Goal: Transaction & Acquisition: Purchase product/service

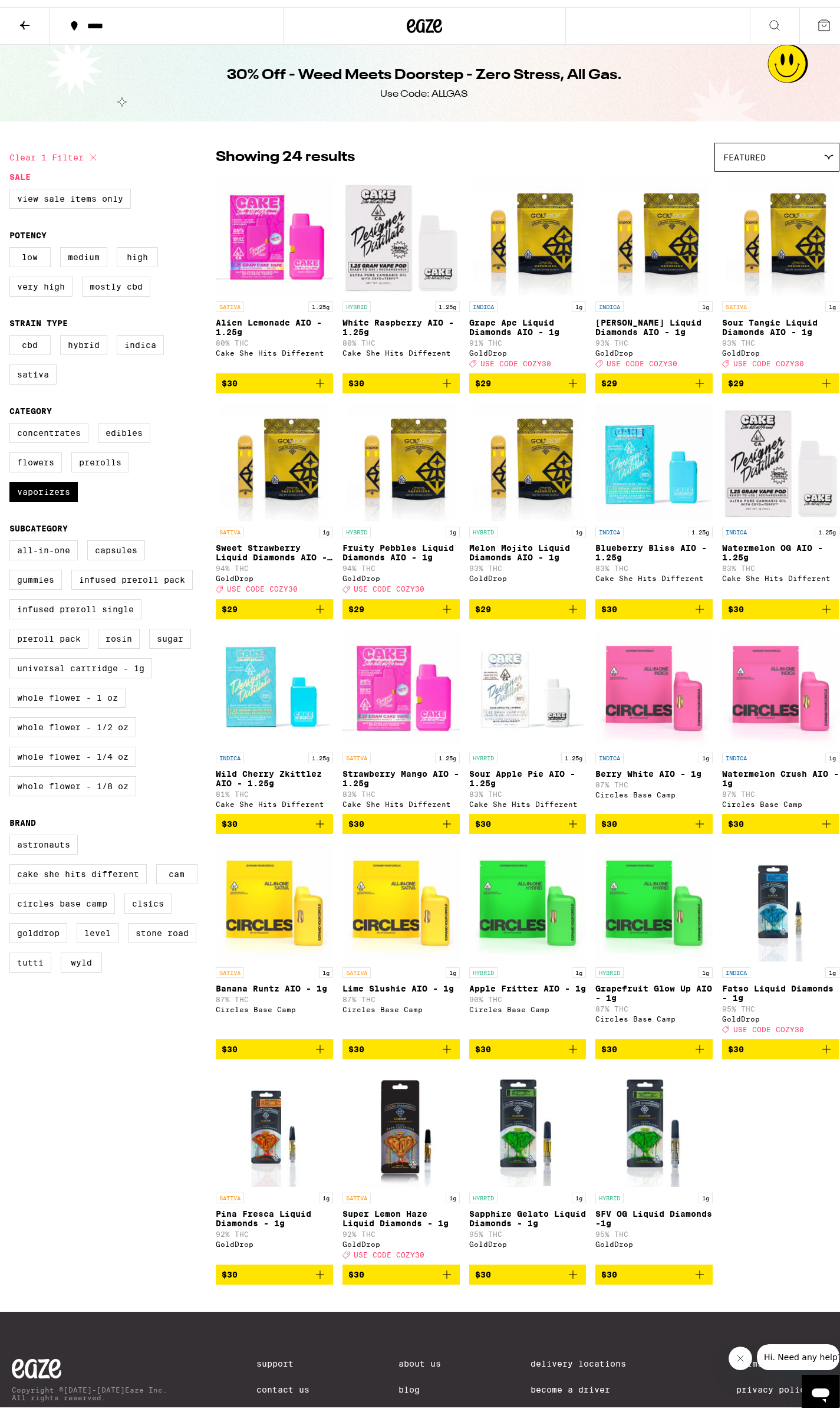
click at [24, 14] on icon at bounding box center [25, 18] width 10 height 8
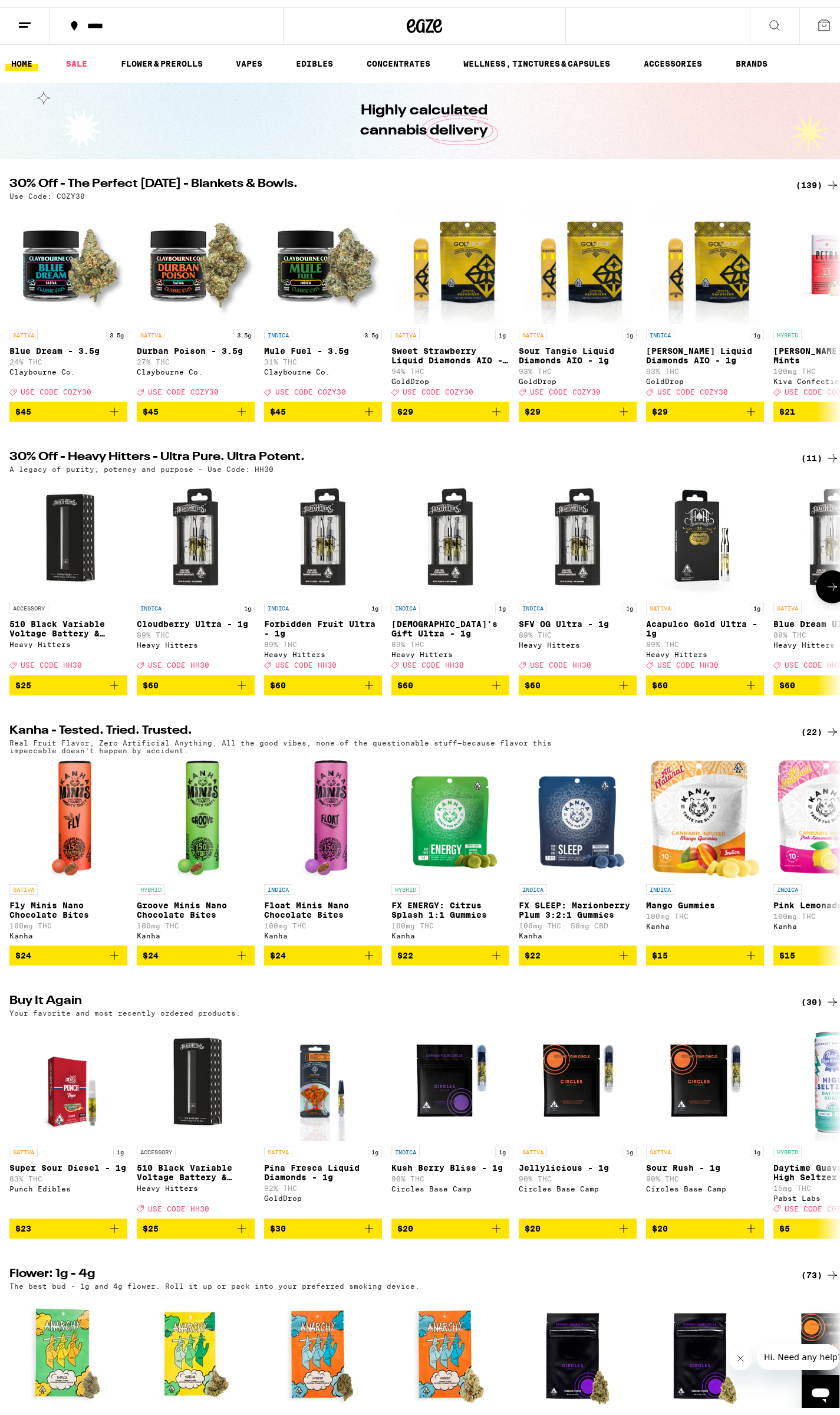
click at [825, 587] on icon at bounding box center [832, 579] width 14 height 14
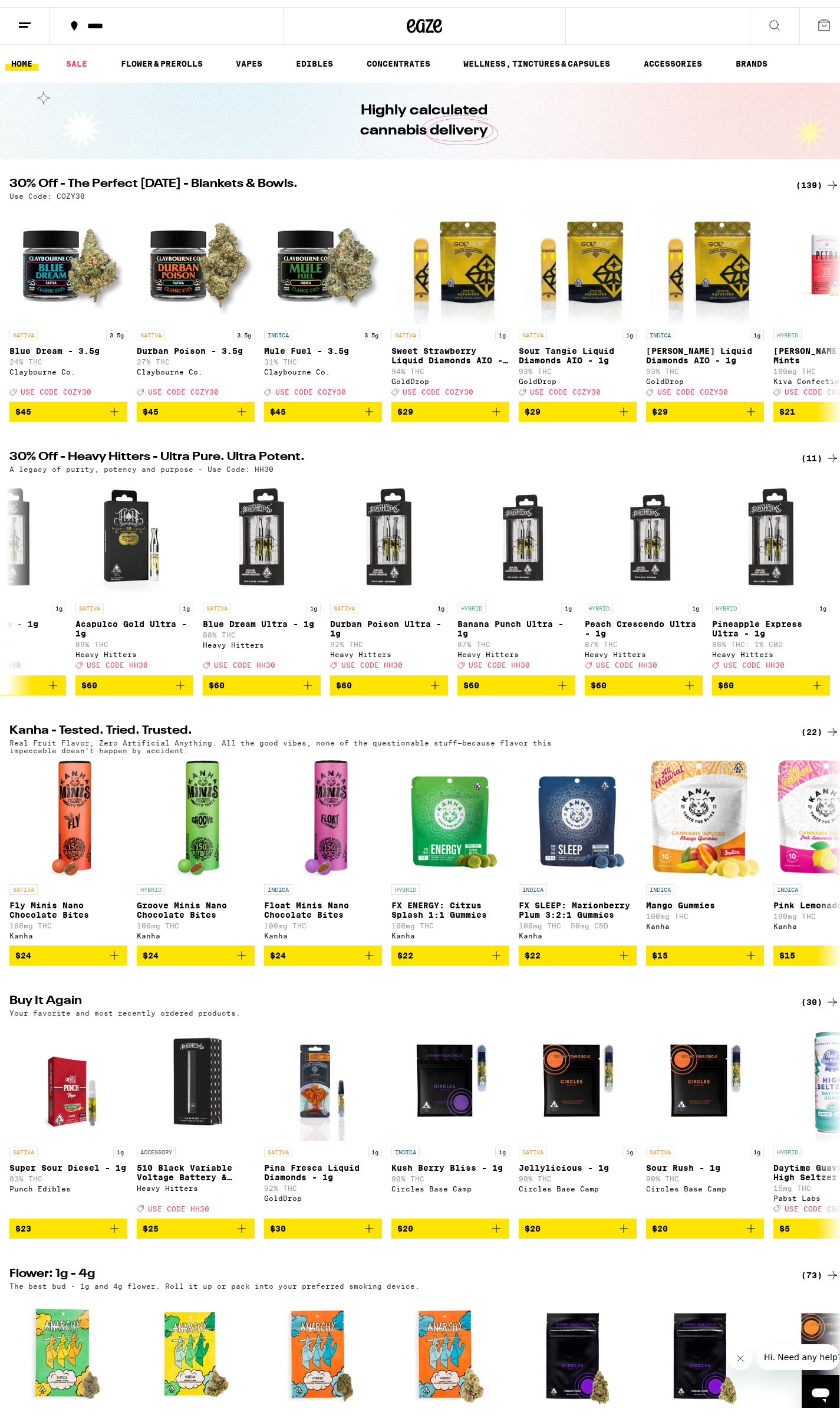
click at [29, 21] on icon at bounding box center [25, 18] width 14 height 14
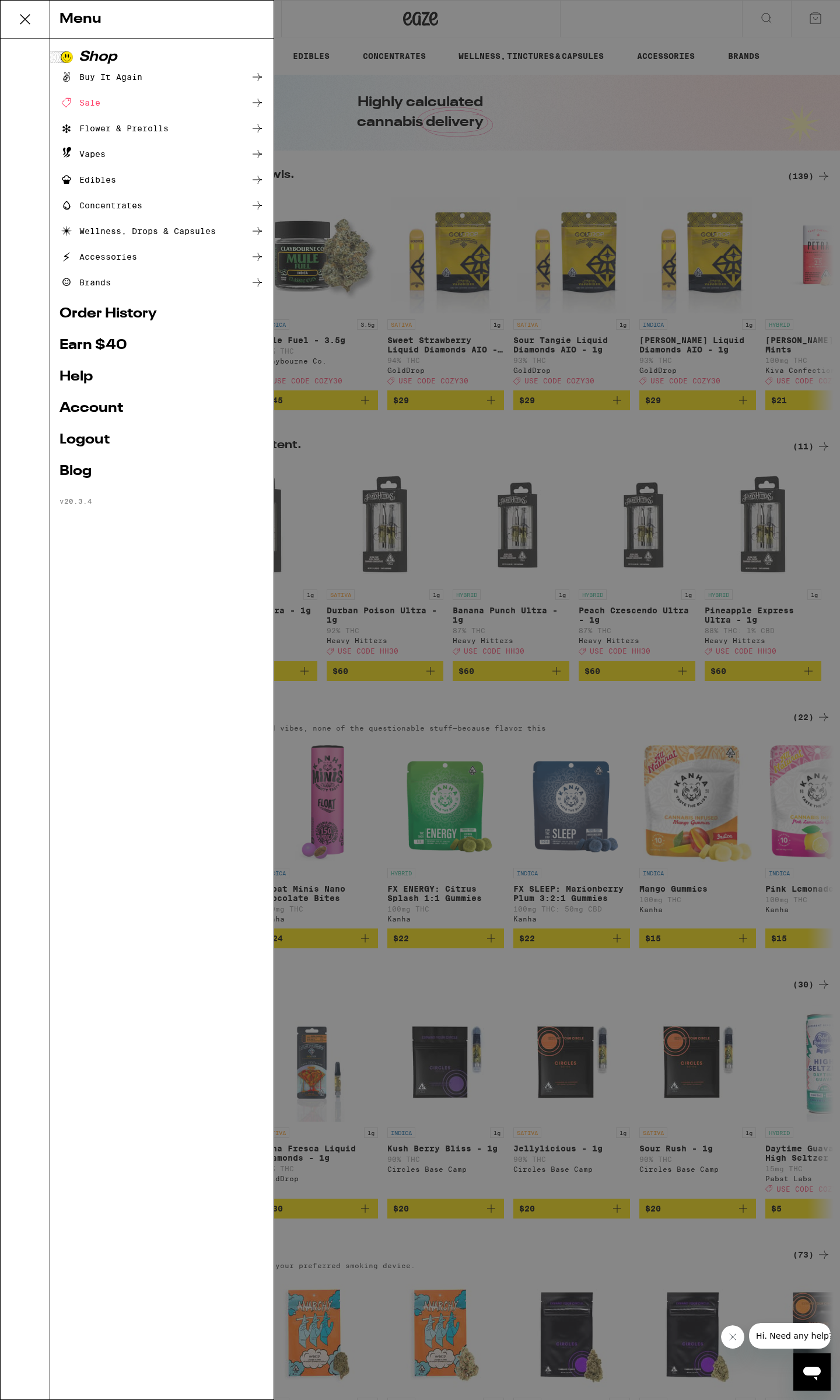
click at [109, 107] on div "Sale" at bounding box center [162, 102] width 205 height 14
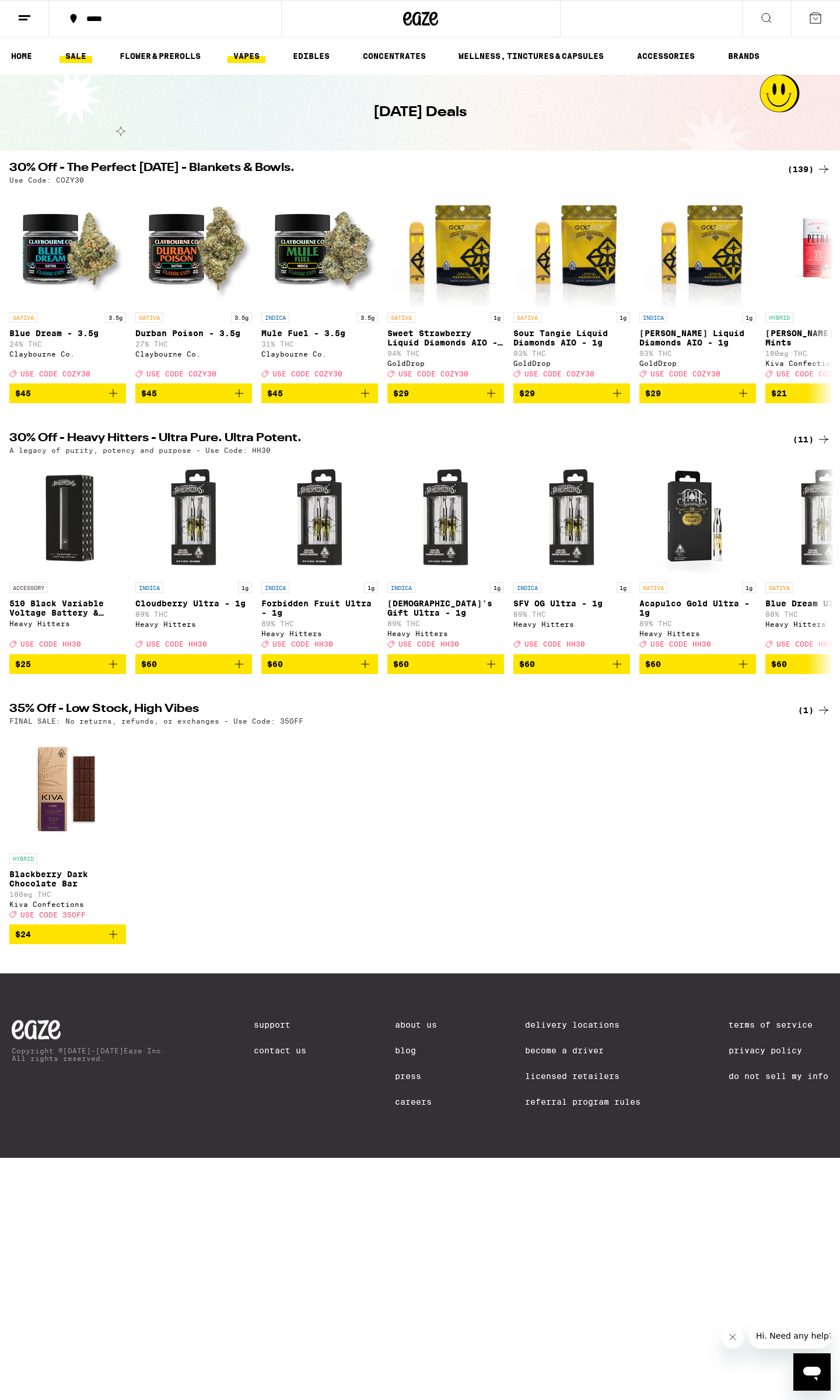
click at [242, 54] on link "VAPES" at bounding box center [247, 56] width 38 height 14
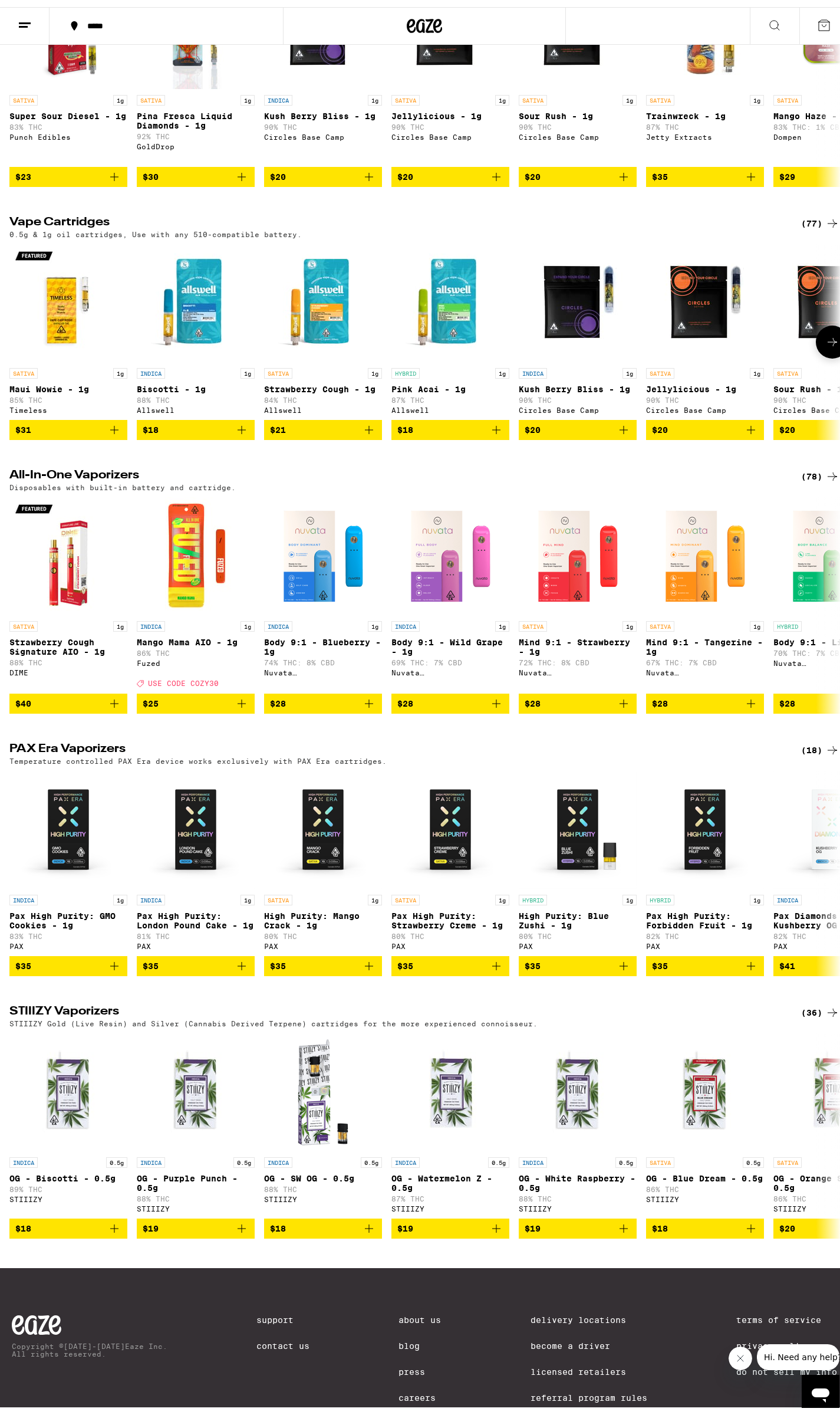
scroll to position [112, 0]
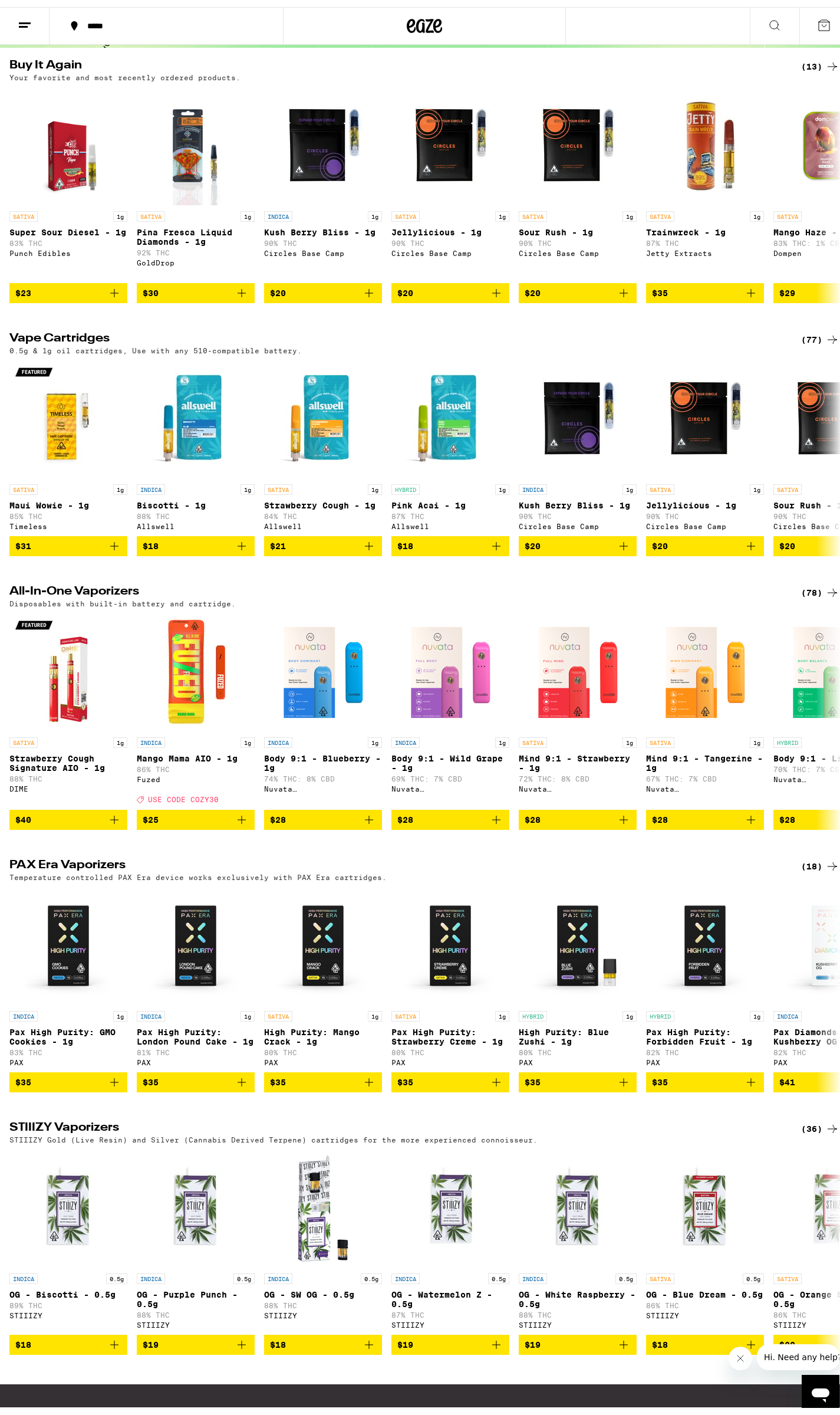
click at [804, 339] on div "(77)" at bounding box center [820, 332] width 38 height 14
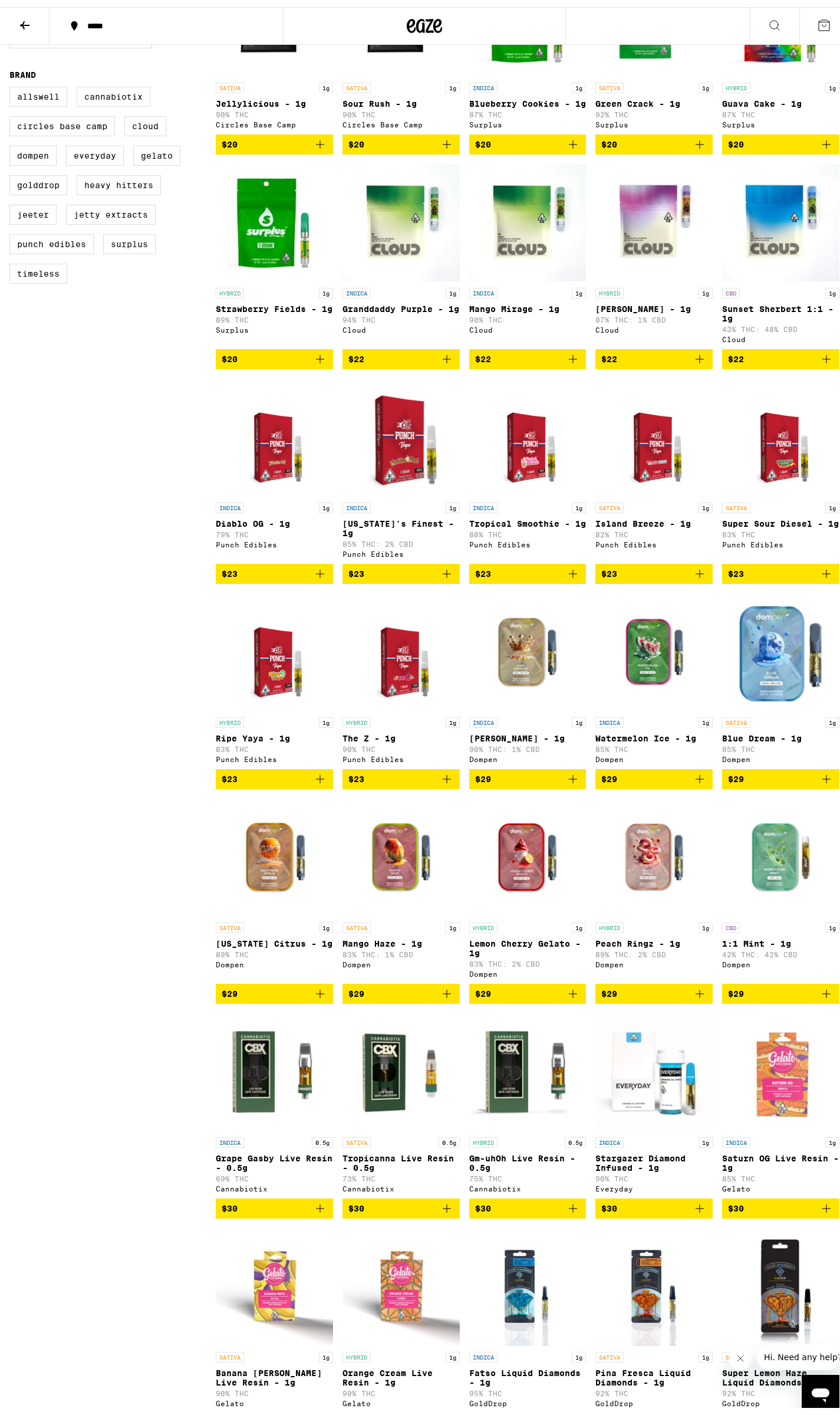
scroll to position [360, 0]
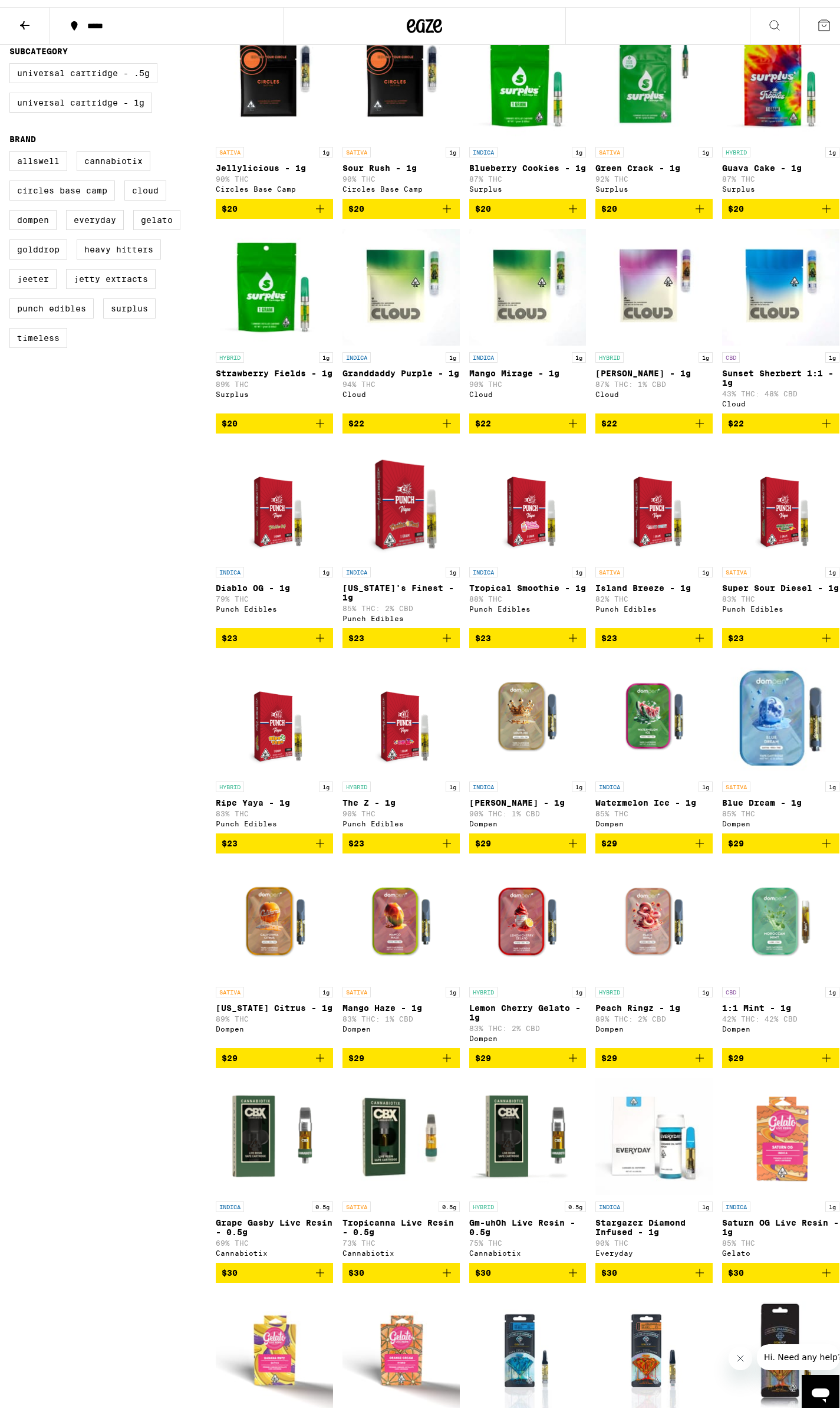
click at [819, 638] on icon "Add to bag" at bounding box center [826, 631] width 14 height 14
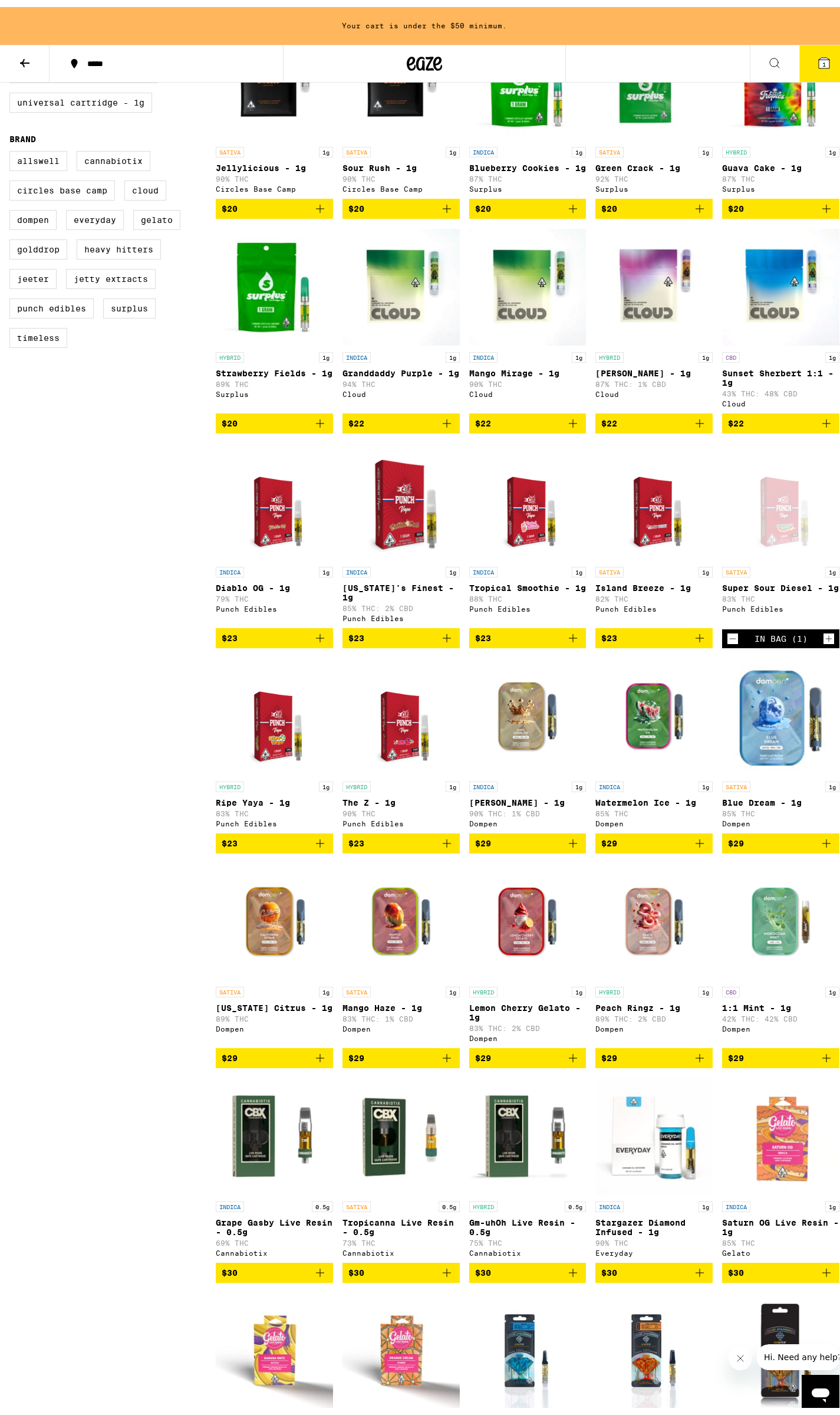
click at [824, 639] on icon "Increment" at bounding box center [828, 631] width 10 height 14
click at [728, 639] on icon "Decrement" at bounding box center [733, 631] width 10 height 14
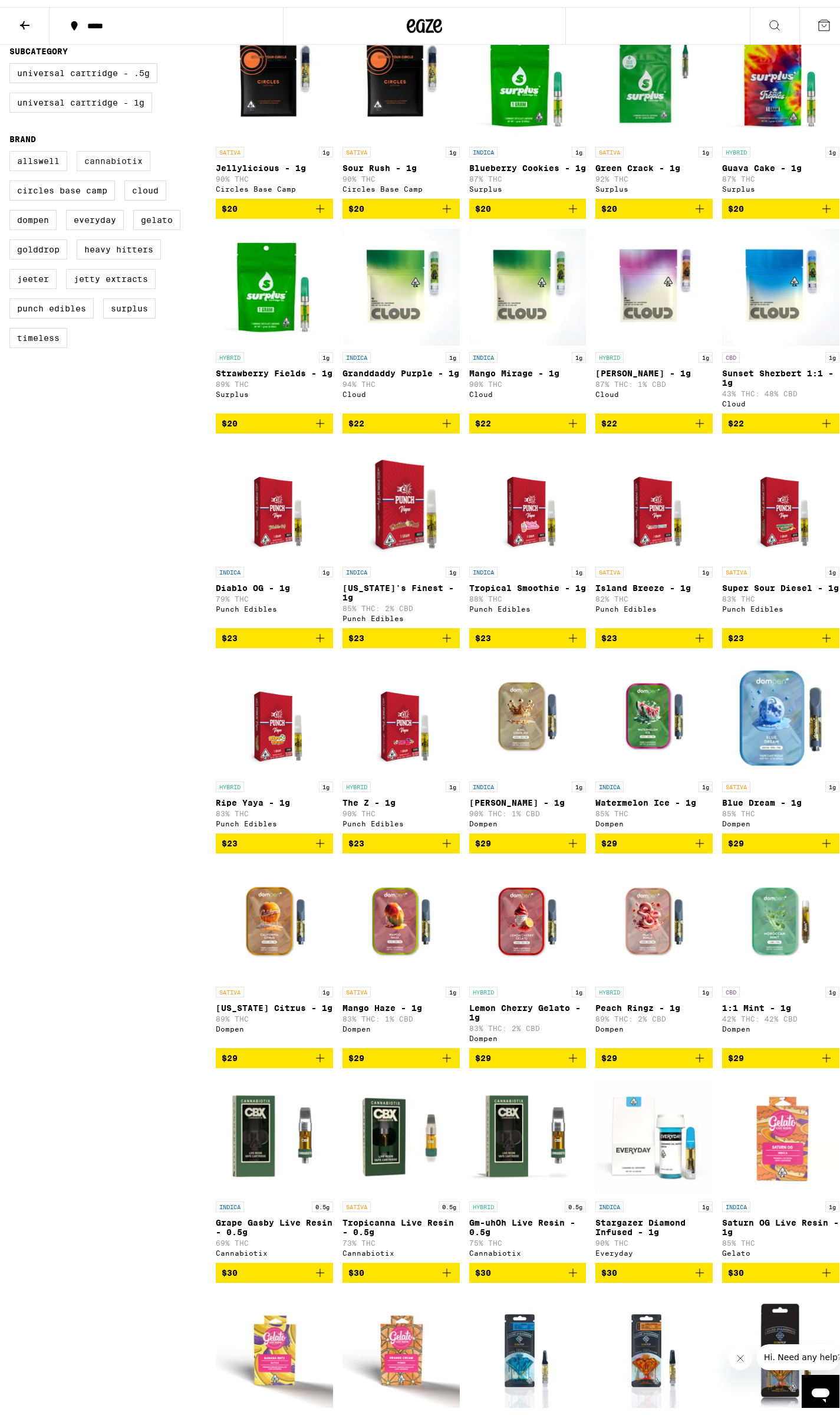
scroll to position [0, 0]
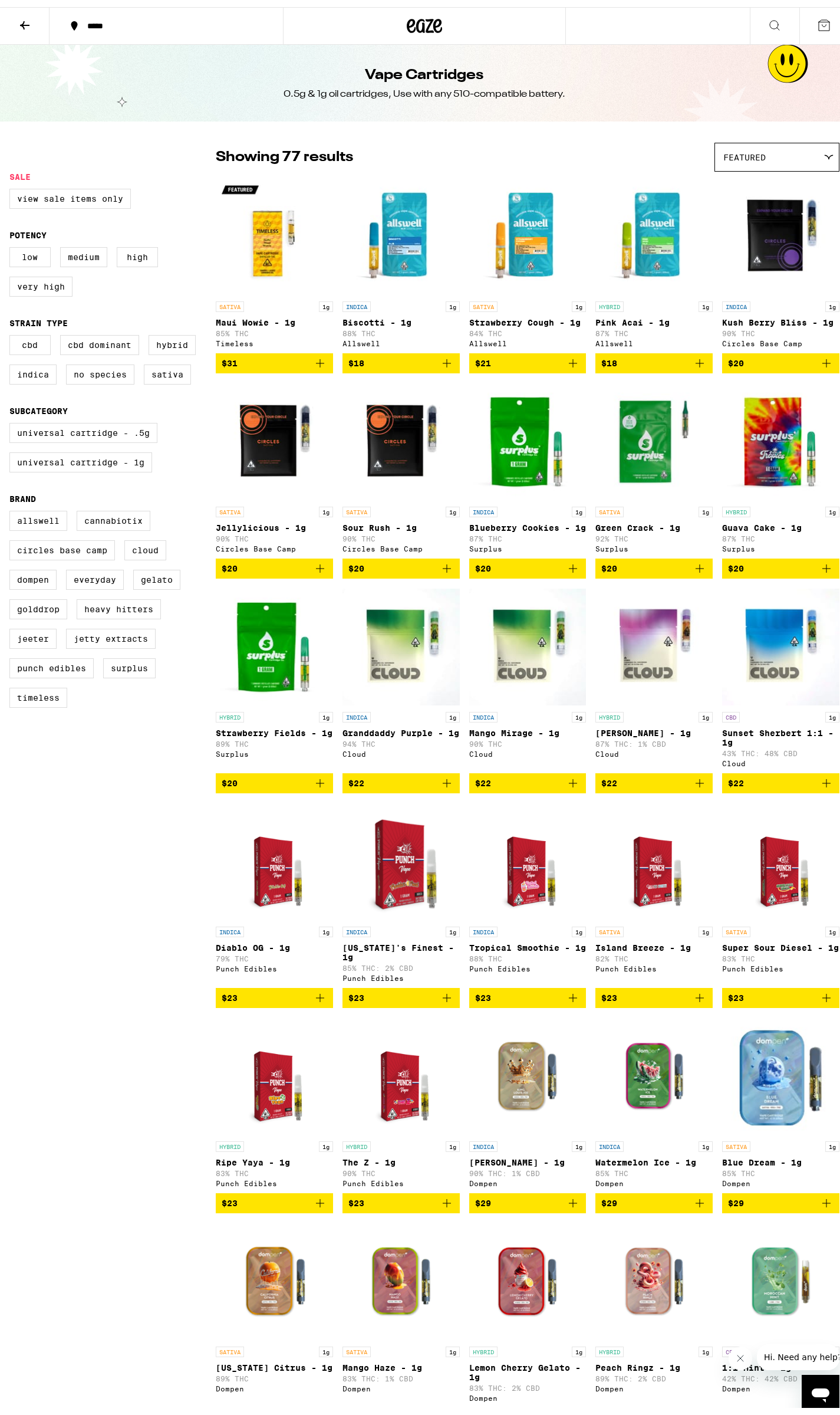
click at [442, 568] on icon "Add to bag" at bounding box center [446, 561] width 14 height 14
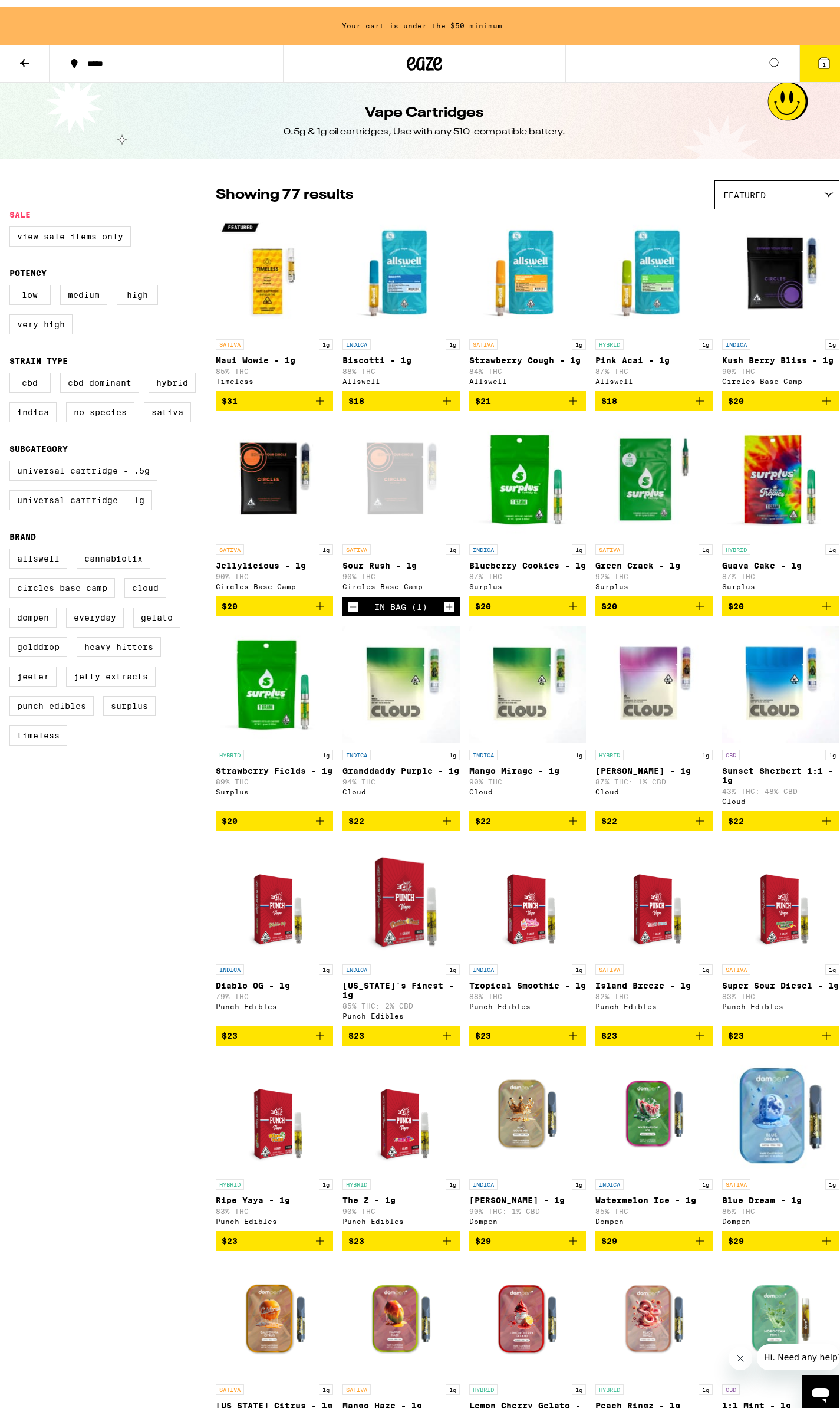
click at [819, 1036] on icon "Add to bag" at bounding box center [826, 1028] width 14 height 14
click at [824, 1036] on icon "Increment" at bounding box center [828, 1029] width 10 height 14
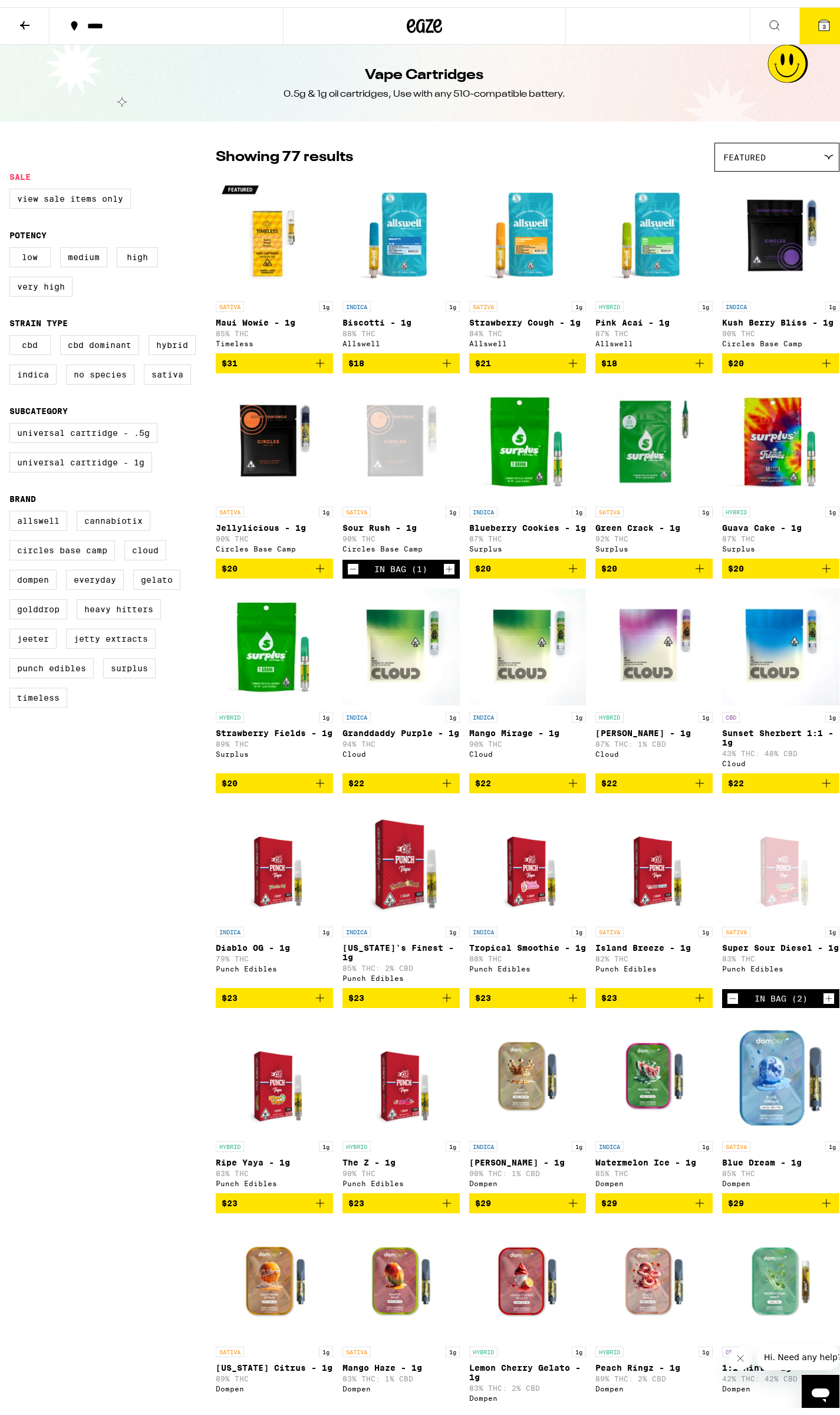
click at [19, 18] on icon at bounding box center [25, 18] width 14 height 14
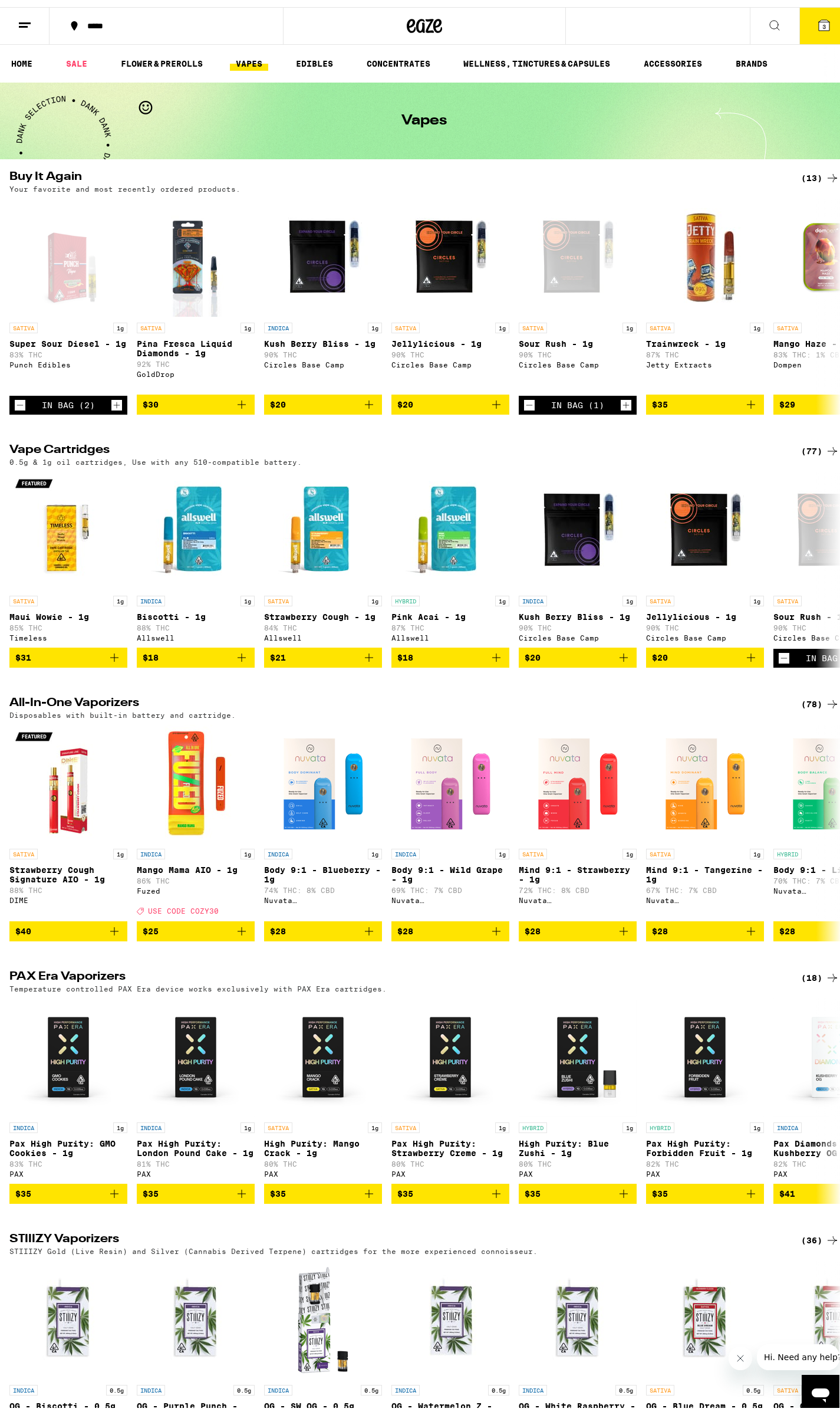
click at [33, 14] on button at bounding box center [25, 19] width 49 height 37
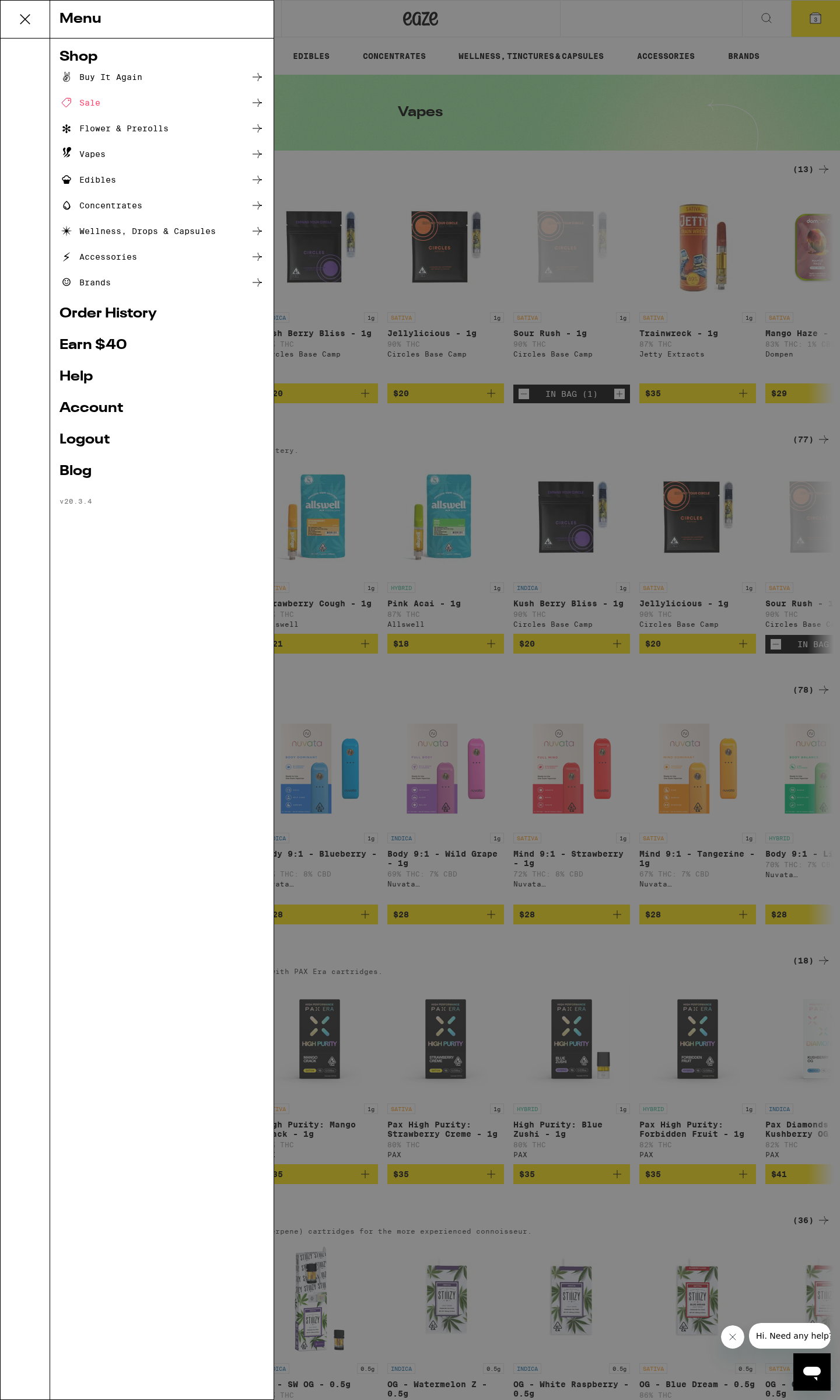
click at [397, 26] on div "Menu Shop Buy It Again Sale Flower & Prerolls Vapes Edibles Concentrates Wellne…" at bounding box center [420, 700] width 840 height 1400
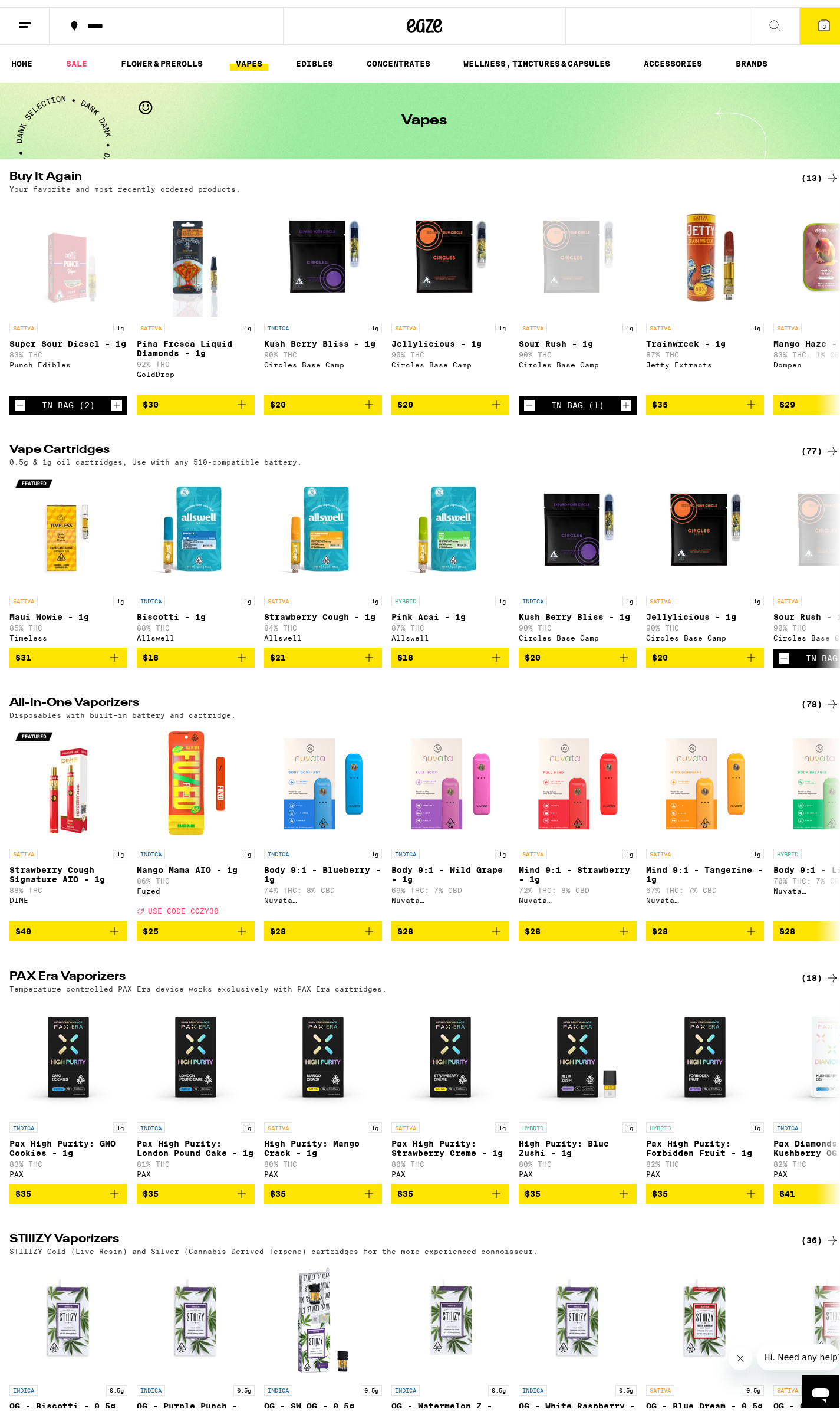
click at [416, 23] on icon at bounding box center [425, 18] width 18 height 14
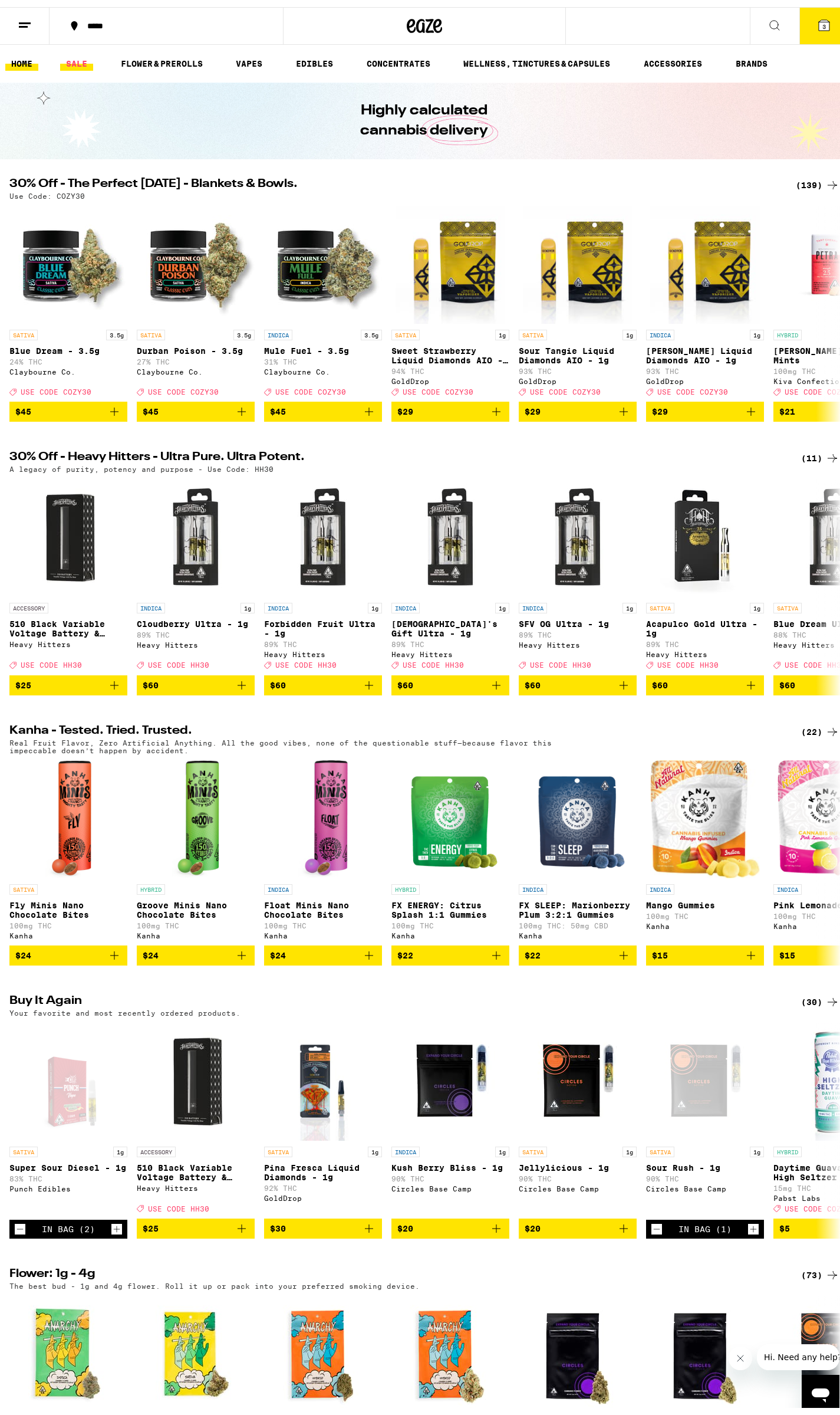
click at [66, 64] on link "SALE" at bounding box center [77, 56] width 33 height 14
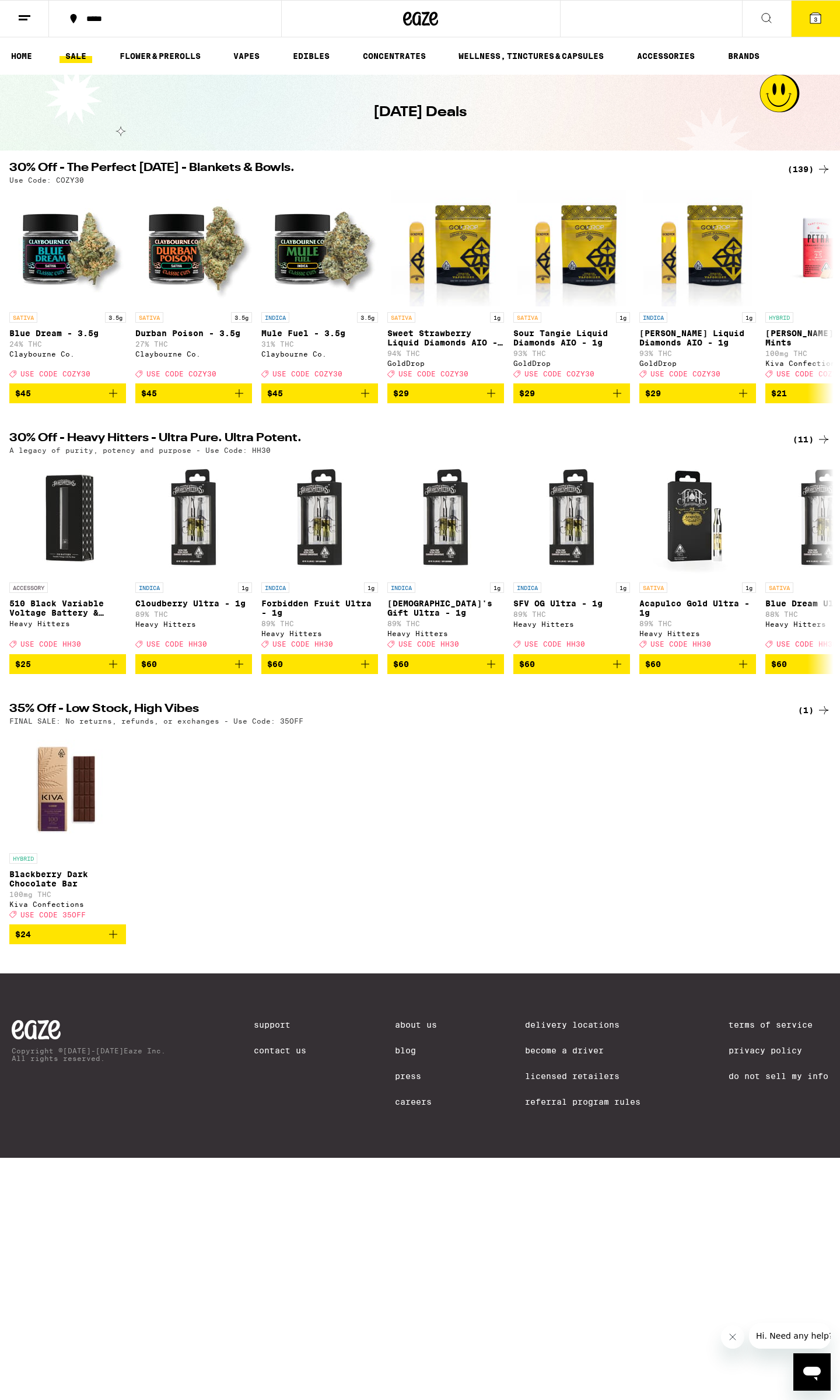
click at [428, 24] on icon at bounding box center [421, 18] width 18 height 14
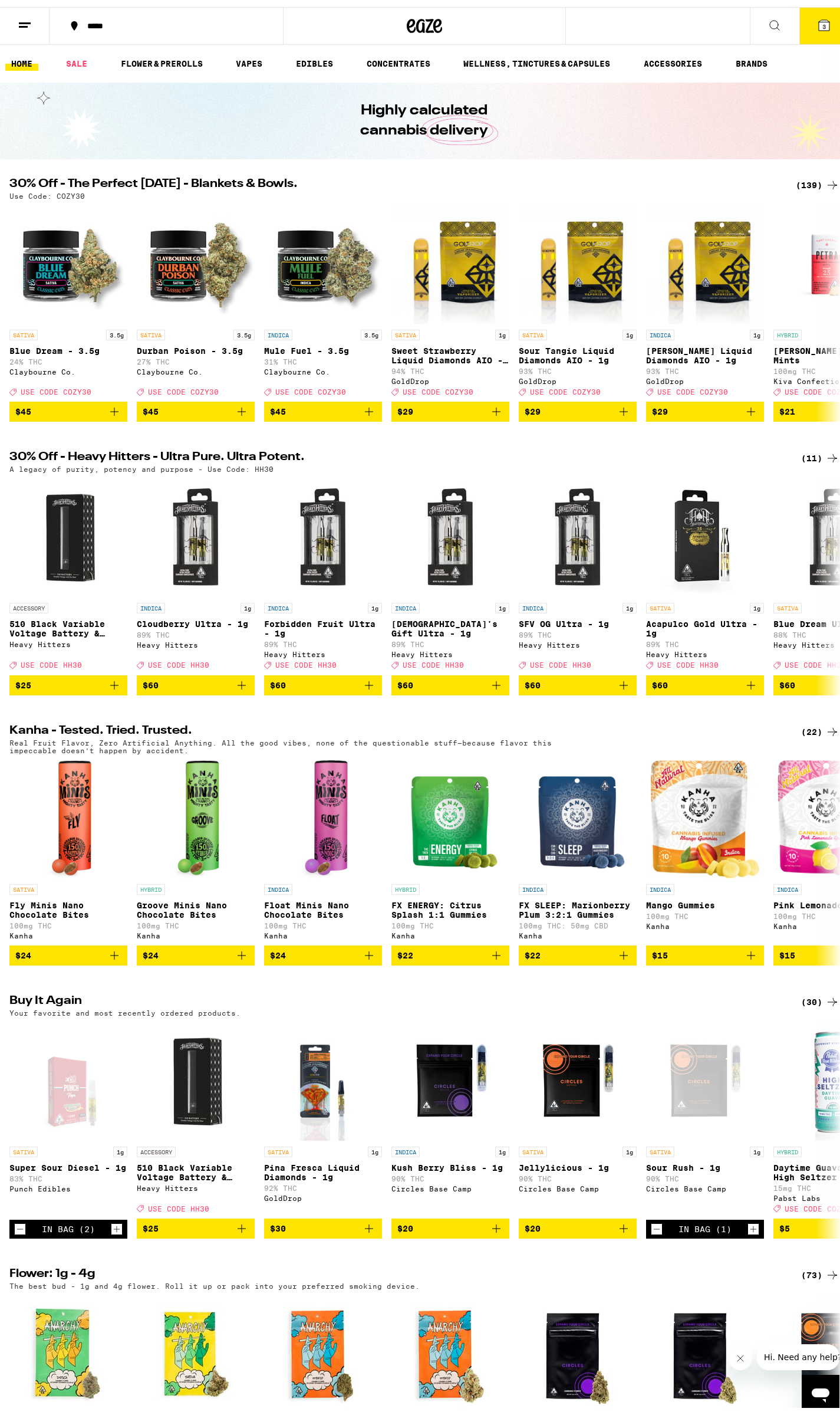
click at [800, 180] on div "(139)" at bounding box center [817, 178] width 44 height 14
click at [800, 175] on div "(139)" at bounding box center [817, 178] width 44 height 14
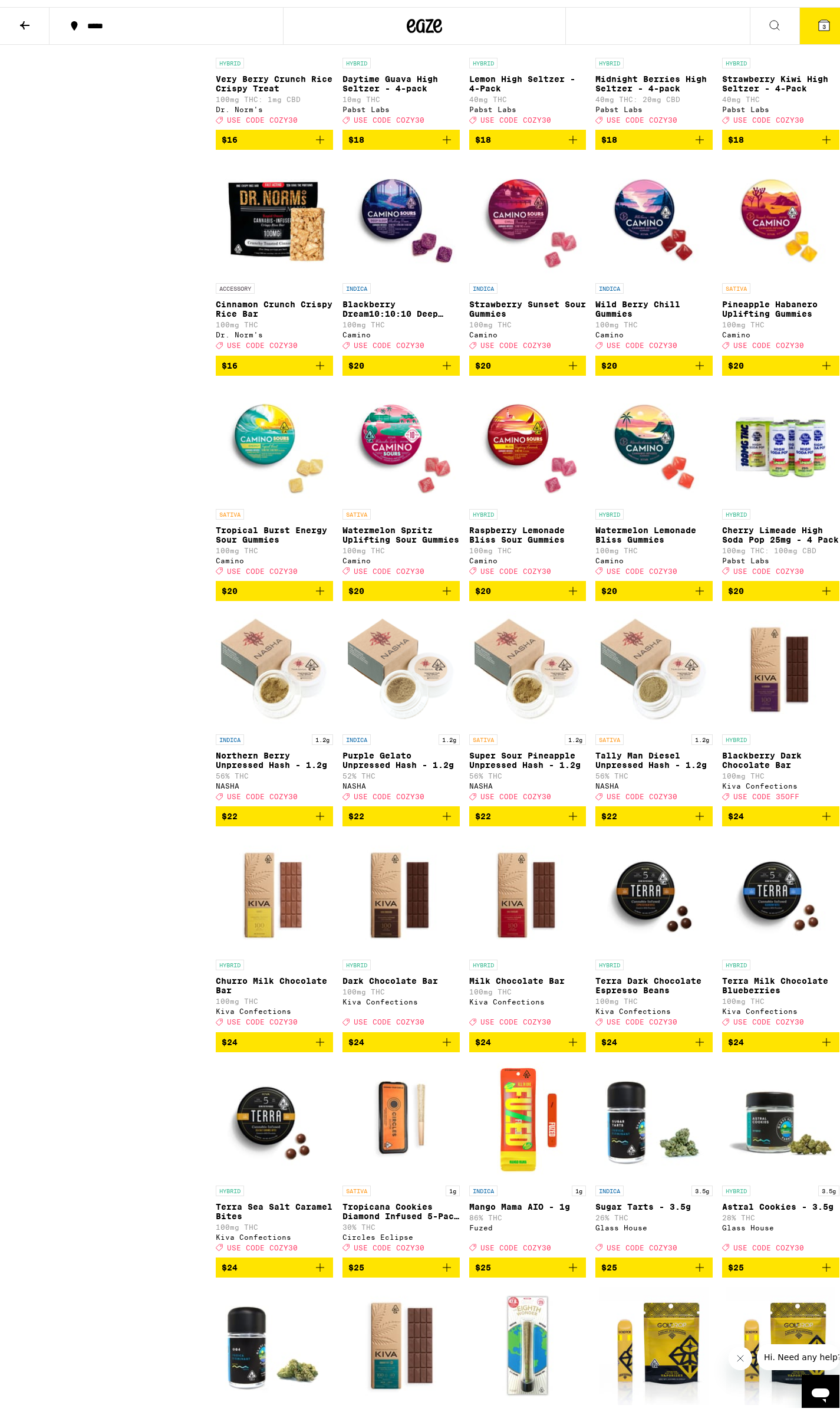
scroll to position [2555, 0]
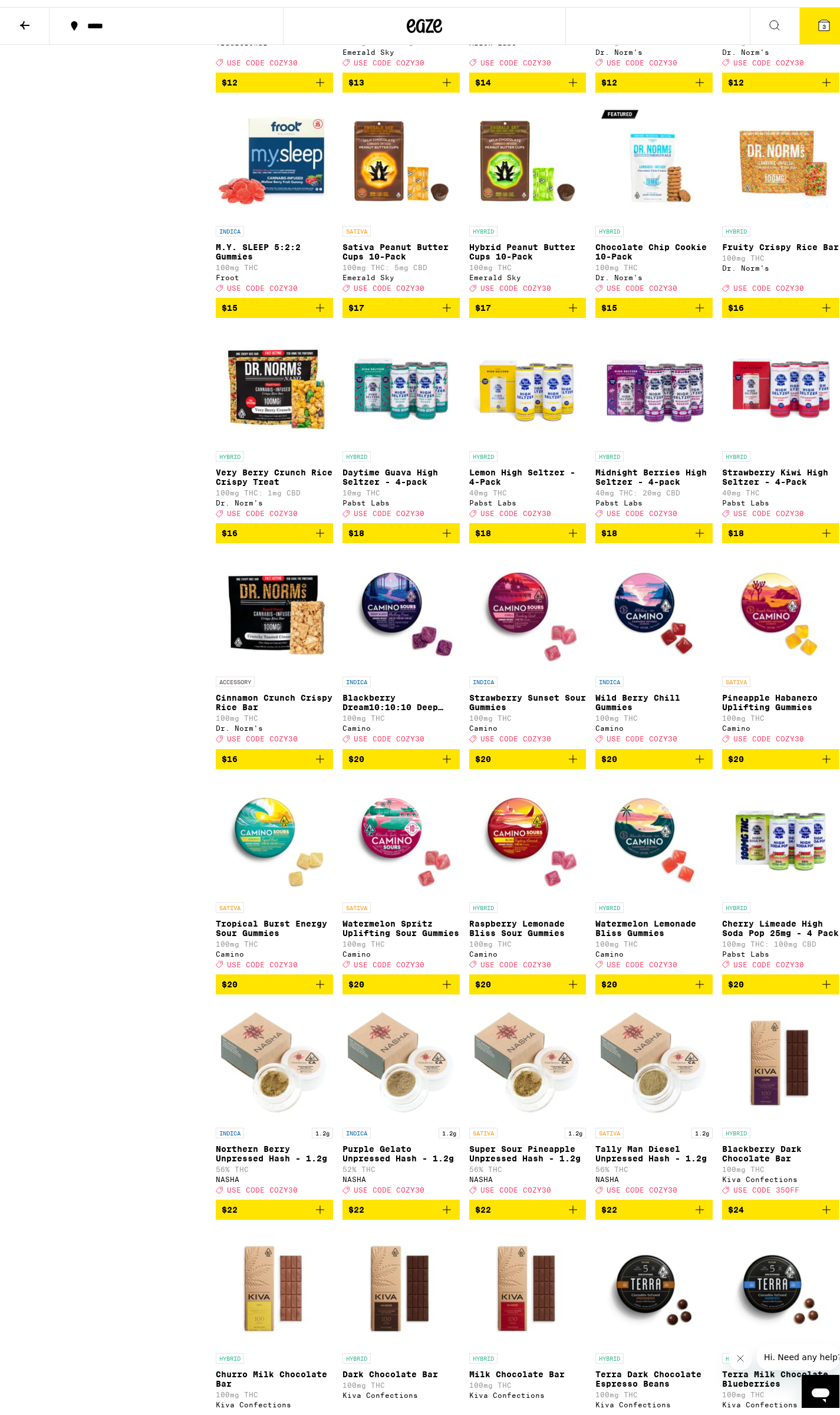
click at [448, 533] on icon "Add to bag" at bounding box center [446, 526] width 14 height 14
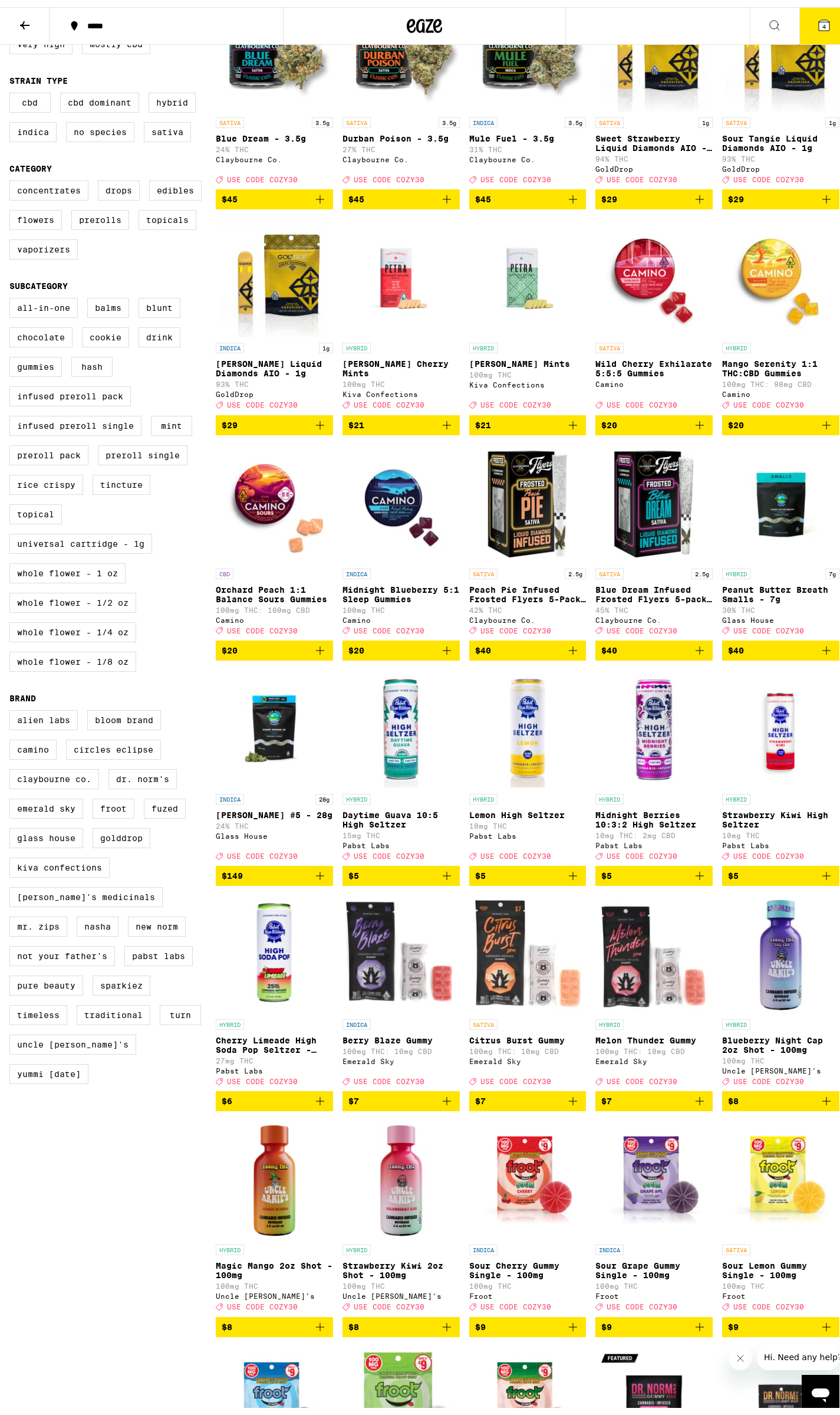
scroll to position [0, 0]
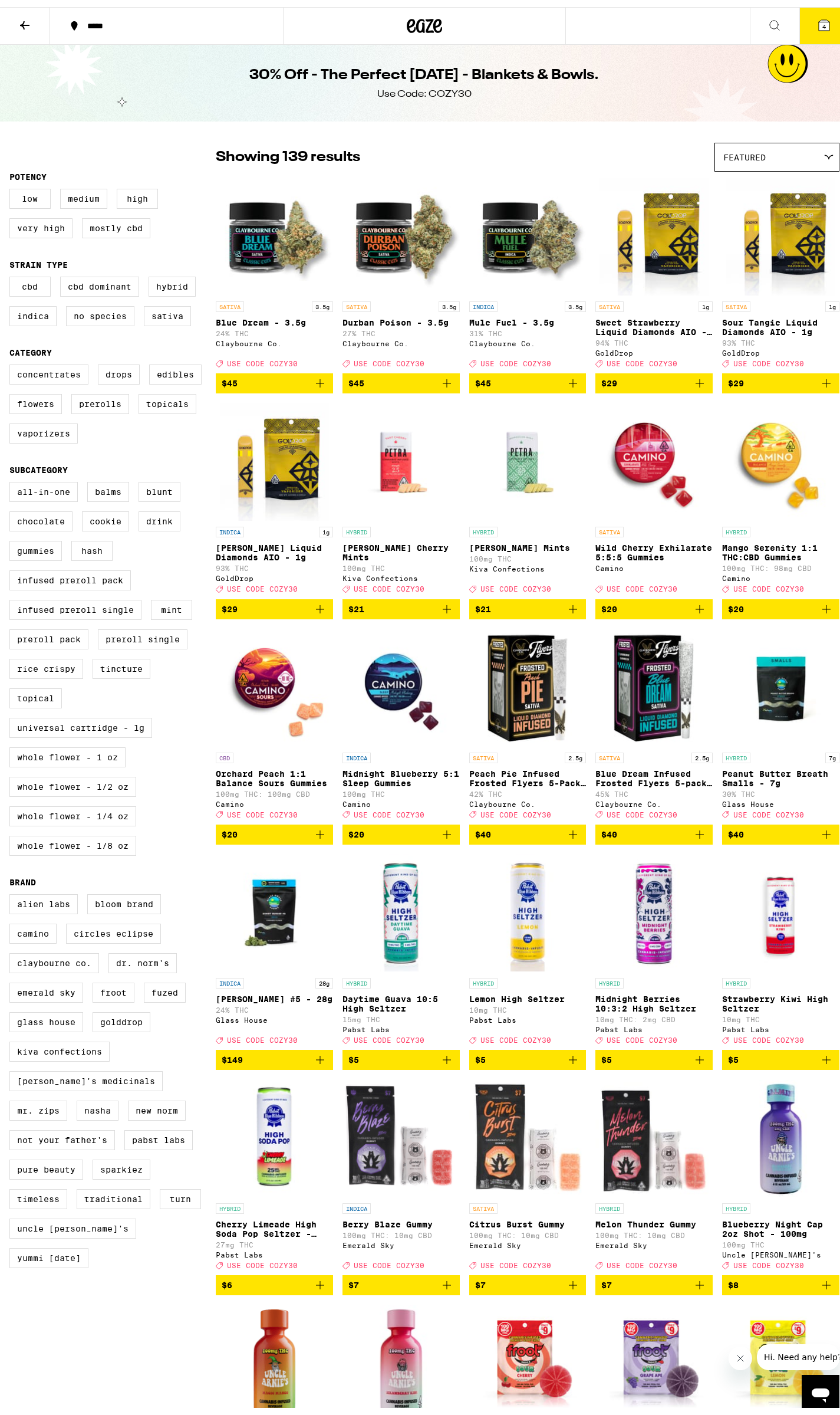
click at [39, 23] on button at bounding box center [25, 19] width 49 height 37
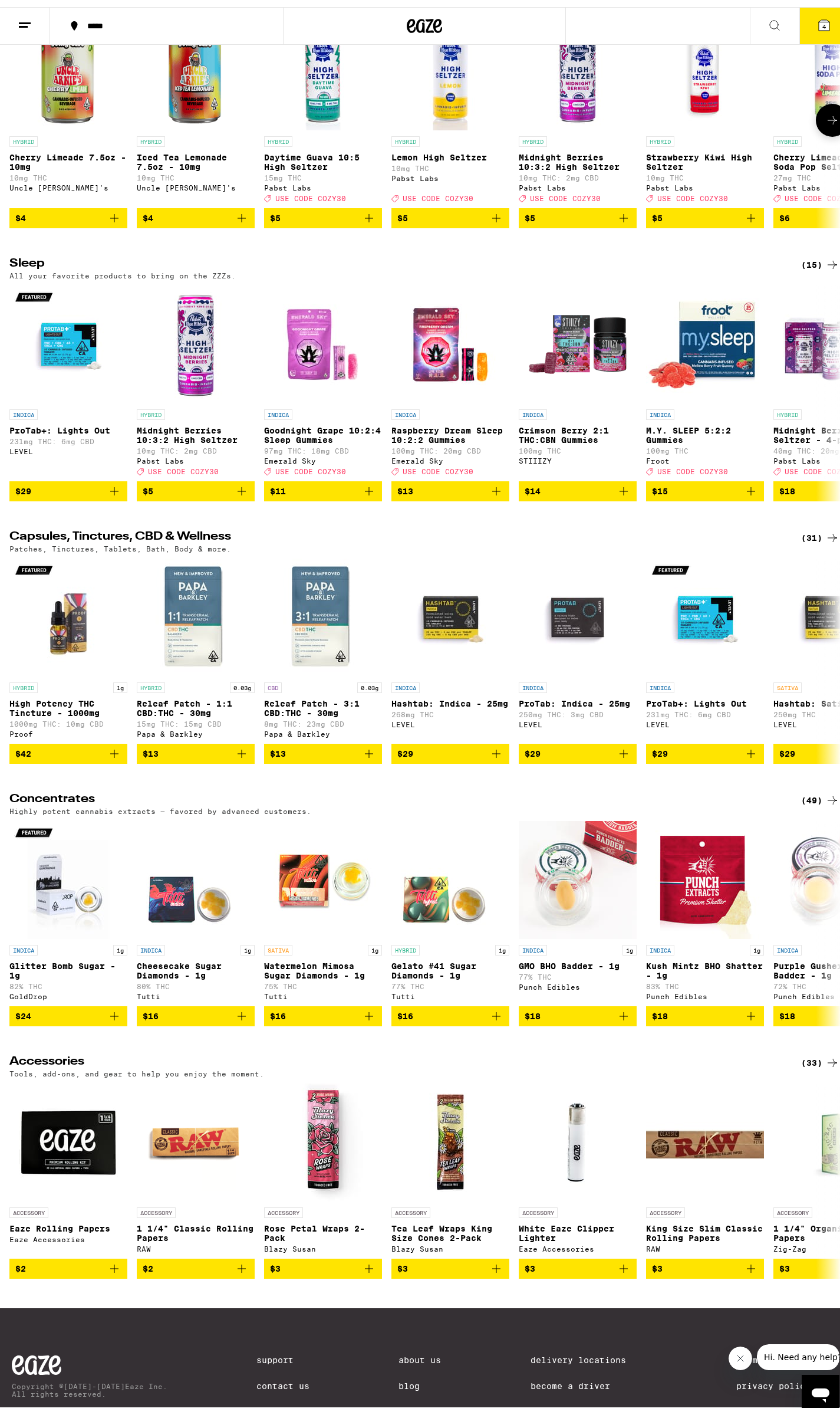
scroll to position [4579, 0]
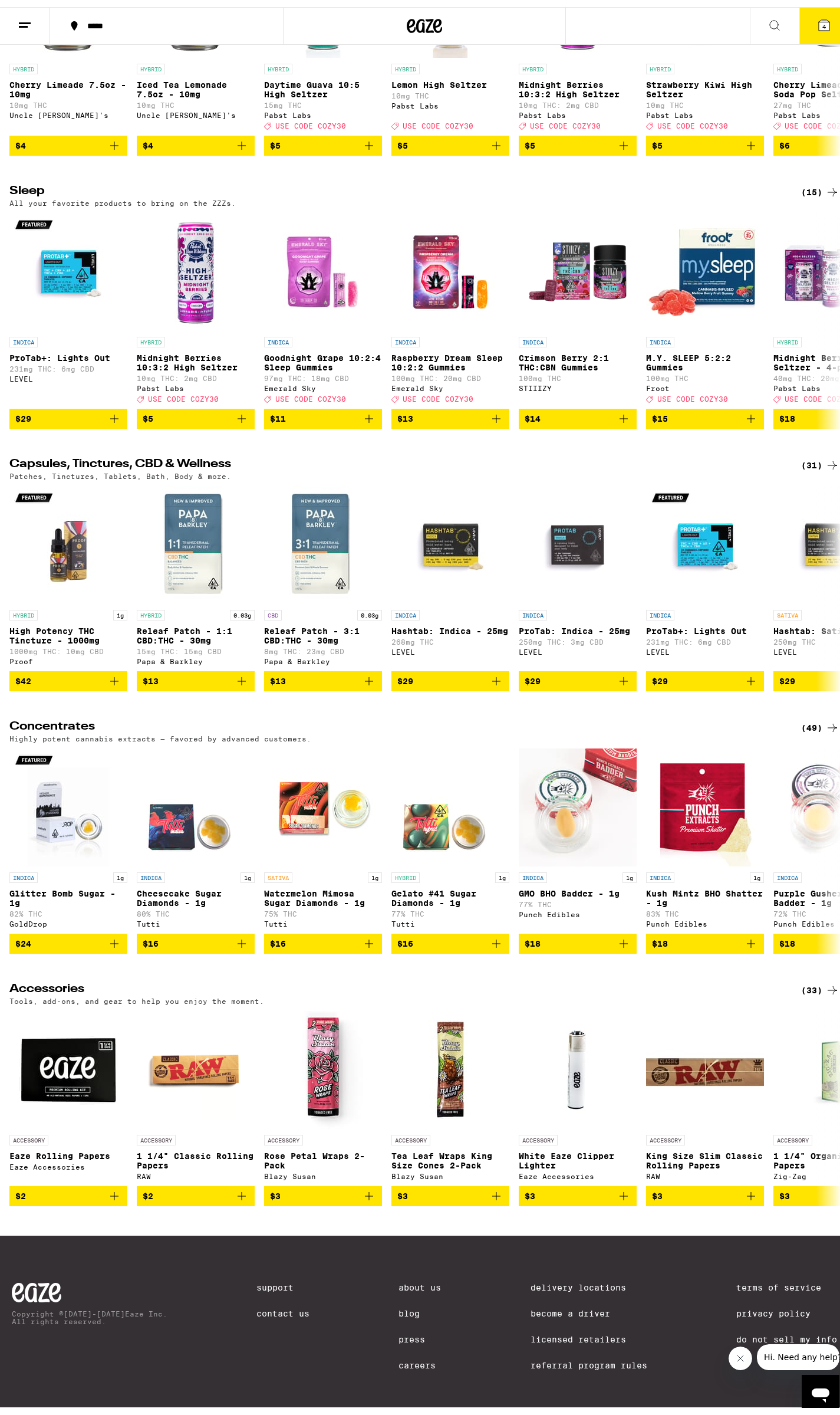
click at [801, 976] on div "(33)" at bounding box center [820, 983] width 38 height 14
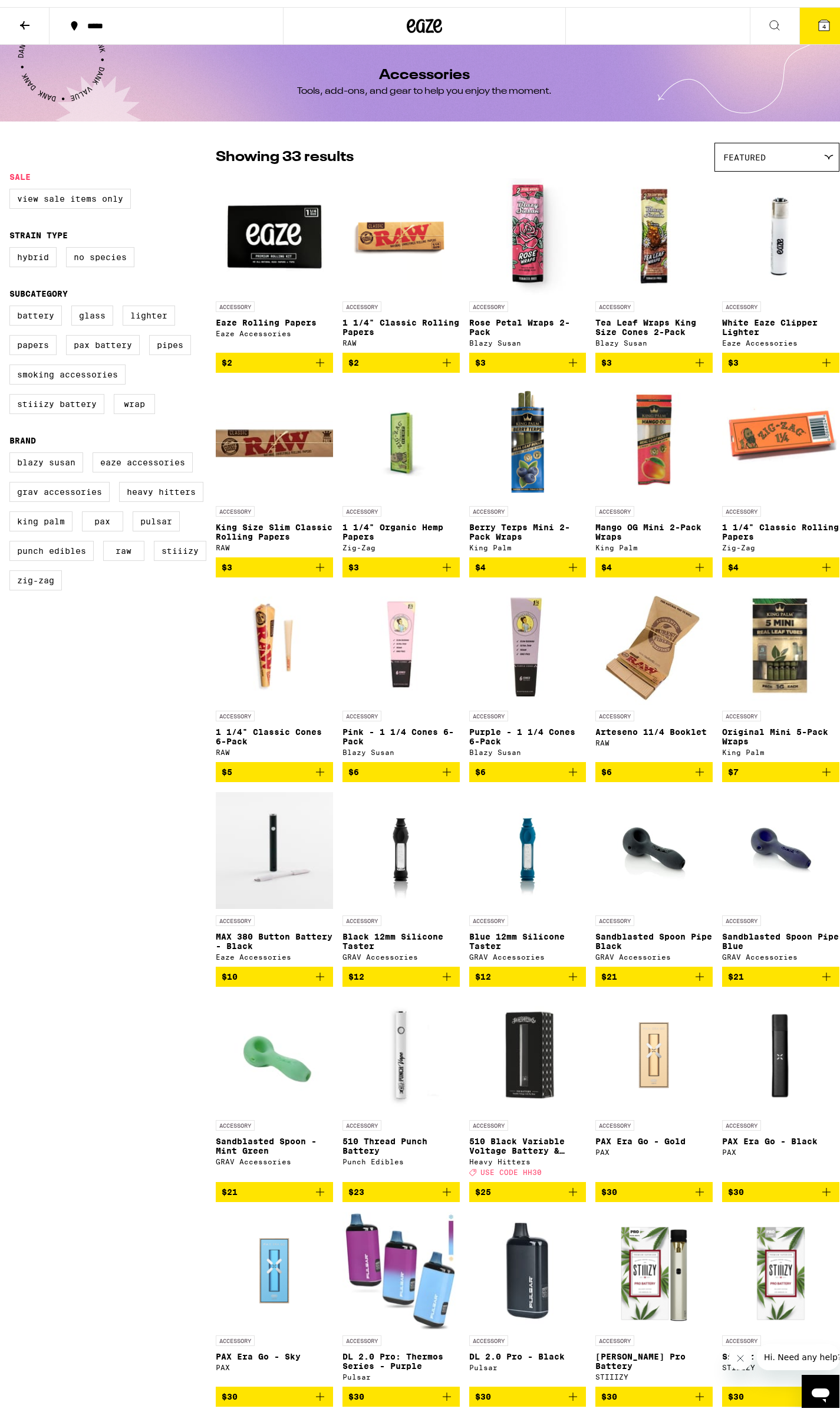
click at [16, 18] on button at bounding box center [25, 19] width 49 height 37
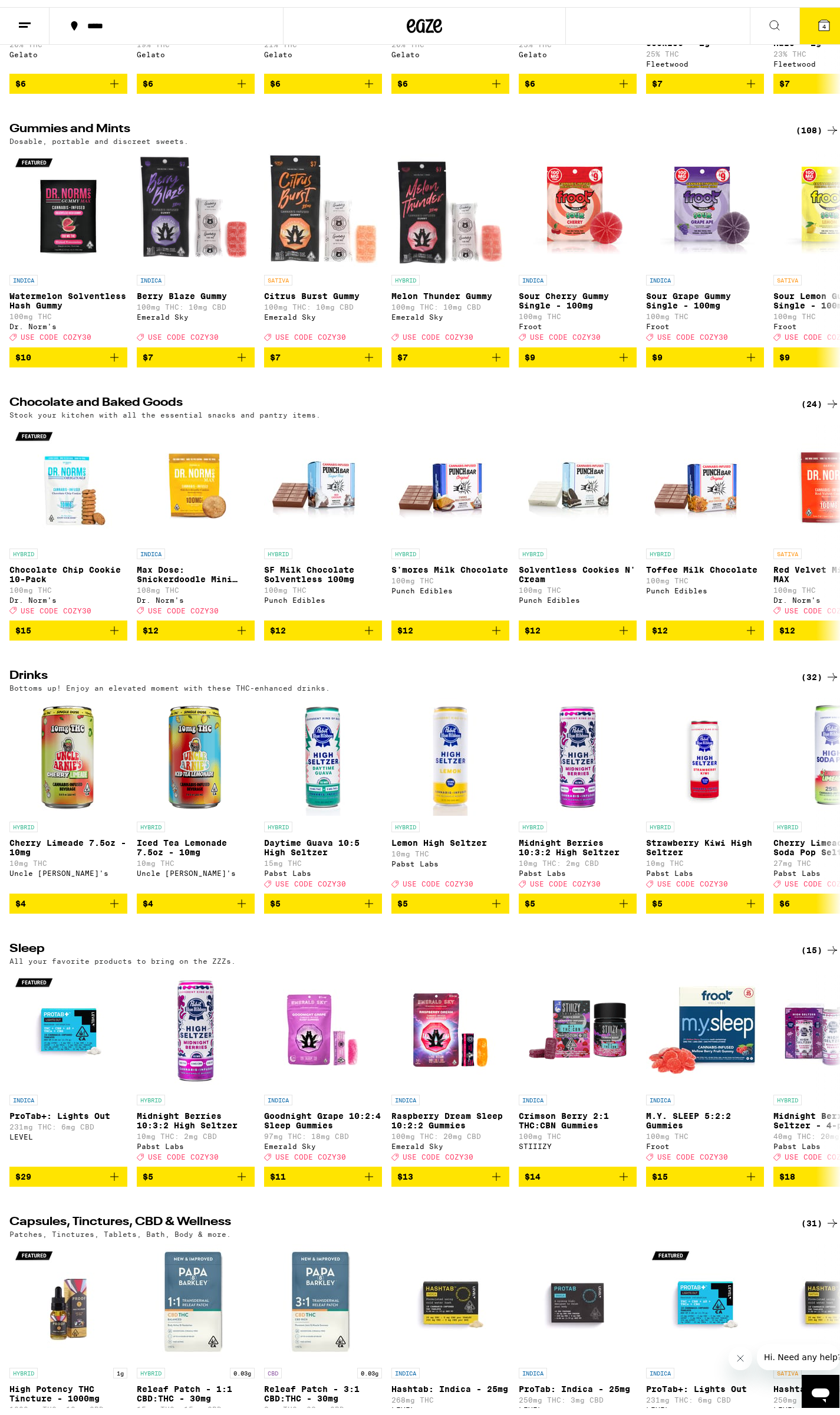
scroll to position [3538, 0]
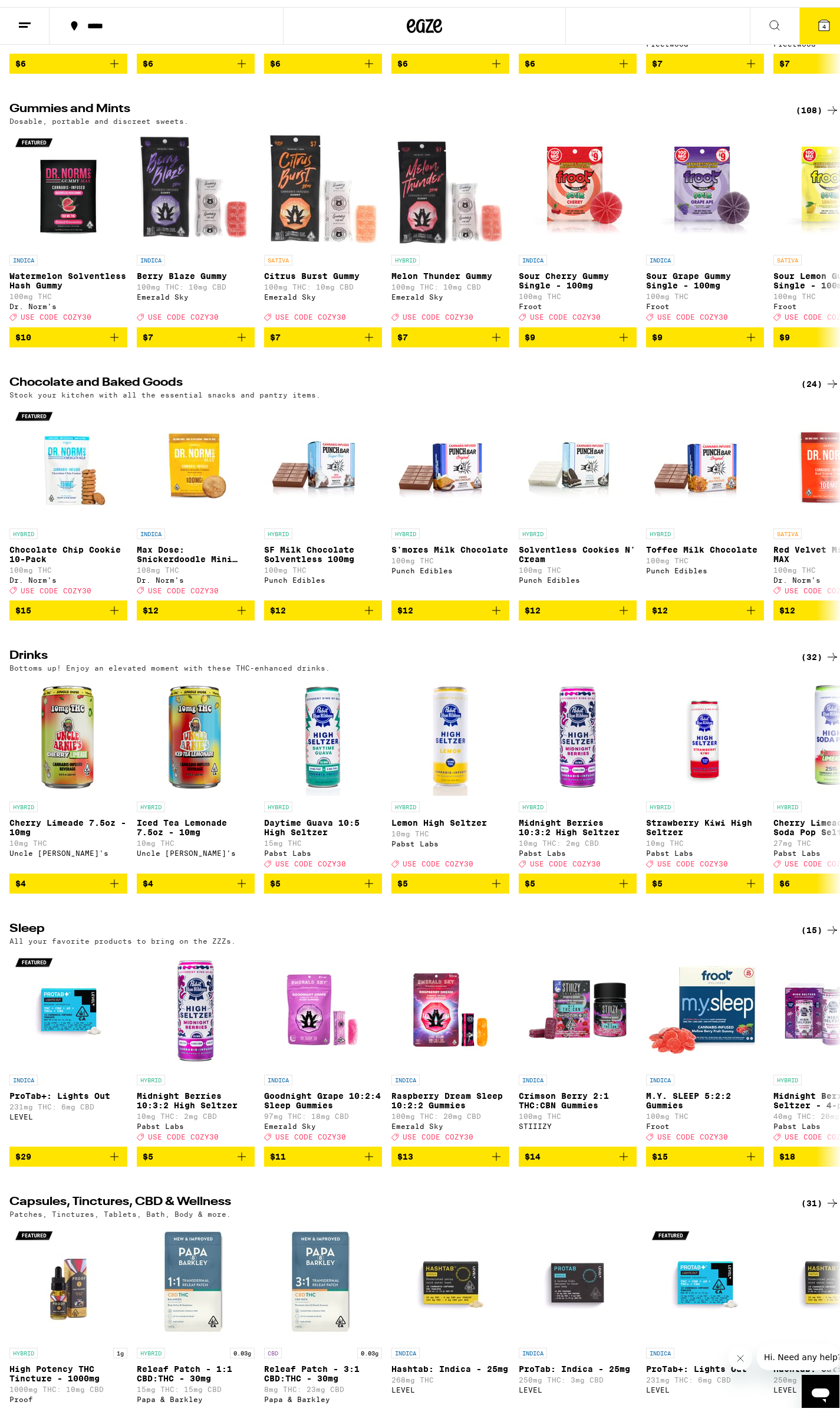
click at [814, 384] on div "(24)" at bounding box center [820, 377] width 38 height 14
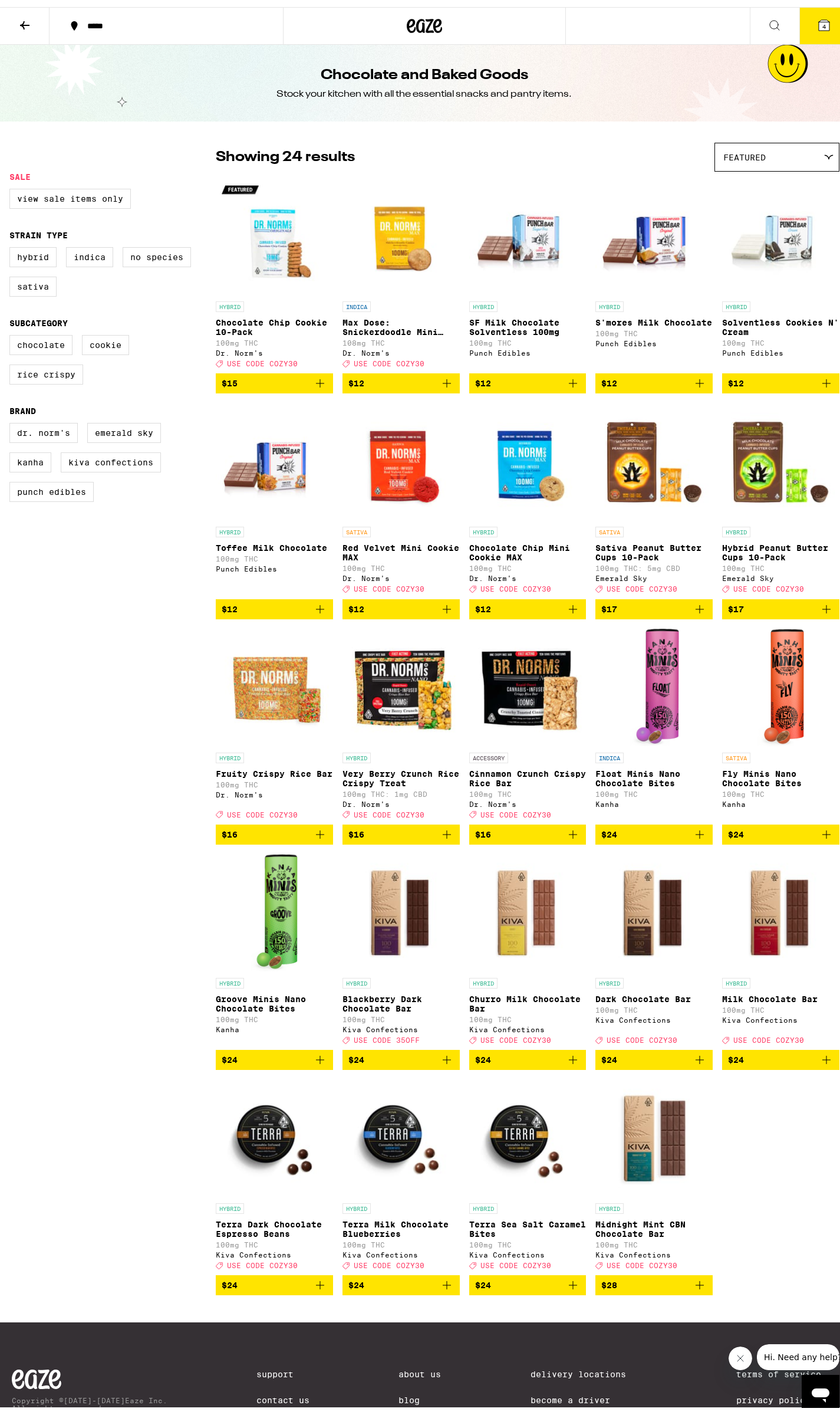
click at [813, 5] on button "4" at bounding box center [824, 18] width 49 height 36
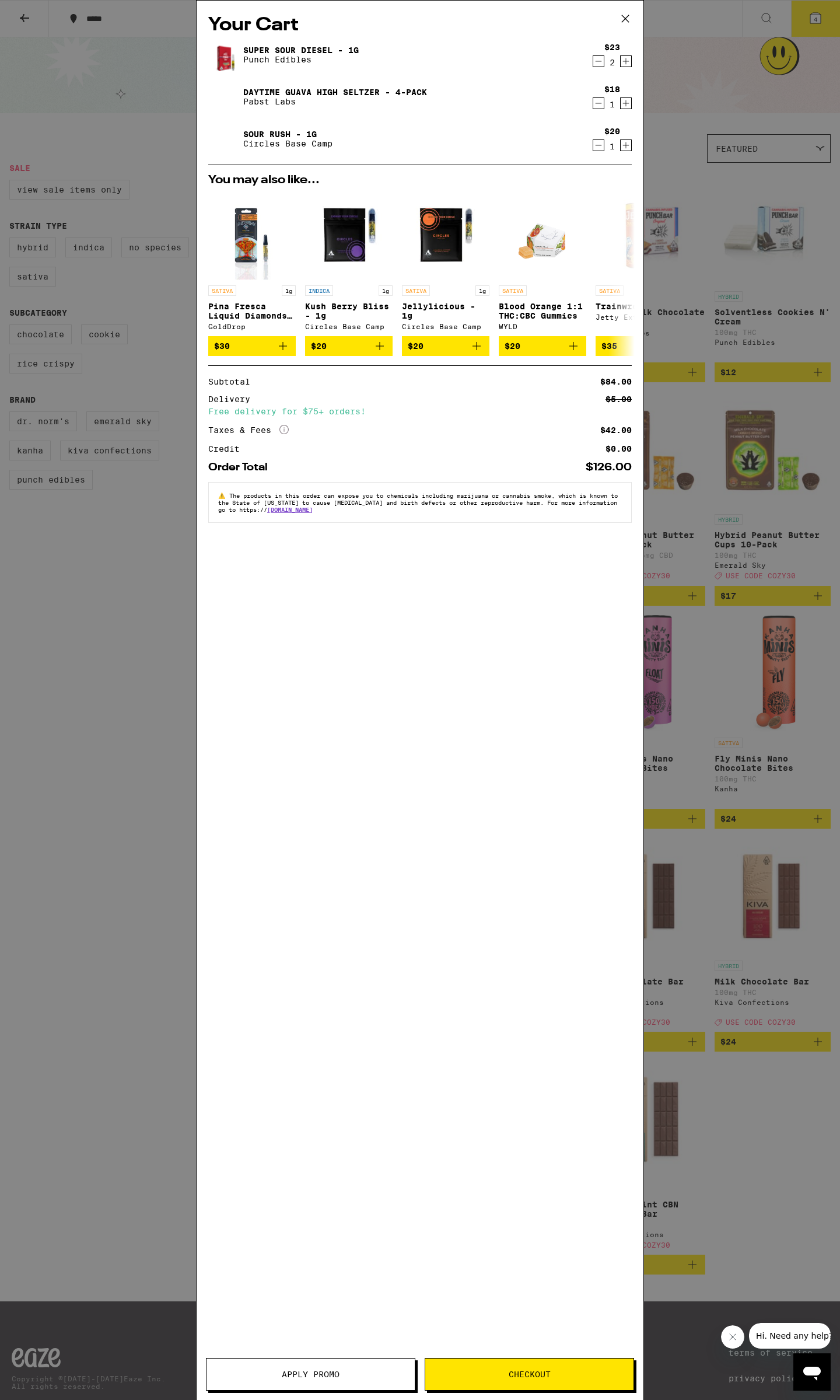
click at [345, 1369] on button "Apply Promo" at bounding box center [310, 1374] width 209 height 33
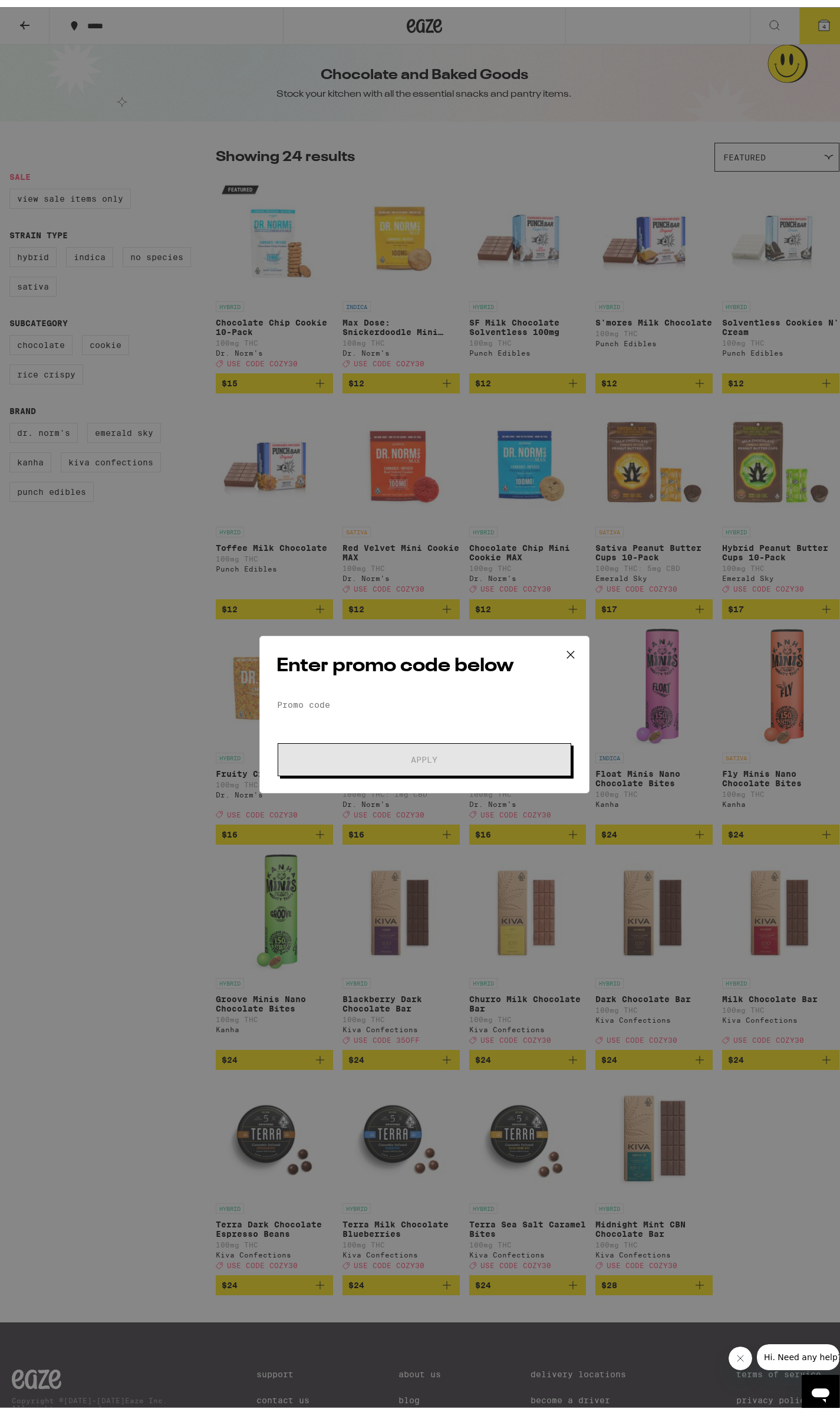
click at [350, 688] on div "Enter promo code below Promo Code Apply" at bounding box center [424, 707] width 330 height 158
click at [346, 694] on input "Promo Code" at bounding box center [424, 698] width 296 height 18
type input "cozy30"
click at [278, 736] on button "Apply" at bounding box center [424, 753] width 294 height 33
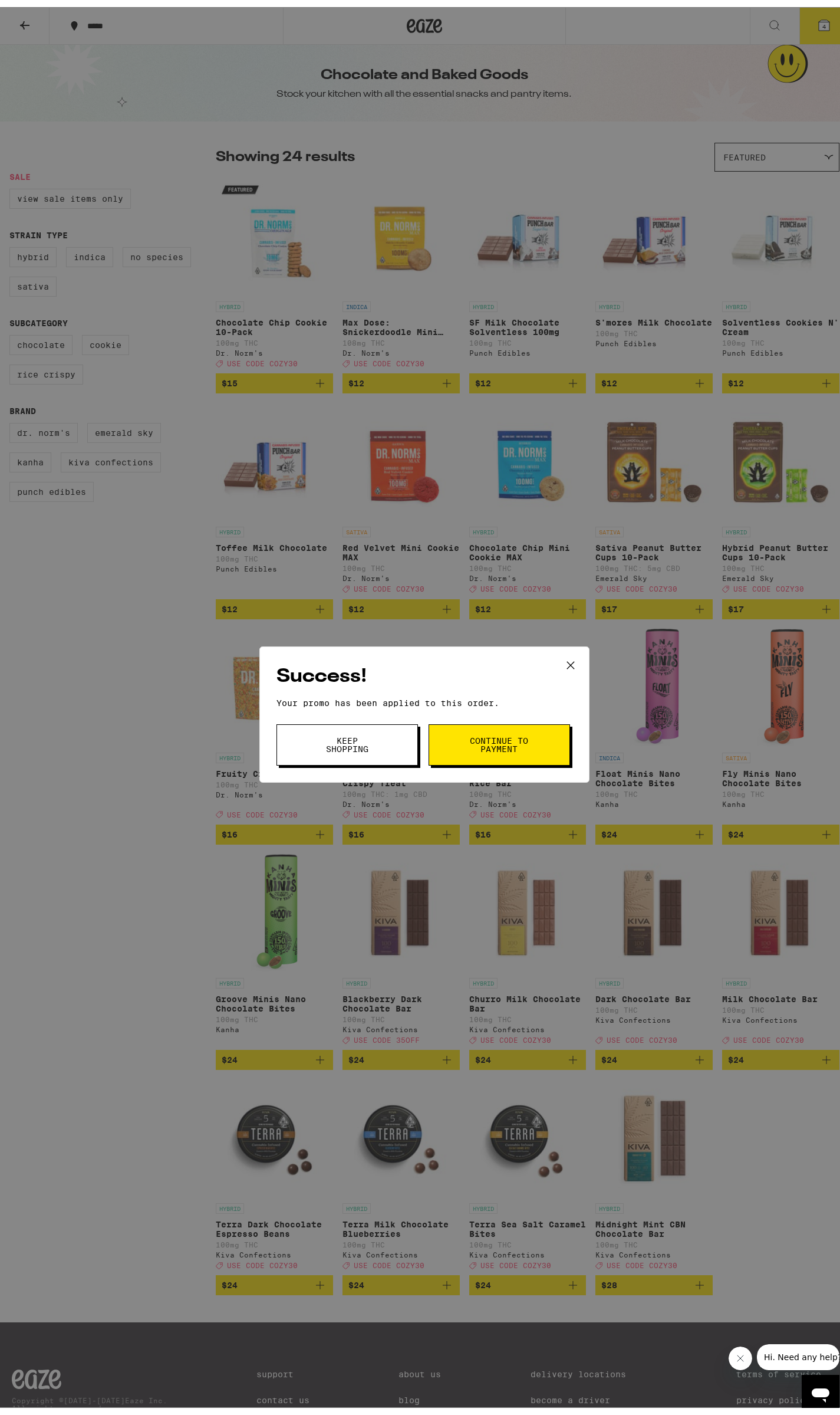
click at [486, 746] on span "Continue to payment" at bounding box center [499, 738] width 60 height 16
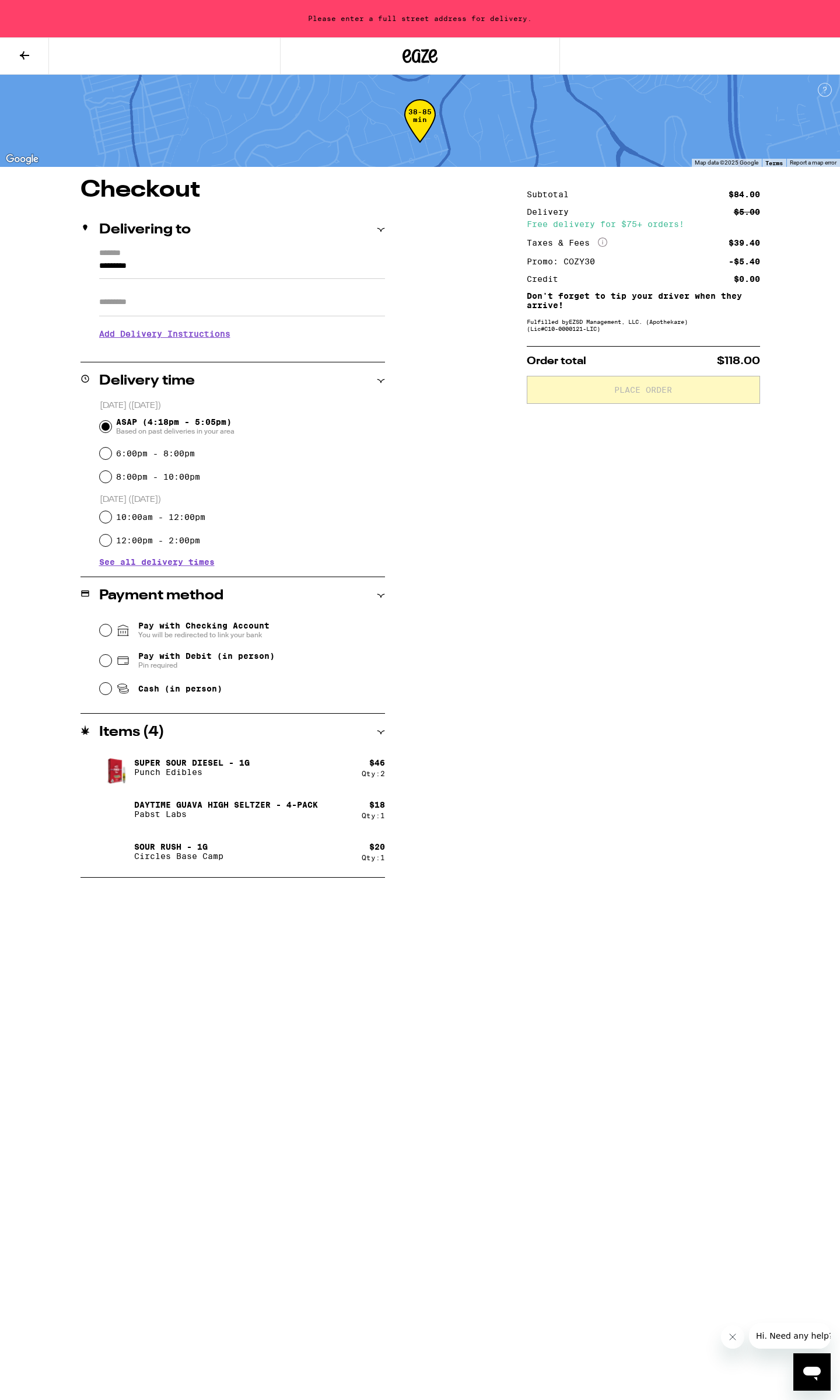
click at [603, 240] on icon "More Info" at bounding box center [603, 242] width 9 height 9
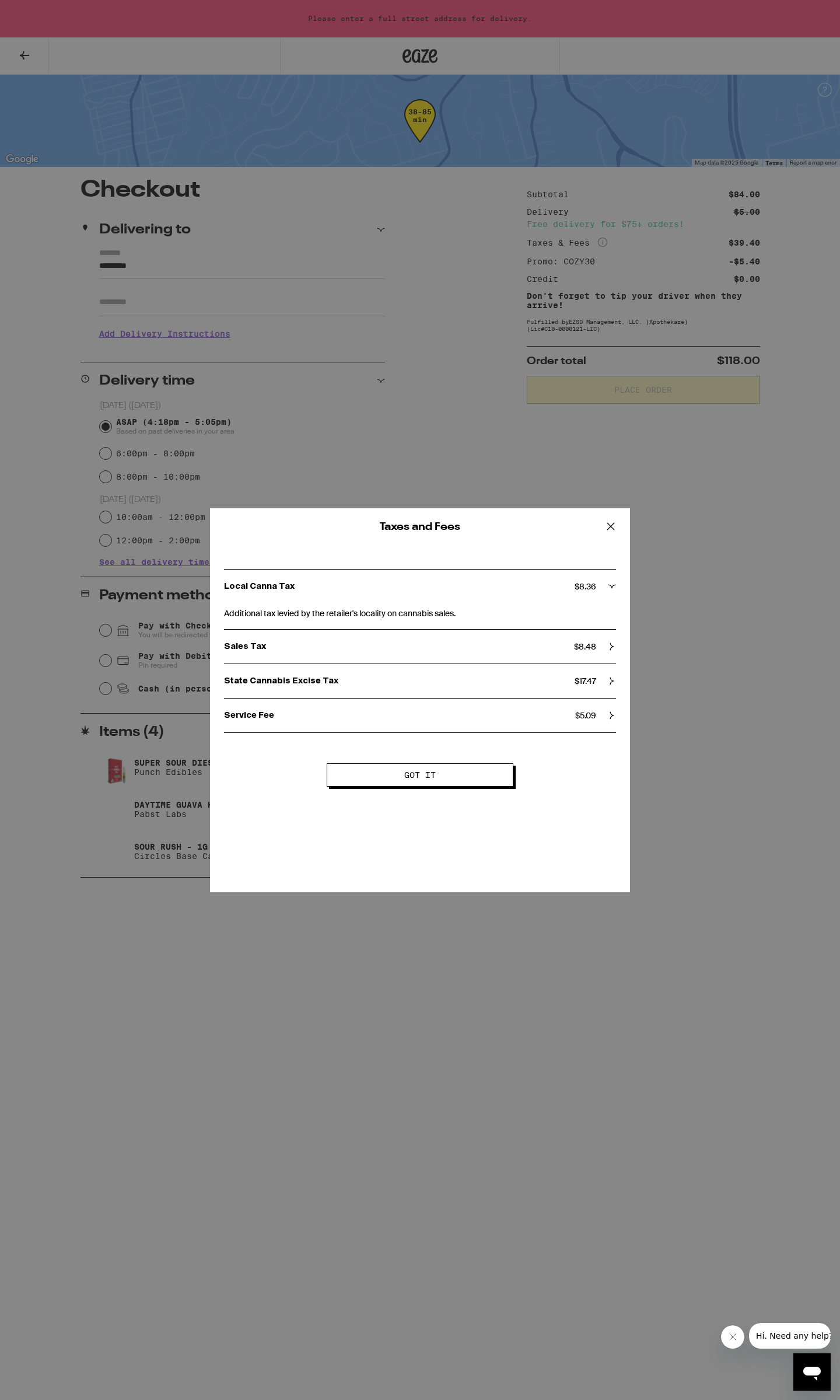
click at [609, 520] on icon at bounding box center [611, 527] width 18 height 18
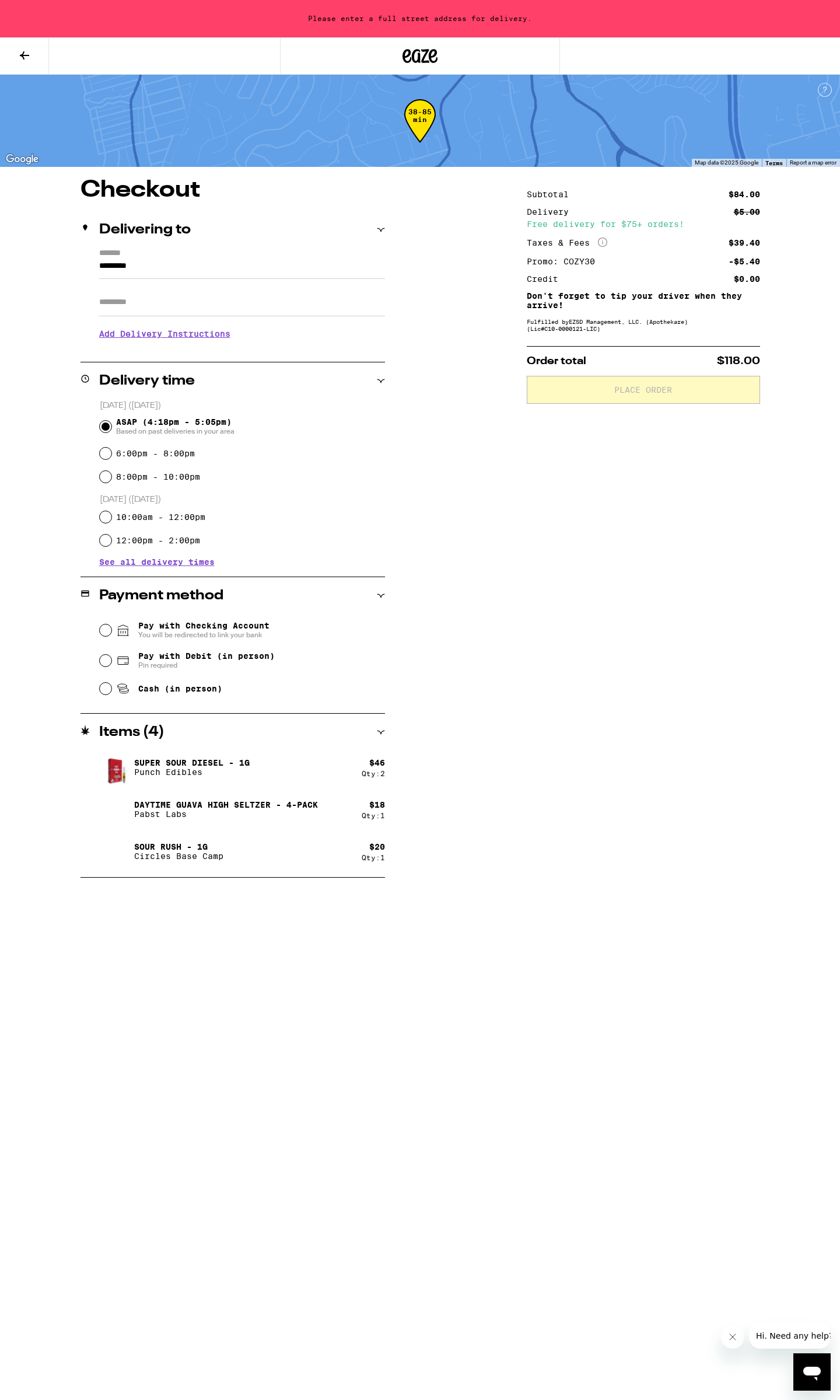
click at [212, 653] on span "Pay with Debit (in person)" at bounding box center [206, 656] width 136 height 9
click at [111, 655] on input "Pay with Debit (in person) Pin required" at bounding box center [105, 660] width 12 height 12
radio input "true"
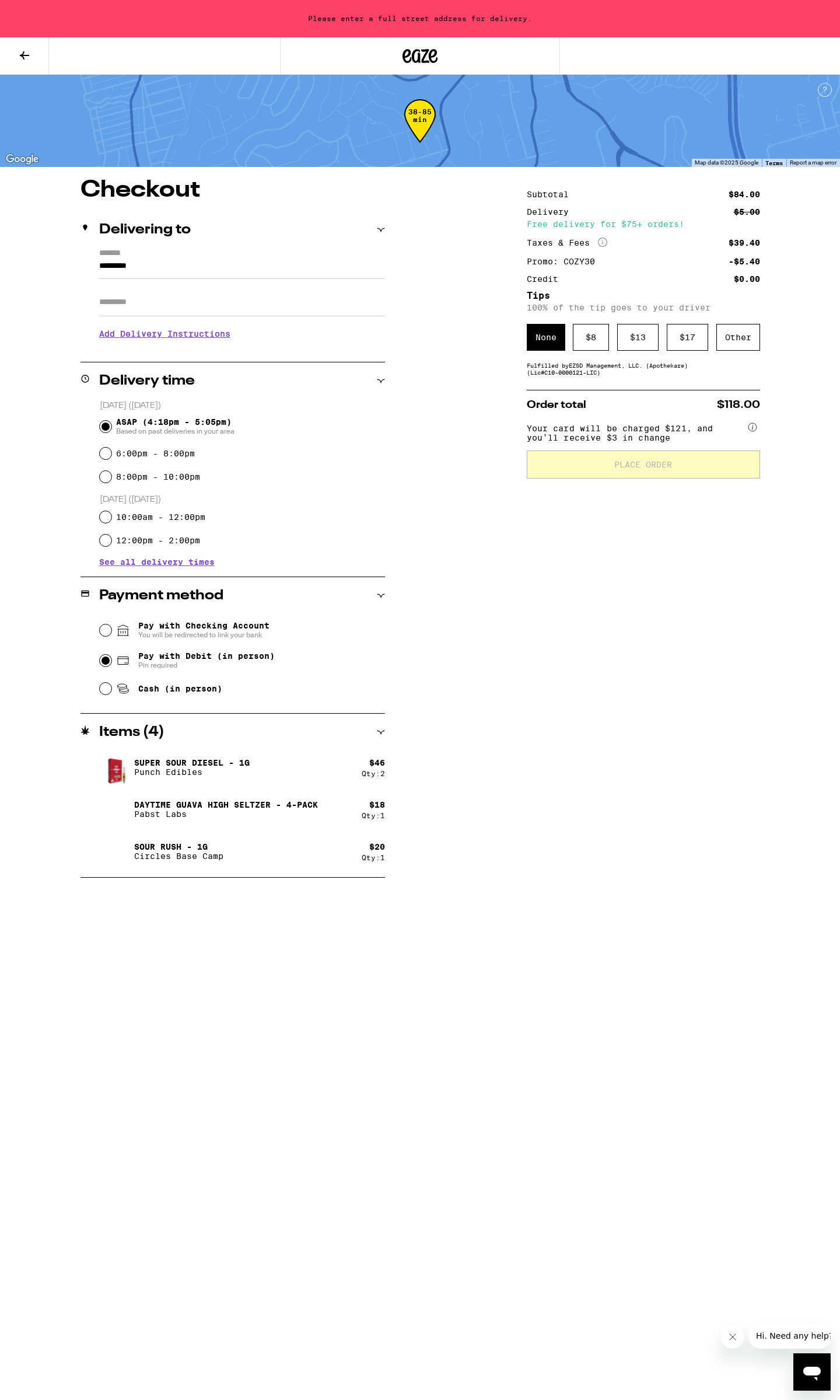
click at [380, 761] on div "$ 46" at bounding box center [377, 763] width 16 height 9
click at [262, 760] on div "Super Sour Diesel - 1g Punch Edibles" at bounding box center [230, 767] width 262 height 33
click at [18, 57] on icon at bounding box center [24, 55] width 14 height 14
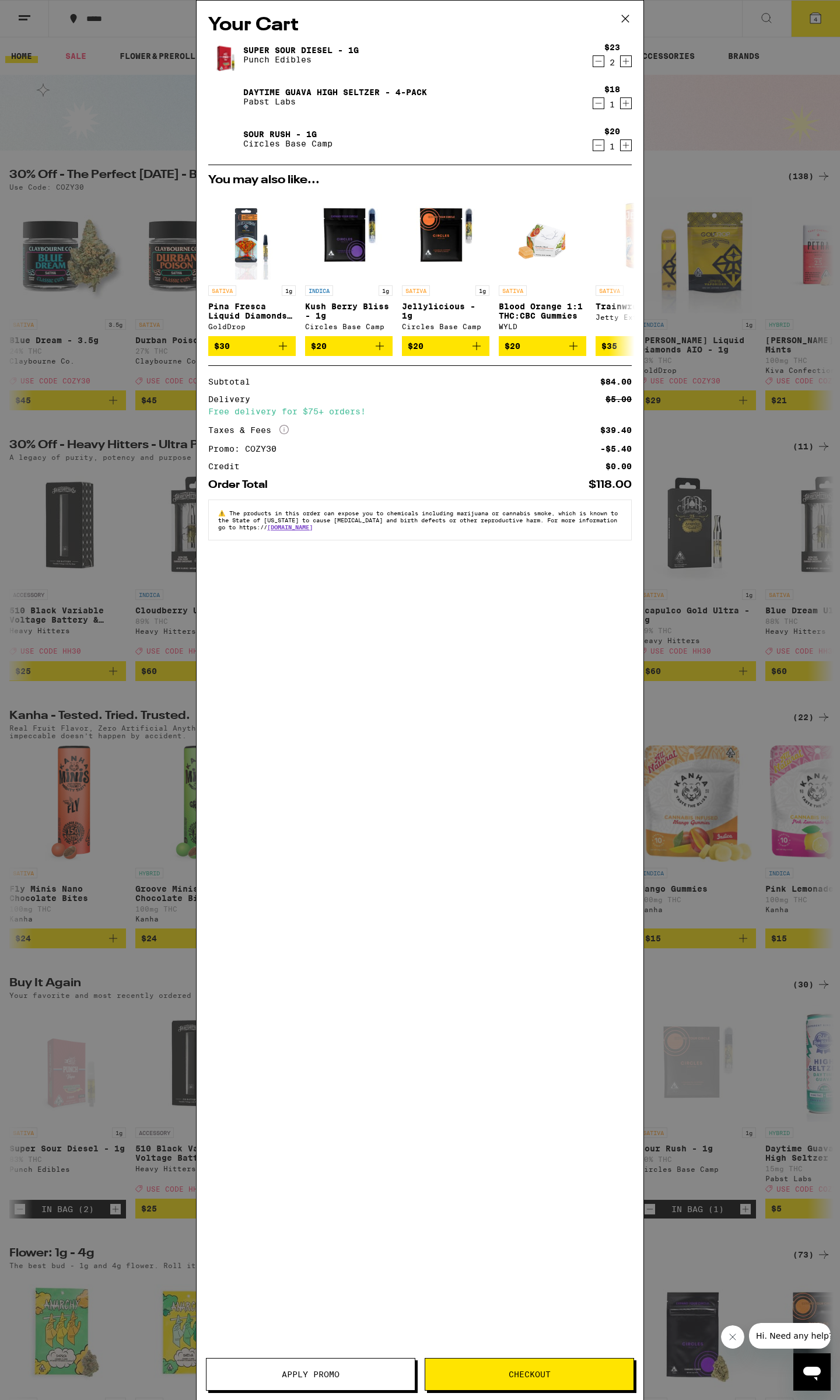
click at [596, 61] on icon "Decrement" at bounding box center [598, 61] width 10 height 14
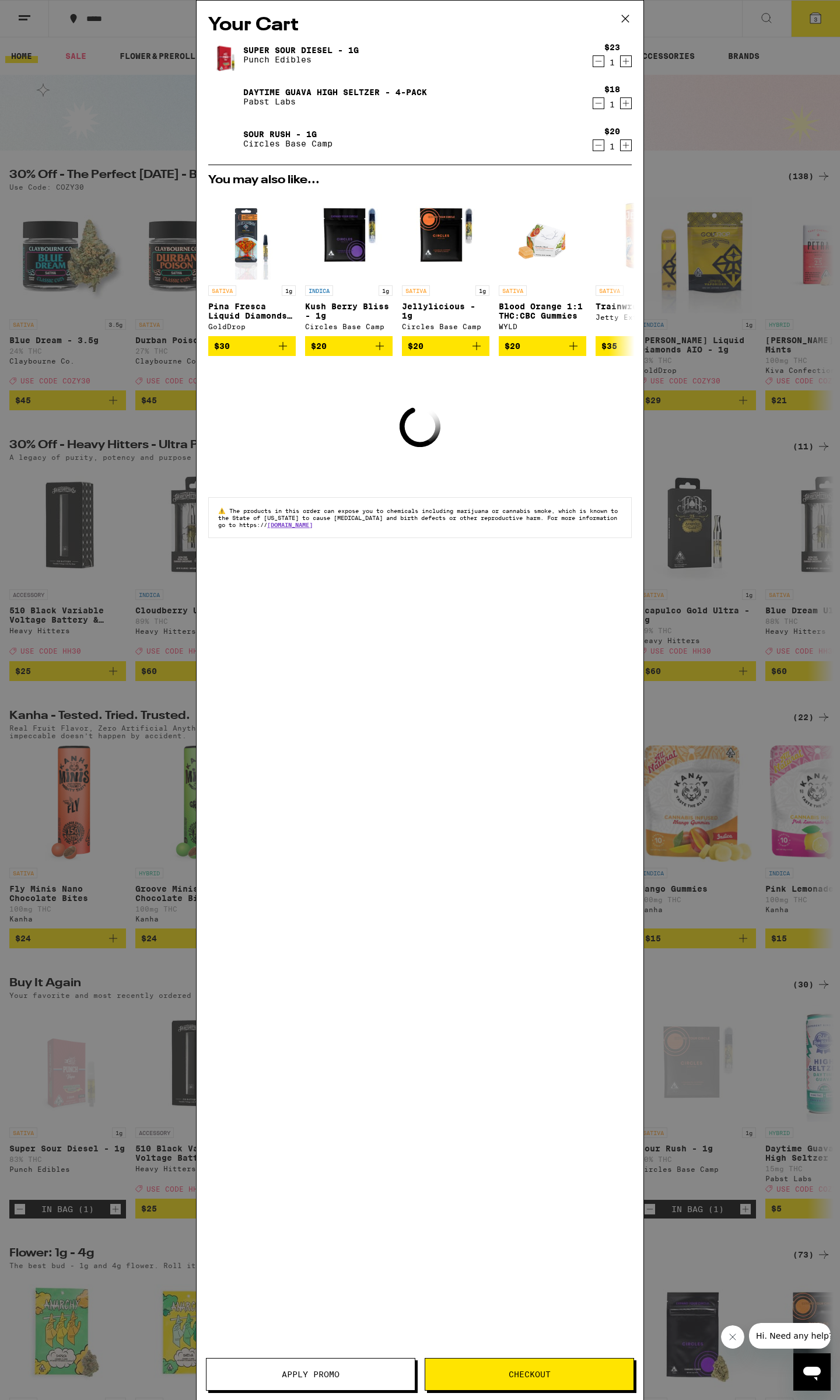
click at [596, 61] on icon "Decrement" at bounding box center [598, 61] width 10 height 14
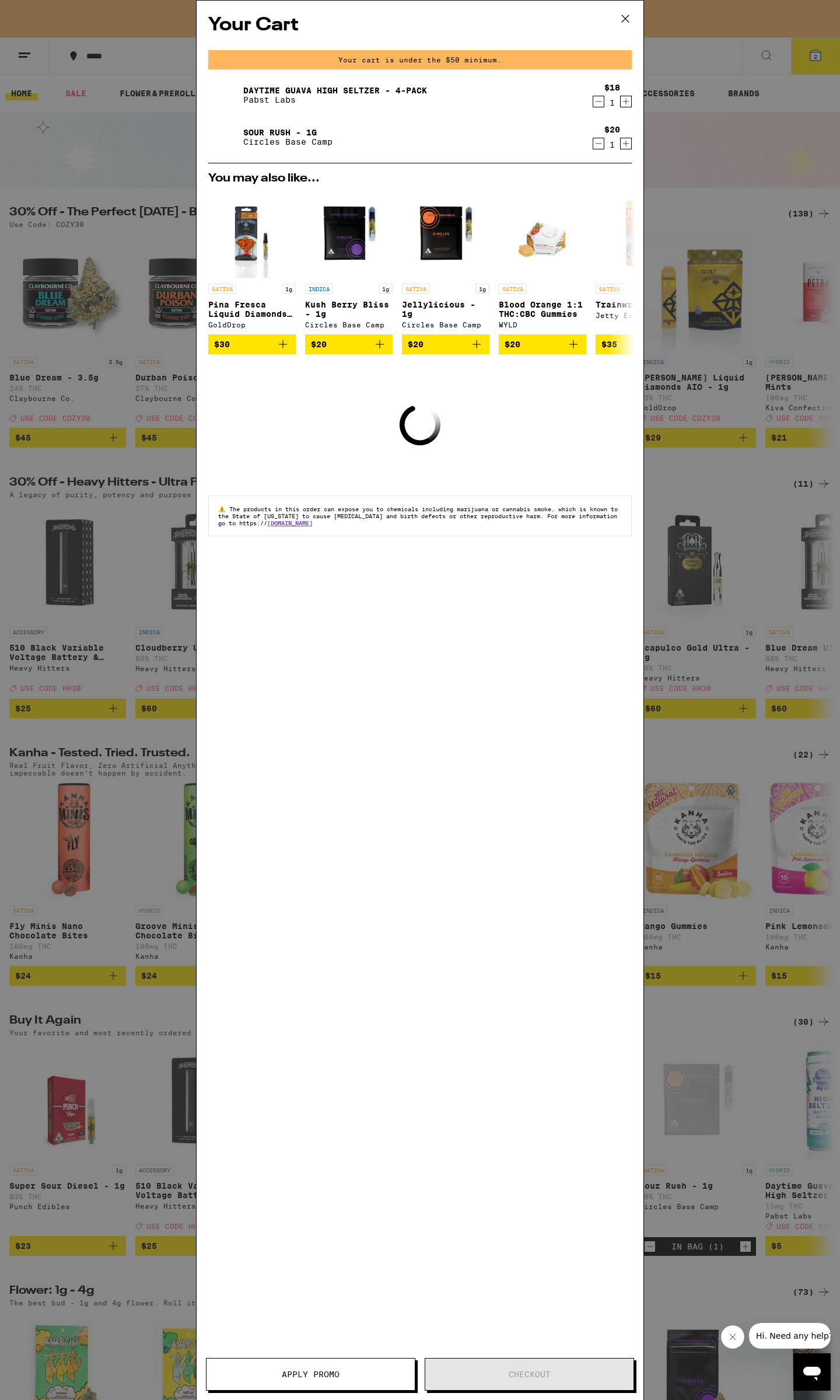
click at [597, 146] on icon "Decrement" at bounding box center [598, 143] width 10 height 14
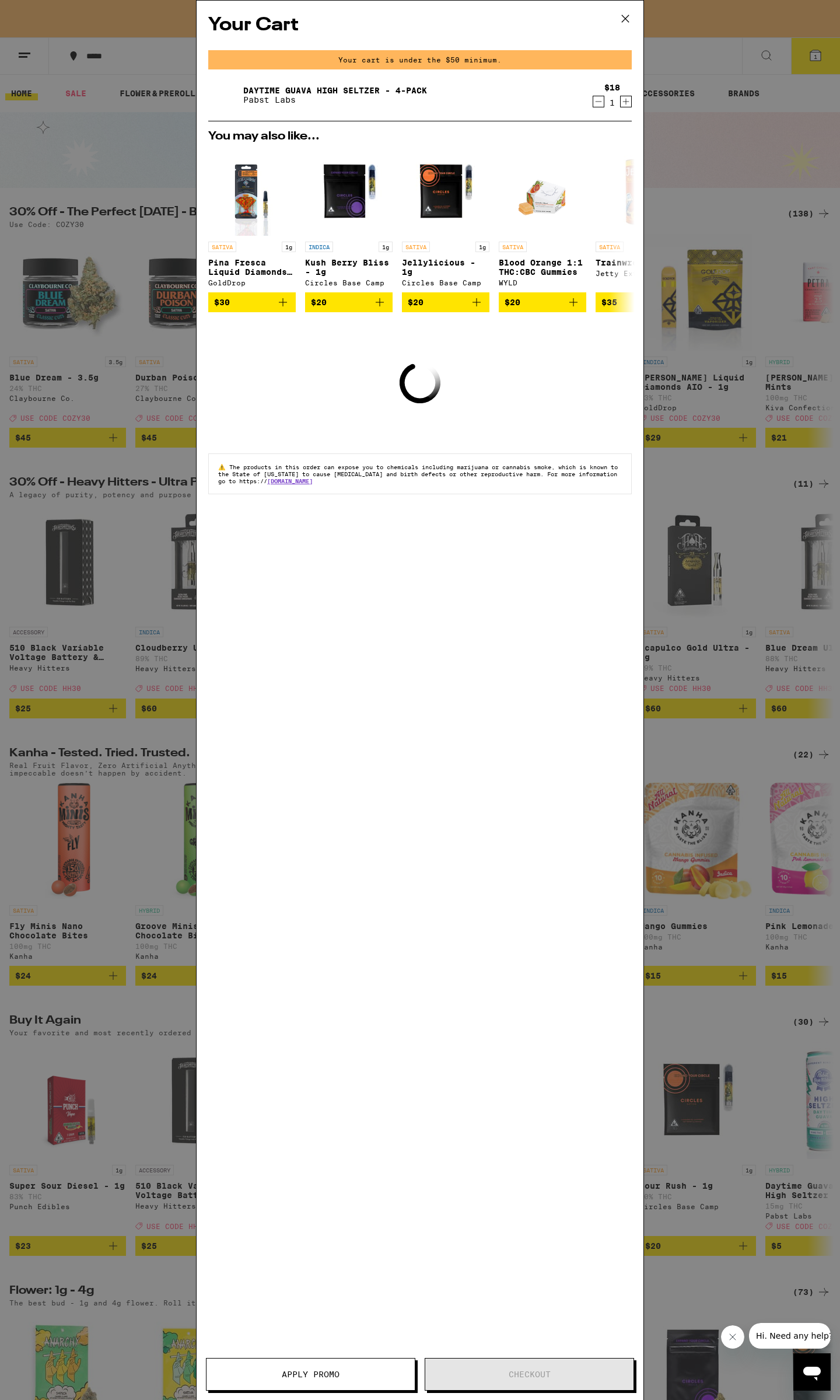
click at [716, 156] on div "Your Cart Your cart is under the $50 minimum. Daytime Guava High [PERSON_NAME] …" at bounding box center [420, 700] width 840 height 1400
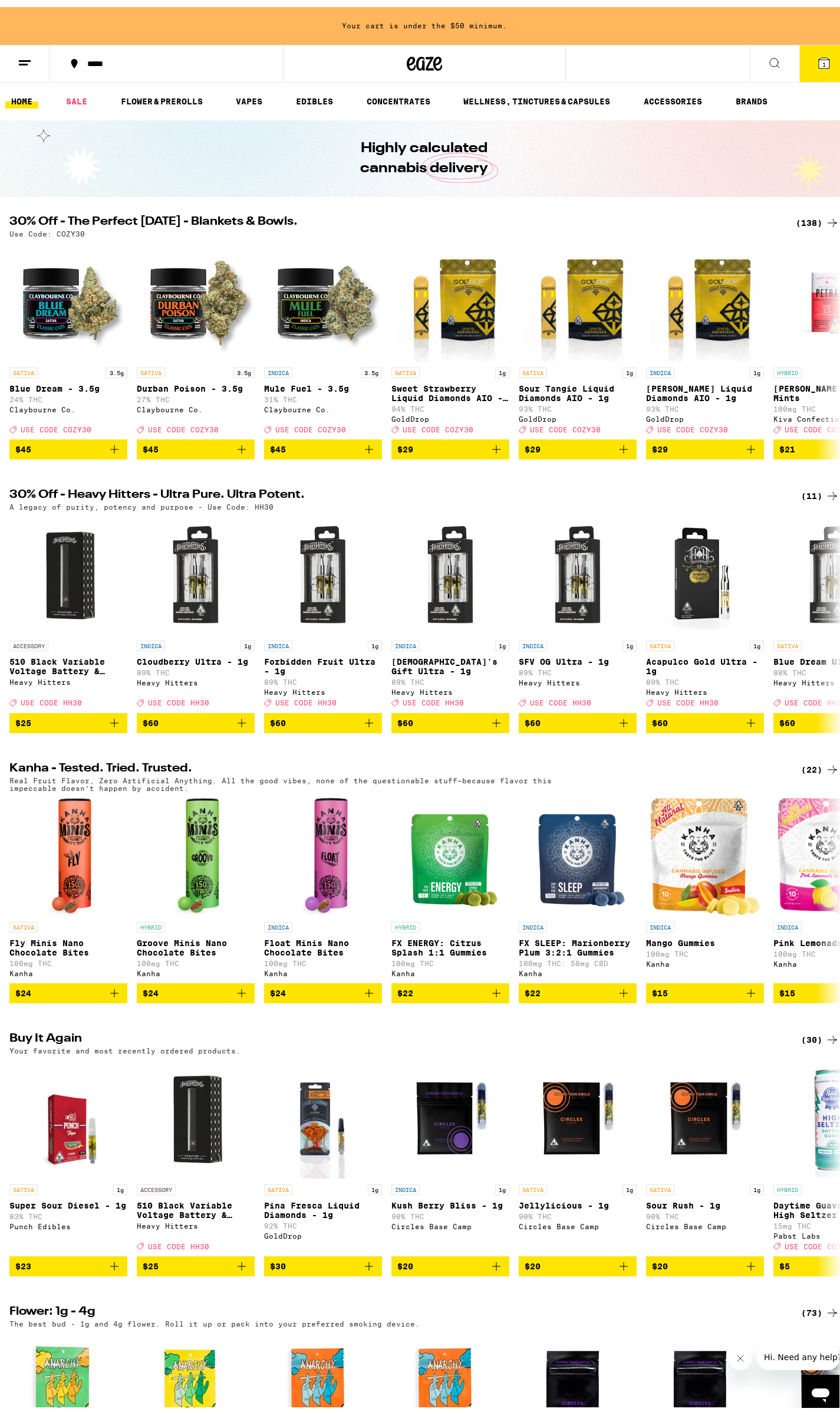
click at [810, 213] on div "(138)" at bounding box center [817, 216] width 44 height 14
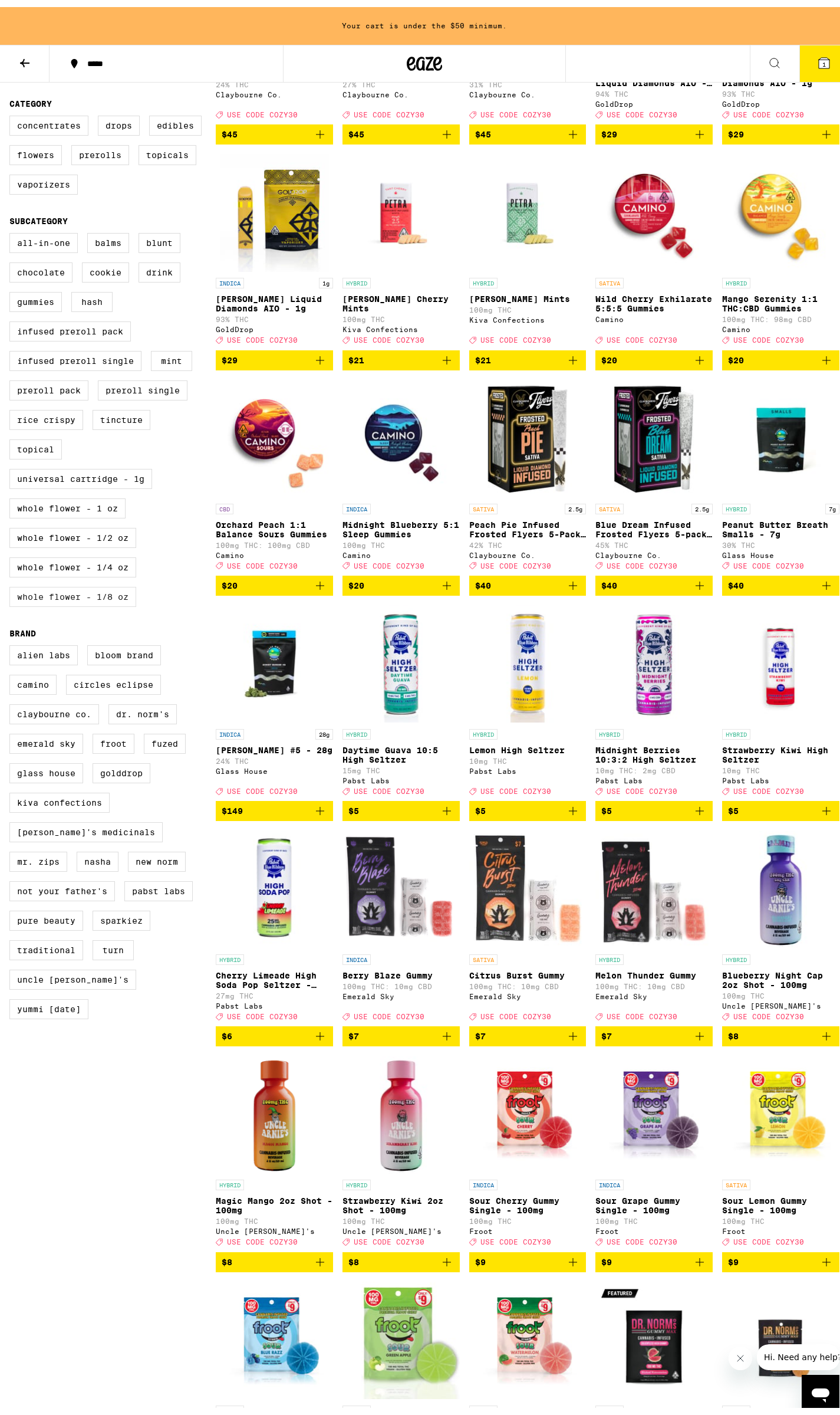
scroll to position [197, 0]
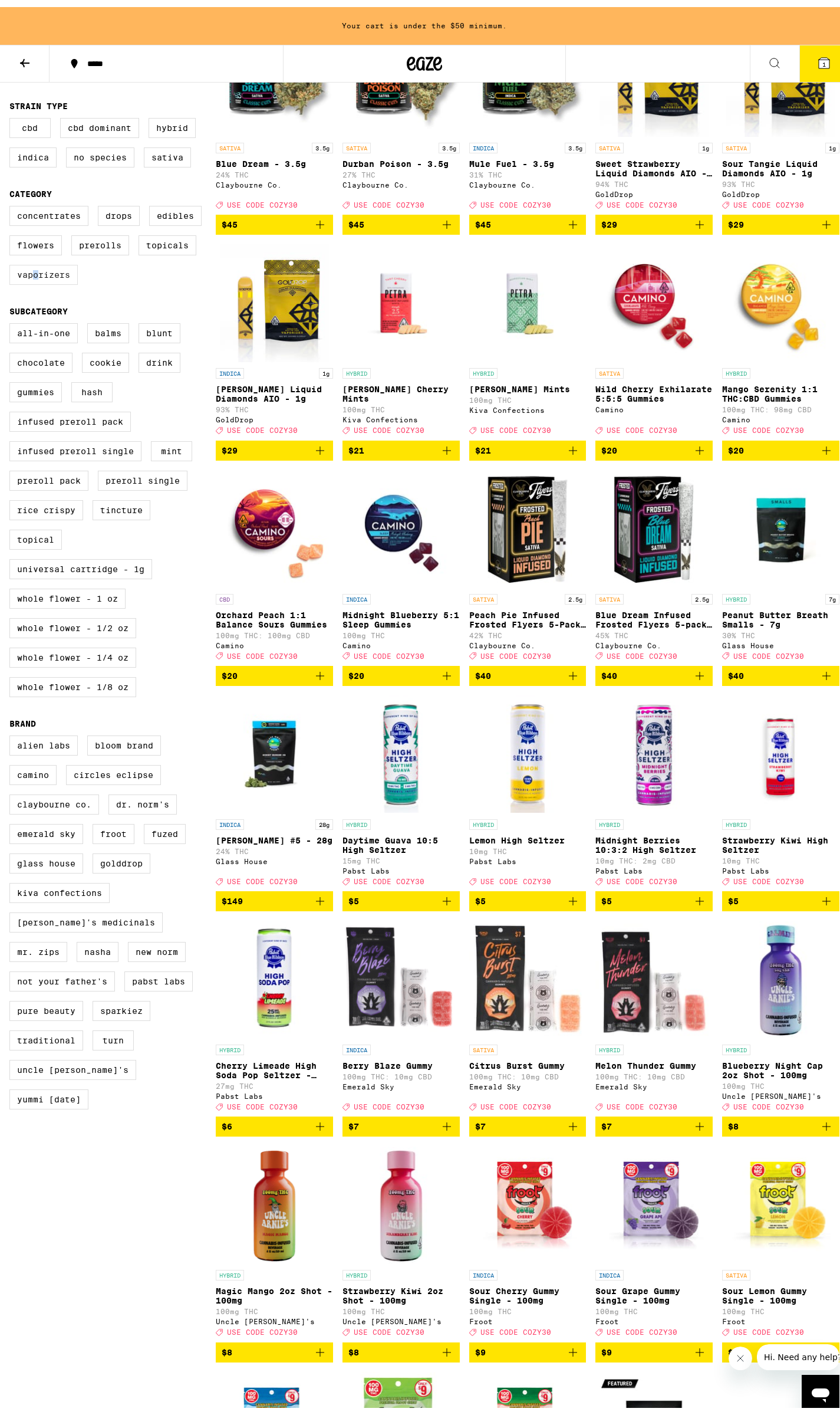
click at [36, 278] on label "Vaporizers" at bounding box center [44, 267] width 68 height 20
click at [40, 278] on label "Vaporizers" at bounding box center [44, 267] width 68 height 20
click at [12, 201] on input "Vaporizers" at bounding box center [12, 201] width 1 height 1
checkbox input "true"
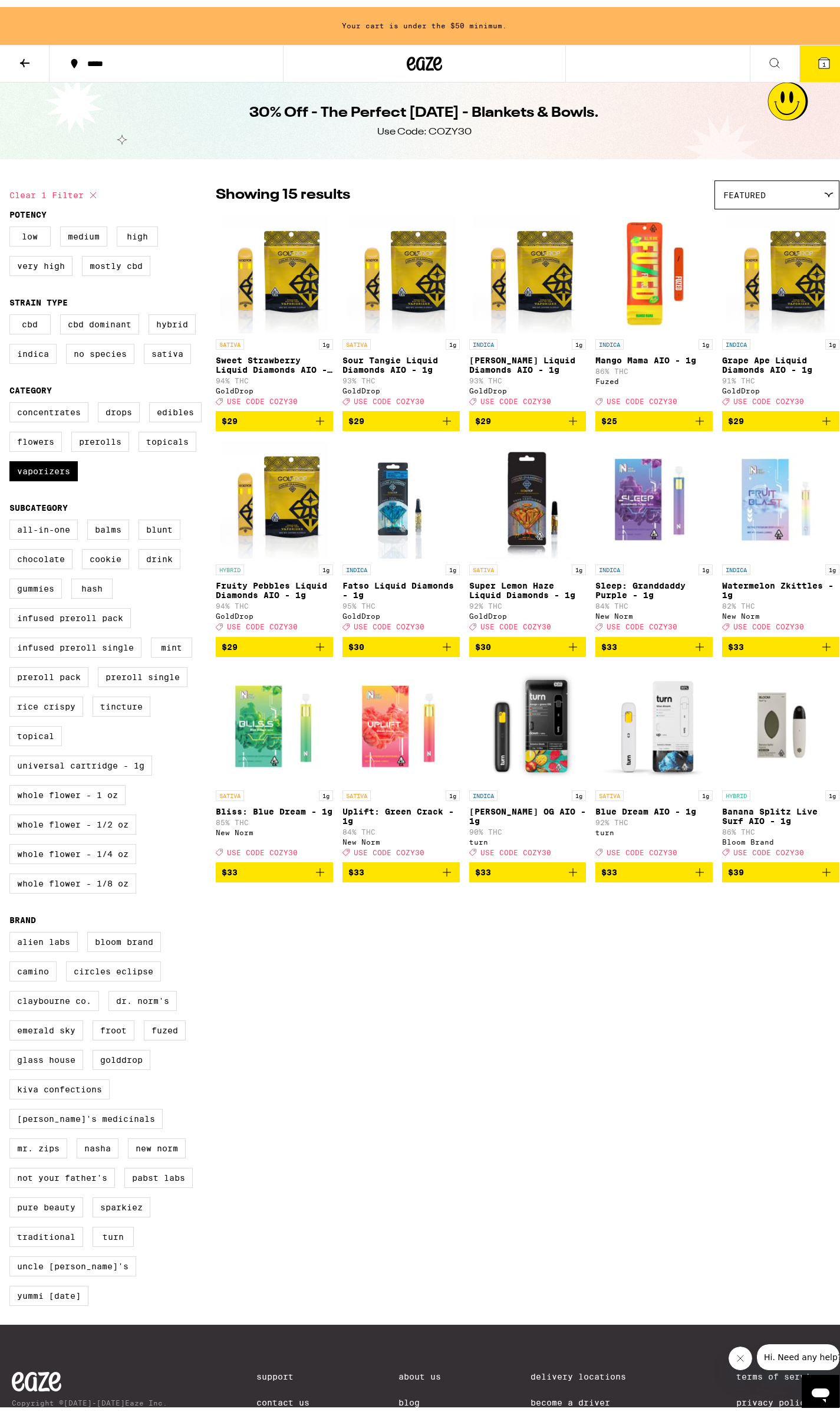
click at [569, 644] on icon "Add to bag" at bounding box center [573, 640] width 8 height 8
click at [570, 647] on icon "Increment" at bounding box center [575, 640] width 10 height 14
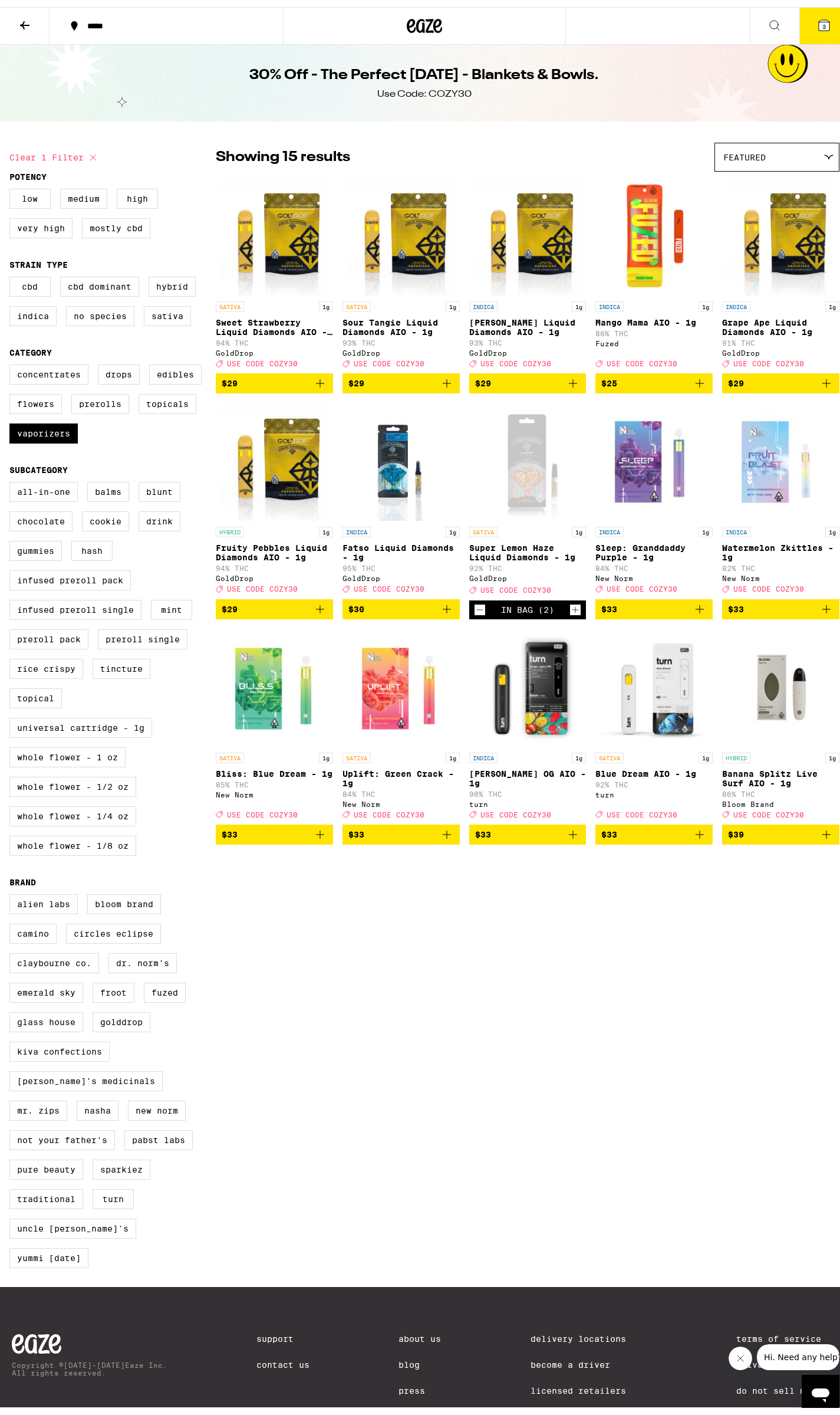
click at [821, 14] on icon at bounding box center [824, 18] width 14 height 14
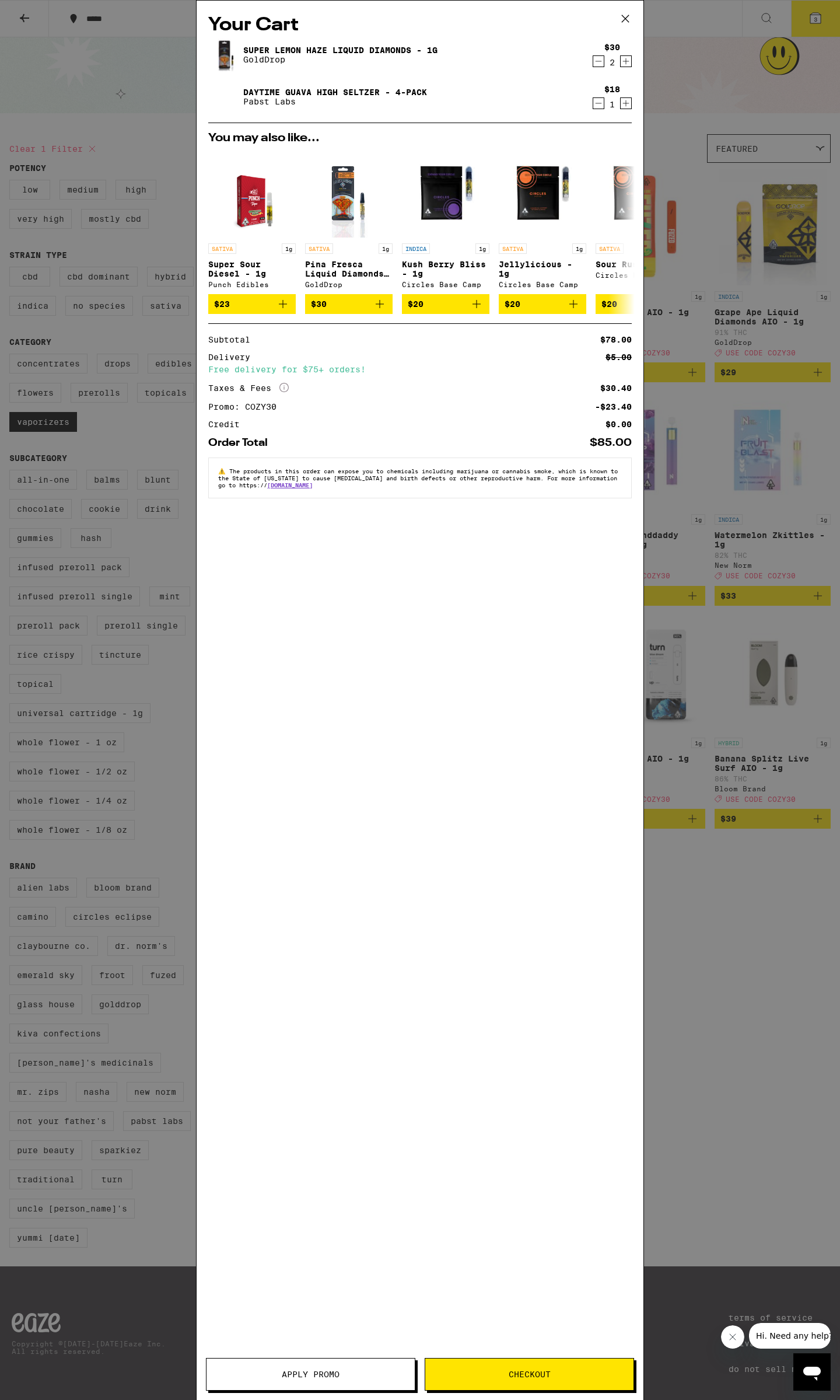
click at [476, 1371] on span "Checkout" at bounding box center [529, 1374] width 208 height 8
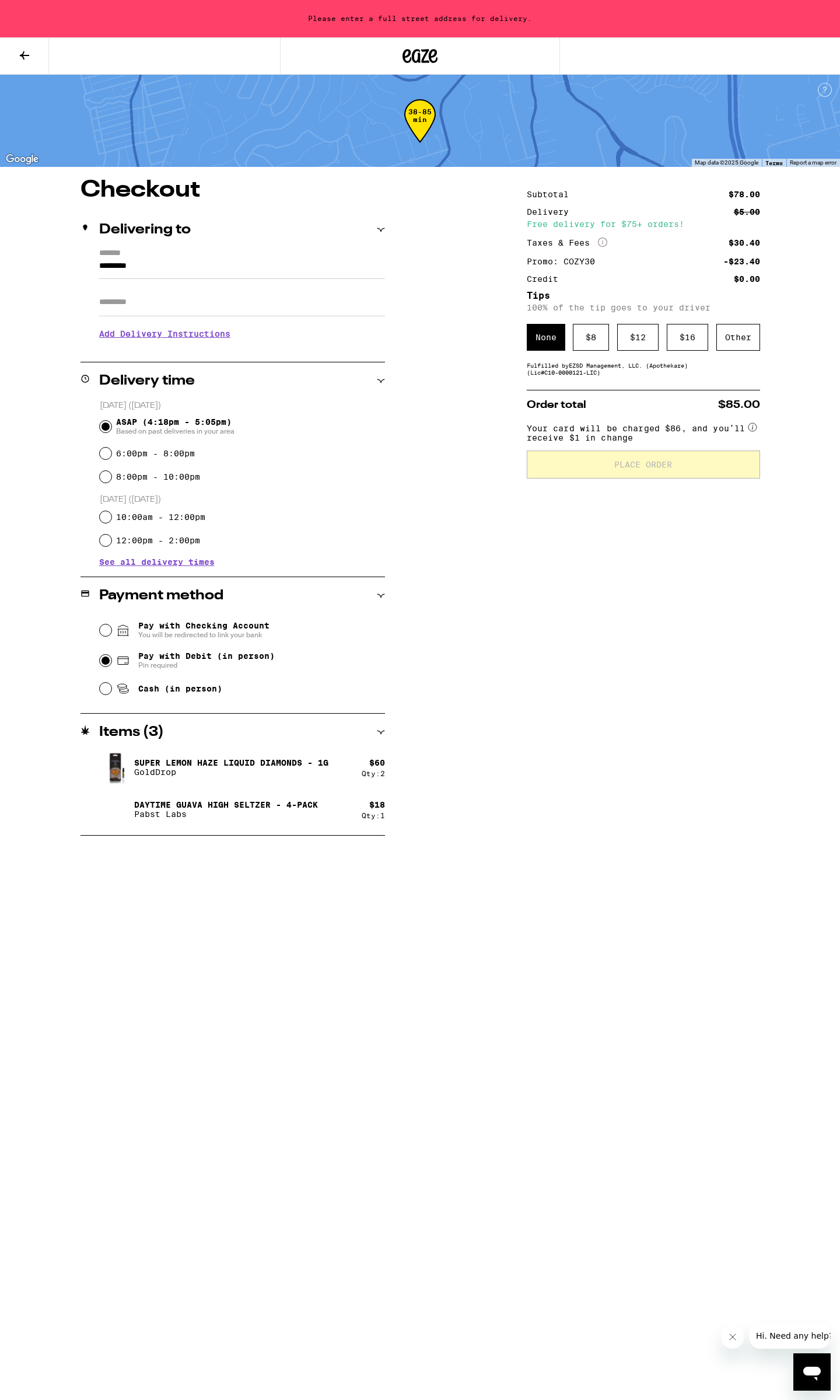
click at [12, 52] on button at bounding box center [24, 56] width 49 height 37
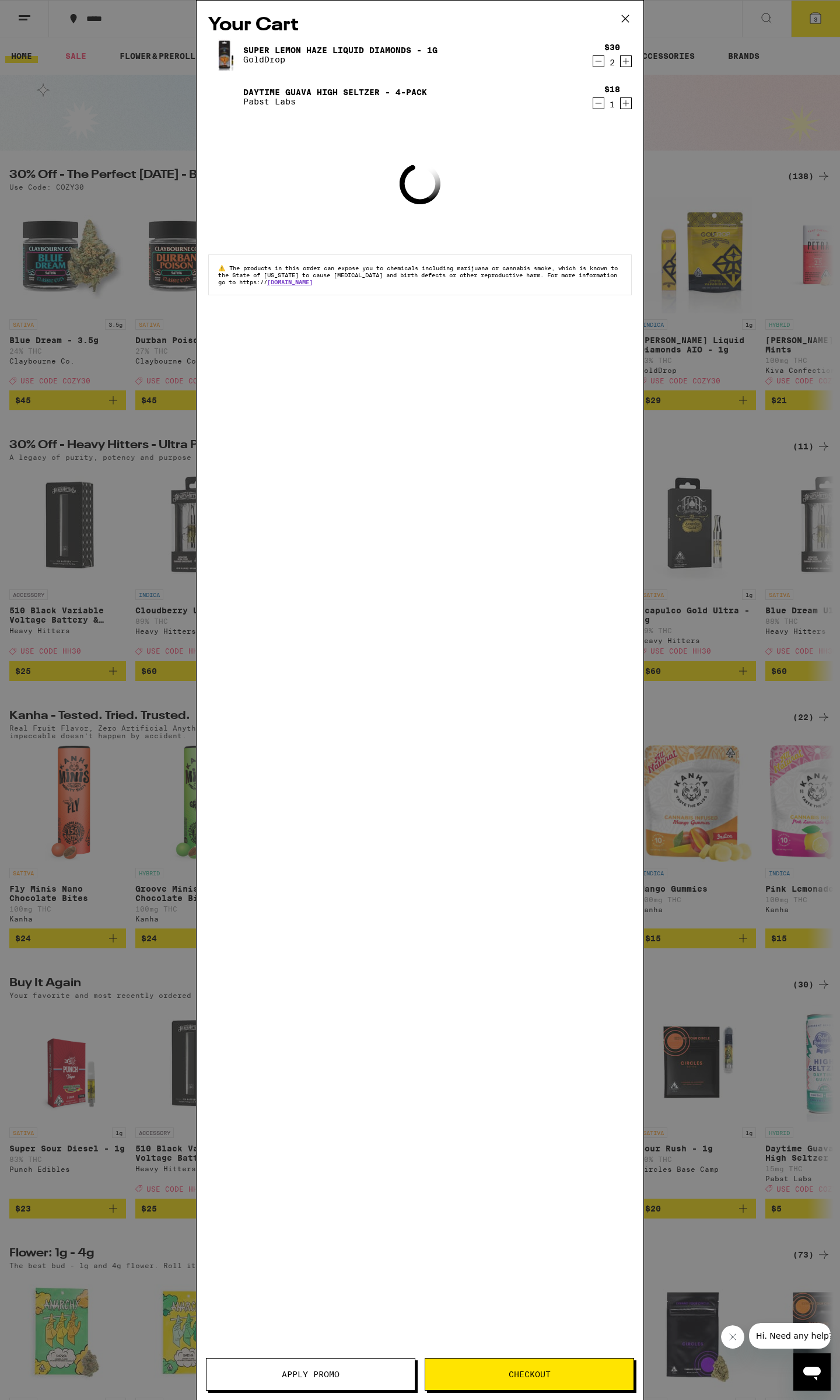
click at [723, 275] on div "Your Cart Super Lemon Haze Liquid Diamonds - 1g GoldDrop $30 2 Daytime Guava Hi…" at bounding box center [420, 700] width 840 height 1400
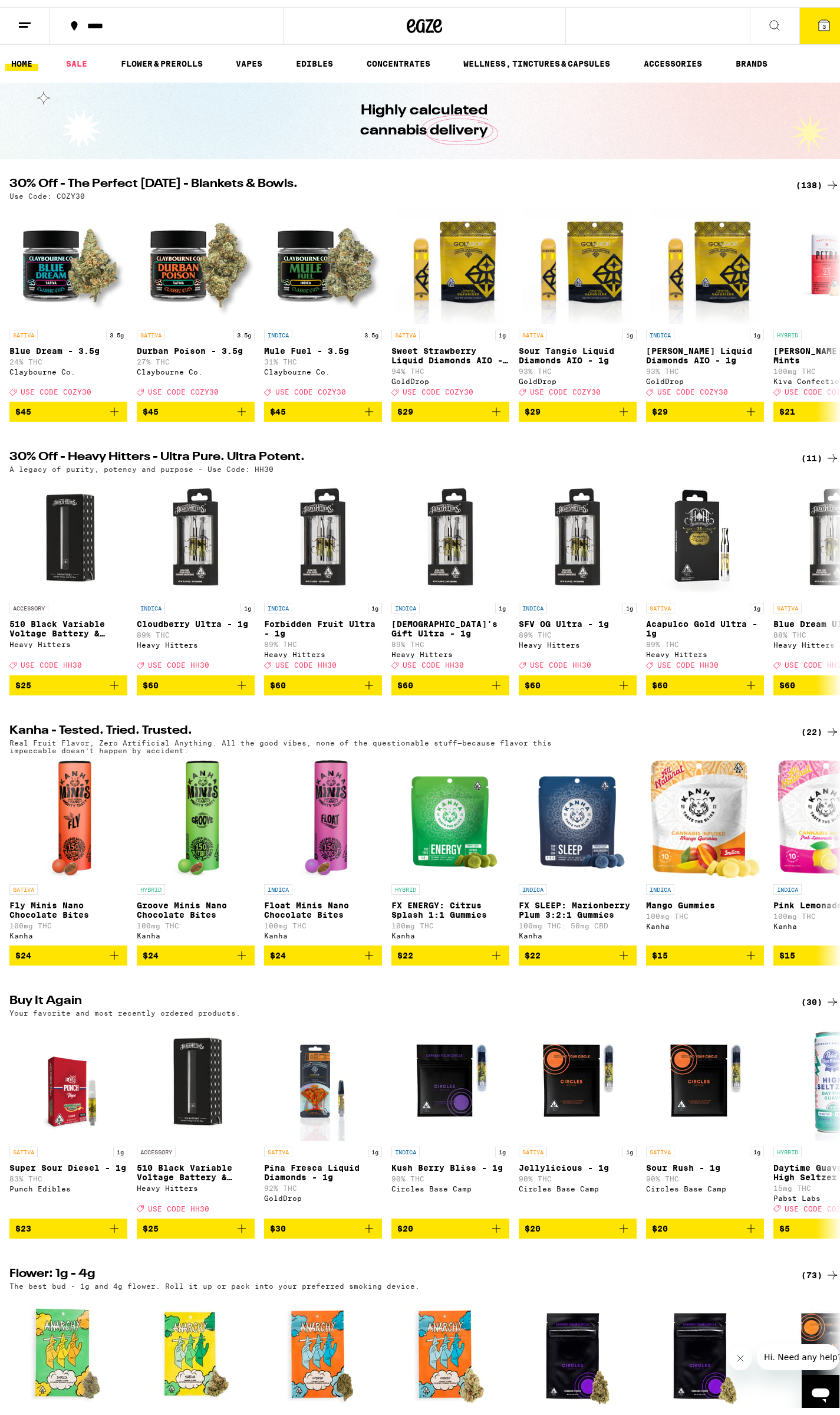
click at [800, 182] on div "(138)" at bounding box center [817, 178] width 44 height 14
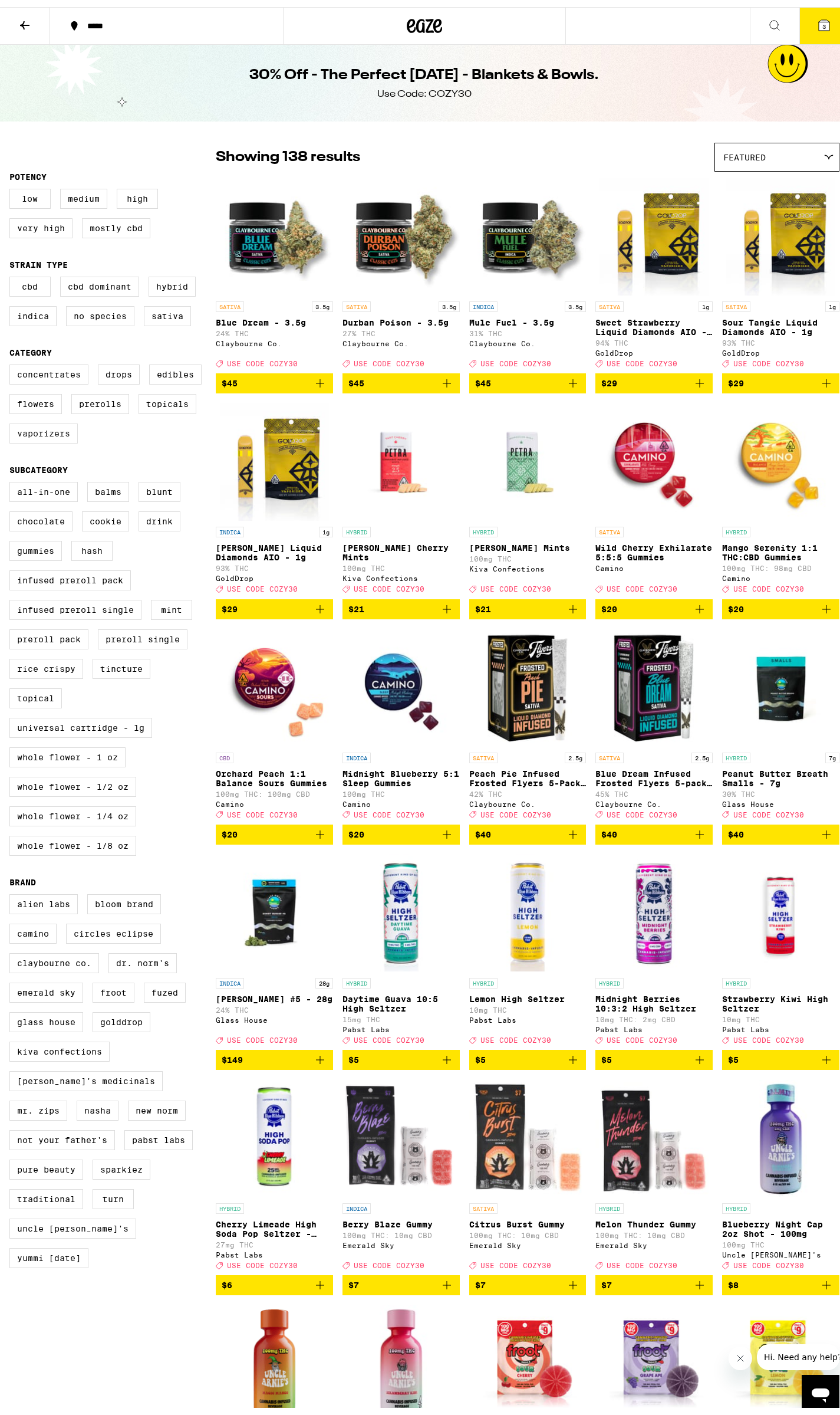
click at [53, 436] on label "Vaporizers" at bounding box center [44, 426] width 68 height 20
click at [12, 360] on input "Vaporizers" at bounding box center [12, 359] width 1 height 1
checkbox input "true"
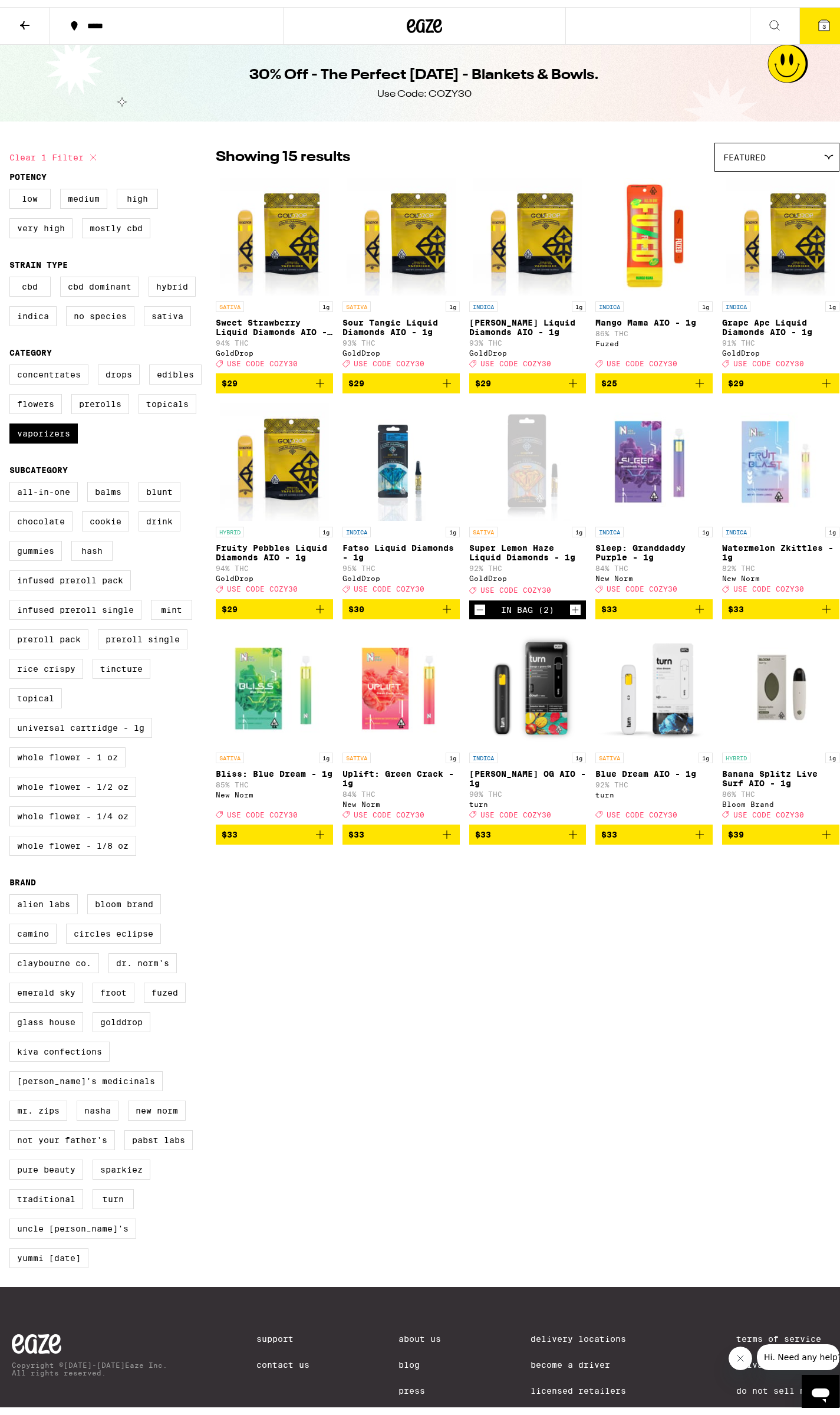
click at [443, 606] on icon "Add to bag" at bounding box center [447, 602] width 8 height 8
click at [802, 25] on button "4" at bounding box center [824, 18] width 49 height 36
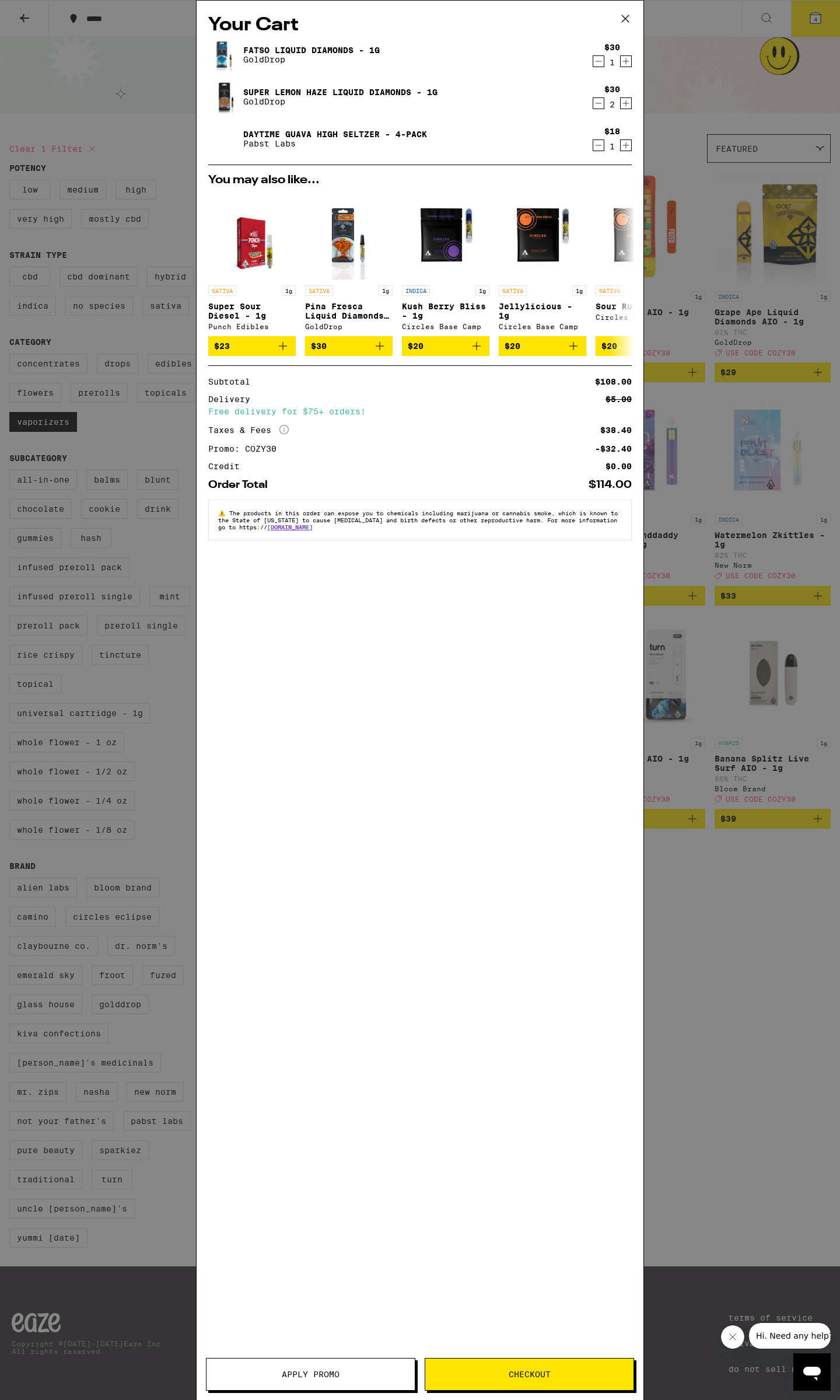
click at [497, 1374] on span "Checkout" at bounding box center [529, 1374] width 208 height 8
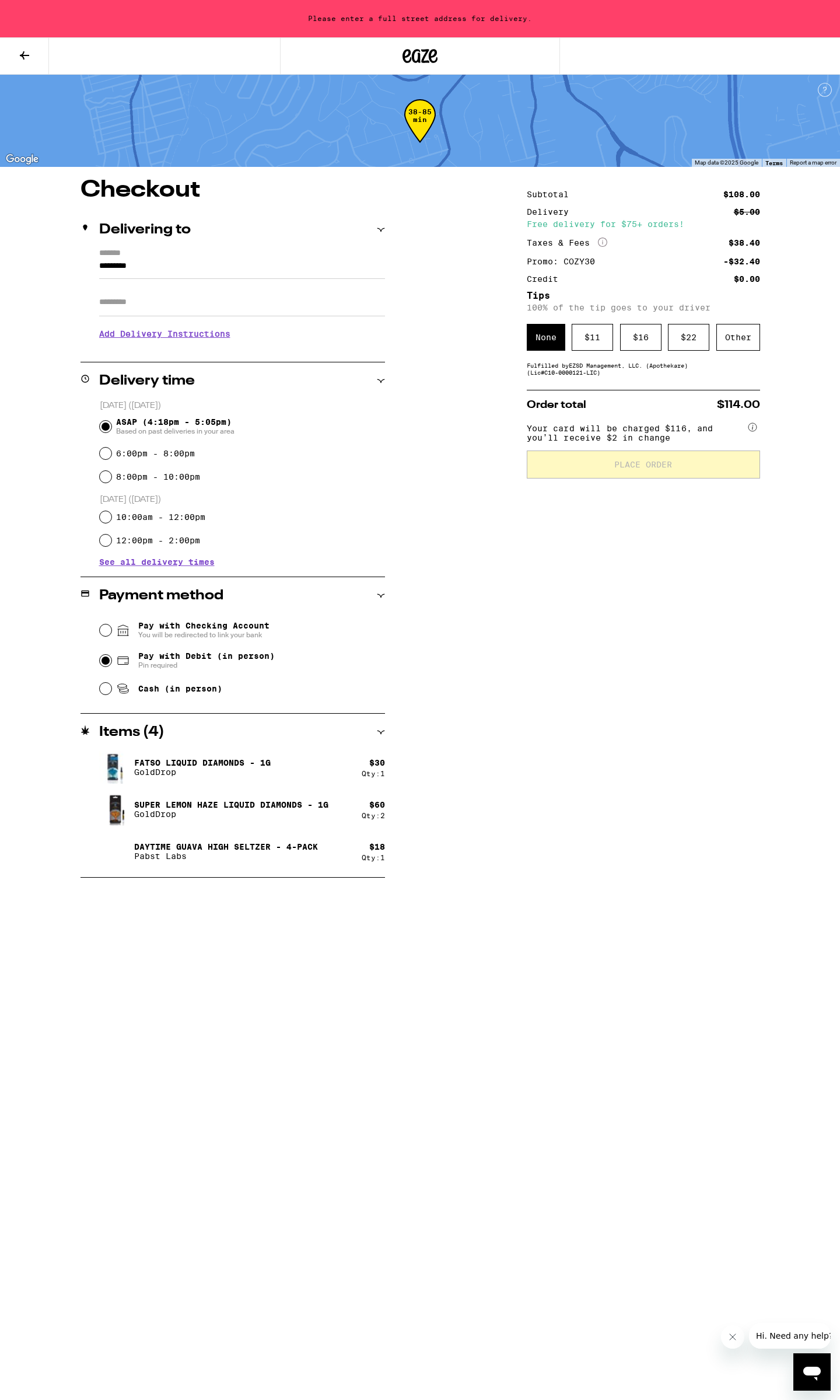
click at [15, 56] on button at bounding box center [24, 56] width 49 height 37
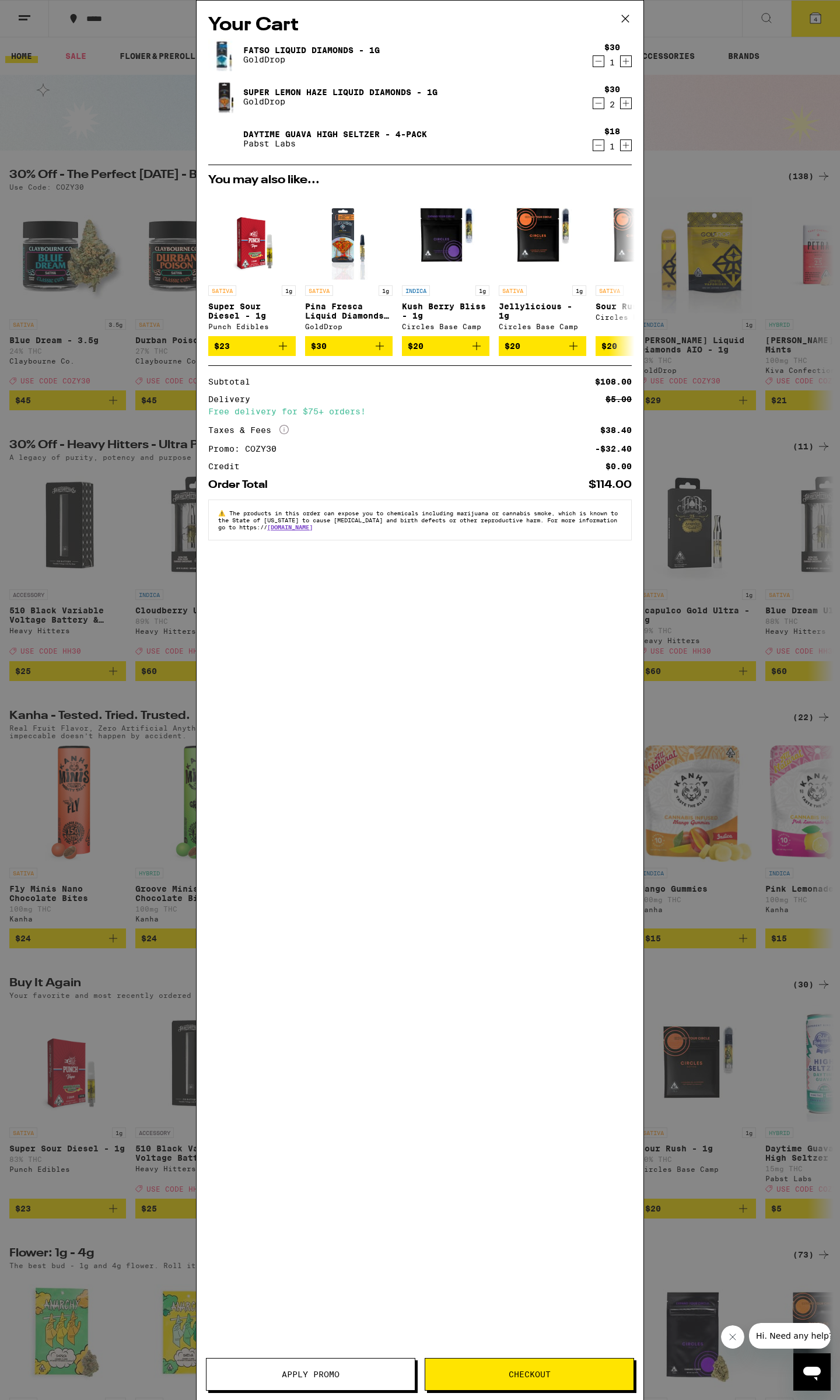
click at [598, 61] on icon "Decrement" at bounding box center [598, 61] width 10 height 14
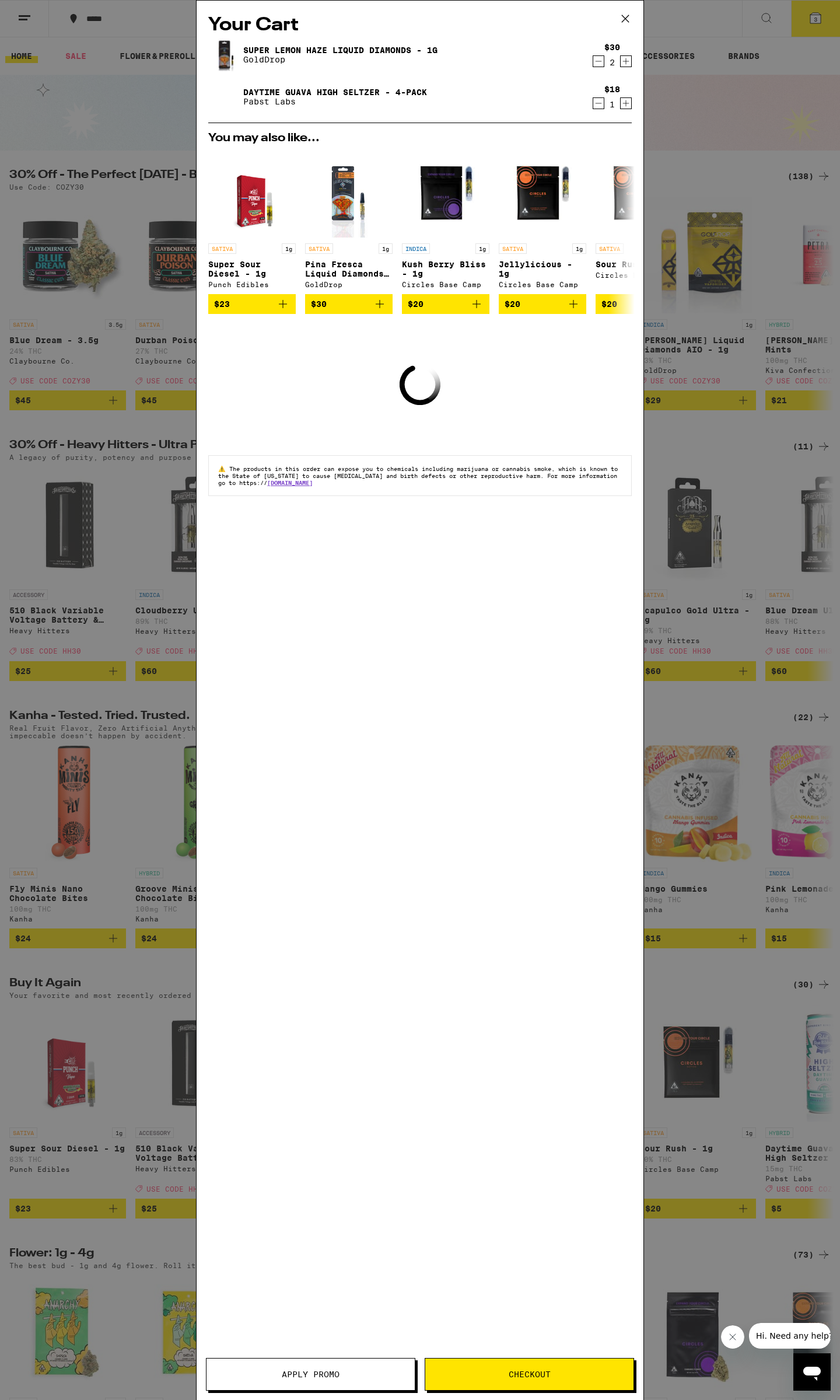
click at [776, 103] on div "Your Cart Super Lemon Haze Liquid Diamonds - 1g GoldDrop $30 2 Daytime Guava Hi…" at bounding box center [420, 700] width 840 height 1400
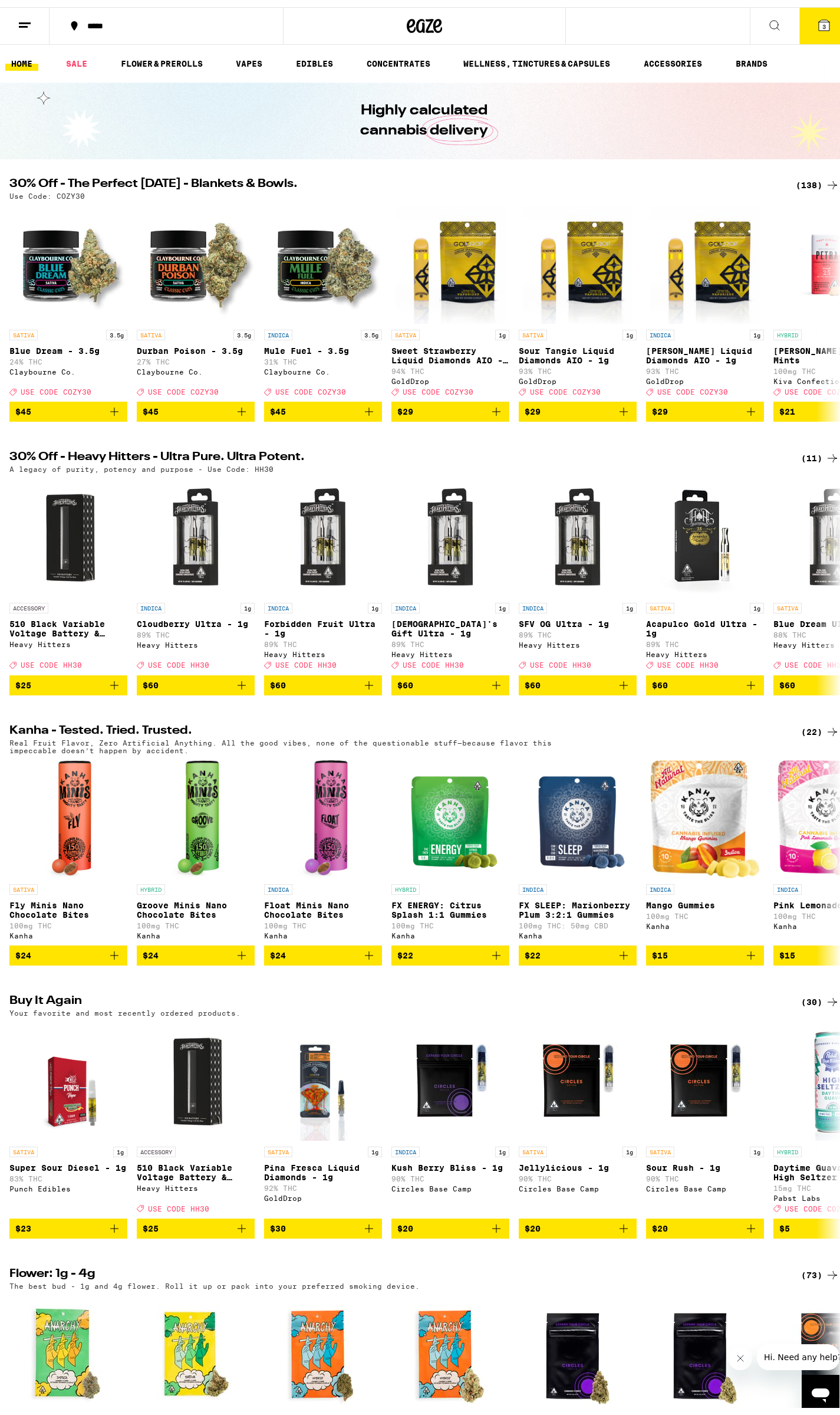
click at [819, 23] on icon at bounding box center [824, 18] width 10 height 10
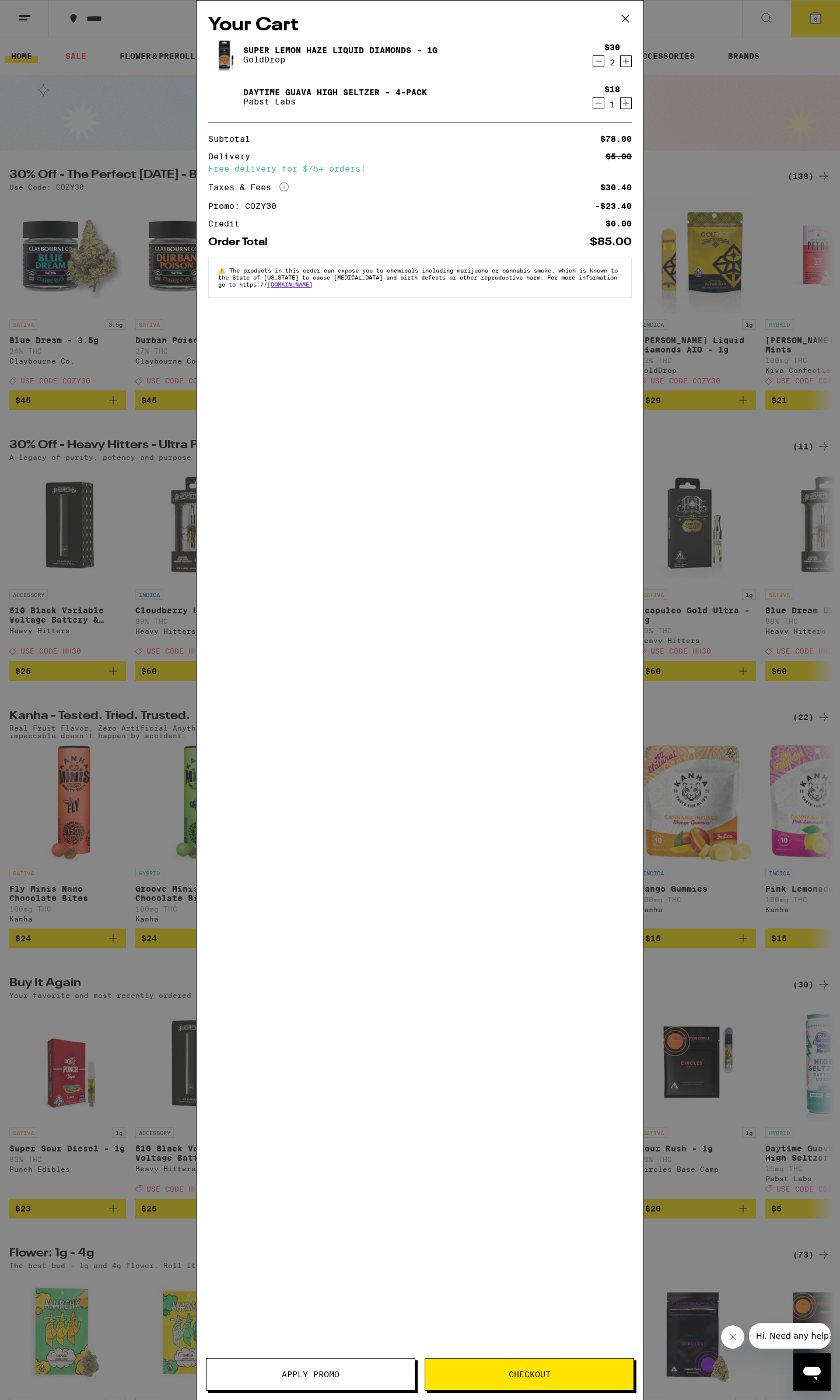
click at [579, 1375] on span "Checkout" at bounding box center [529, 1374] width 208 height 8
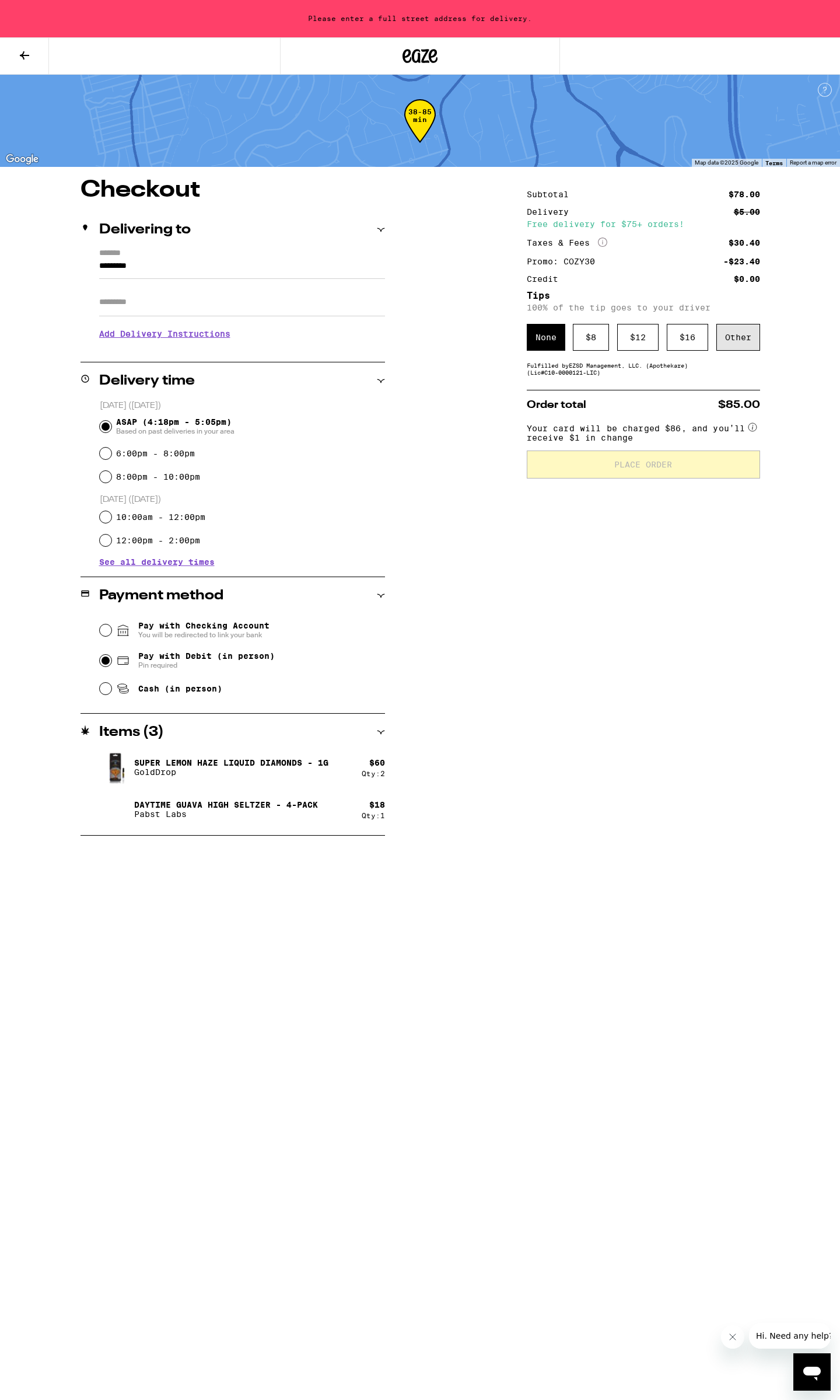
click at [728, 341] on div "Other" at bounding box center [738, 337] width 44 height 27
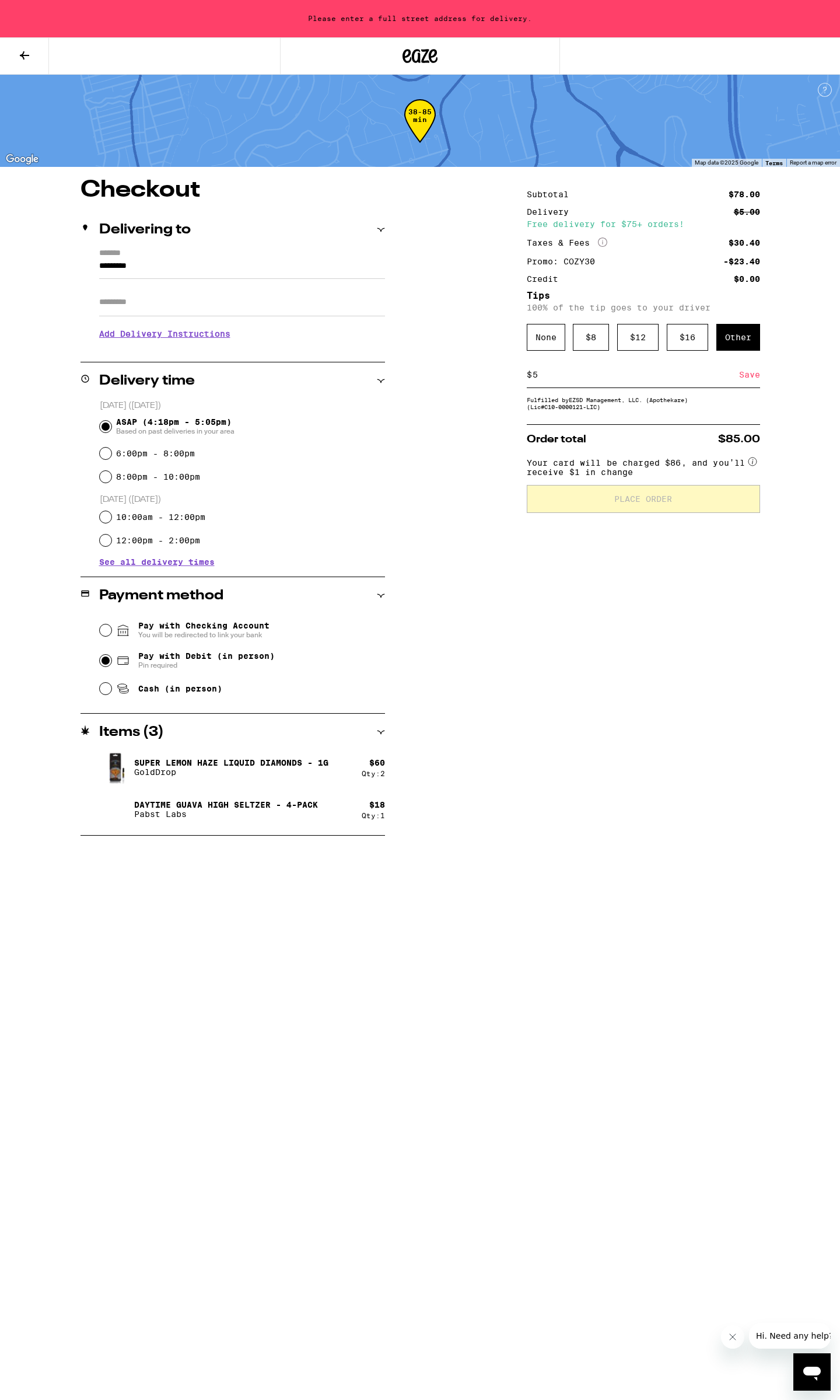
type input "5"
click at [660, 657] on div "Subtotal $78.00 Delivery $5.00 Free delivery for $75+ orders! Taxes & Fees More…" at bounding box center [644, 507] width 233 height 657
click at [749, 376] on div "Save" at bounding box center [749, 375] width 21 height 26
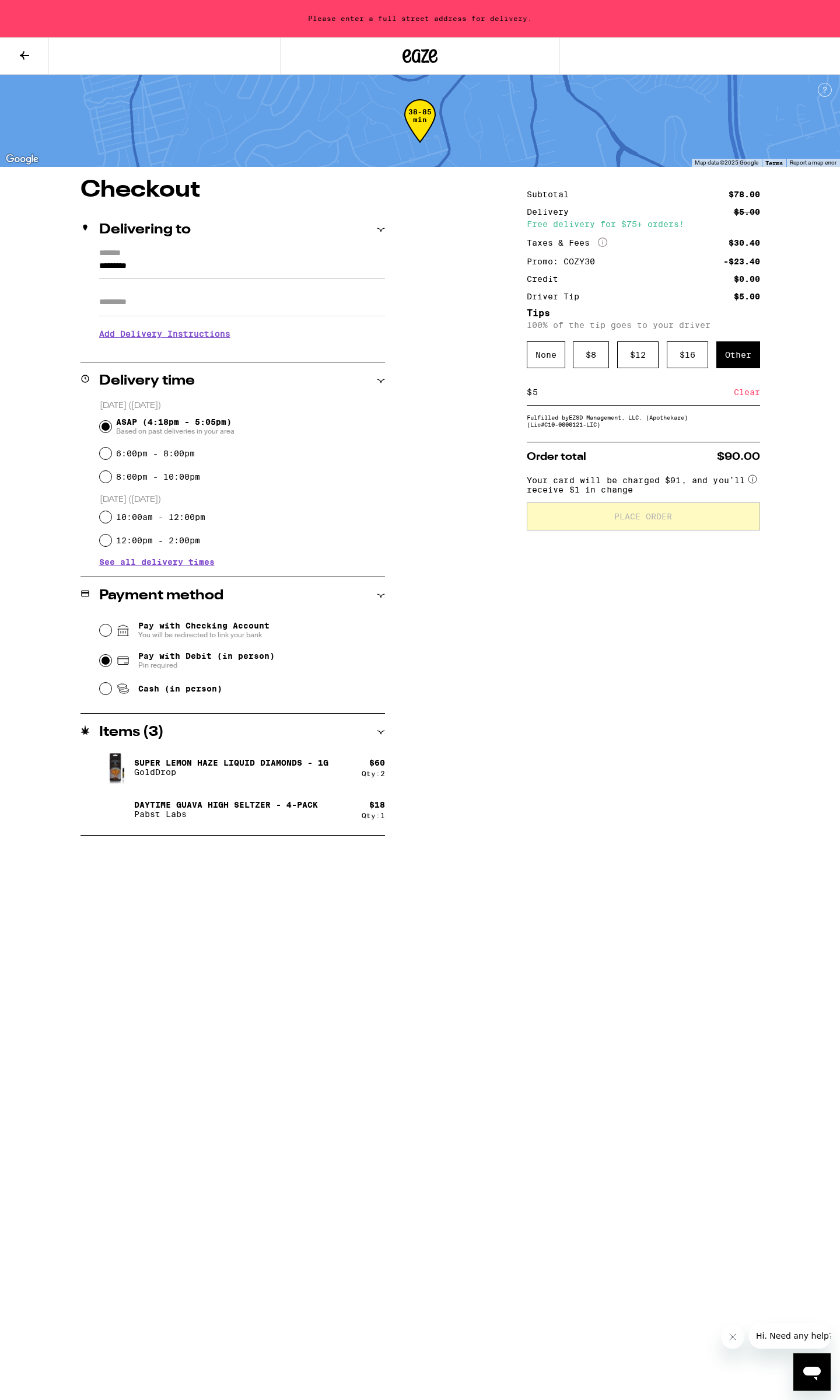
click at [141, 260] on input "*********" at bounding box center [242, 268] width 286 height 20
click at [142, 258] on form "******* *********" at bounding box center [242, 264] width 286 height 30
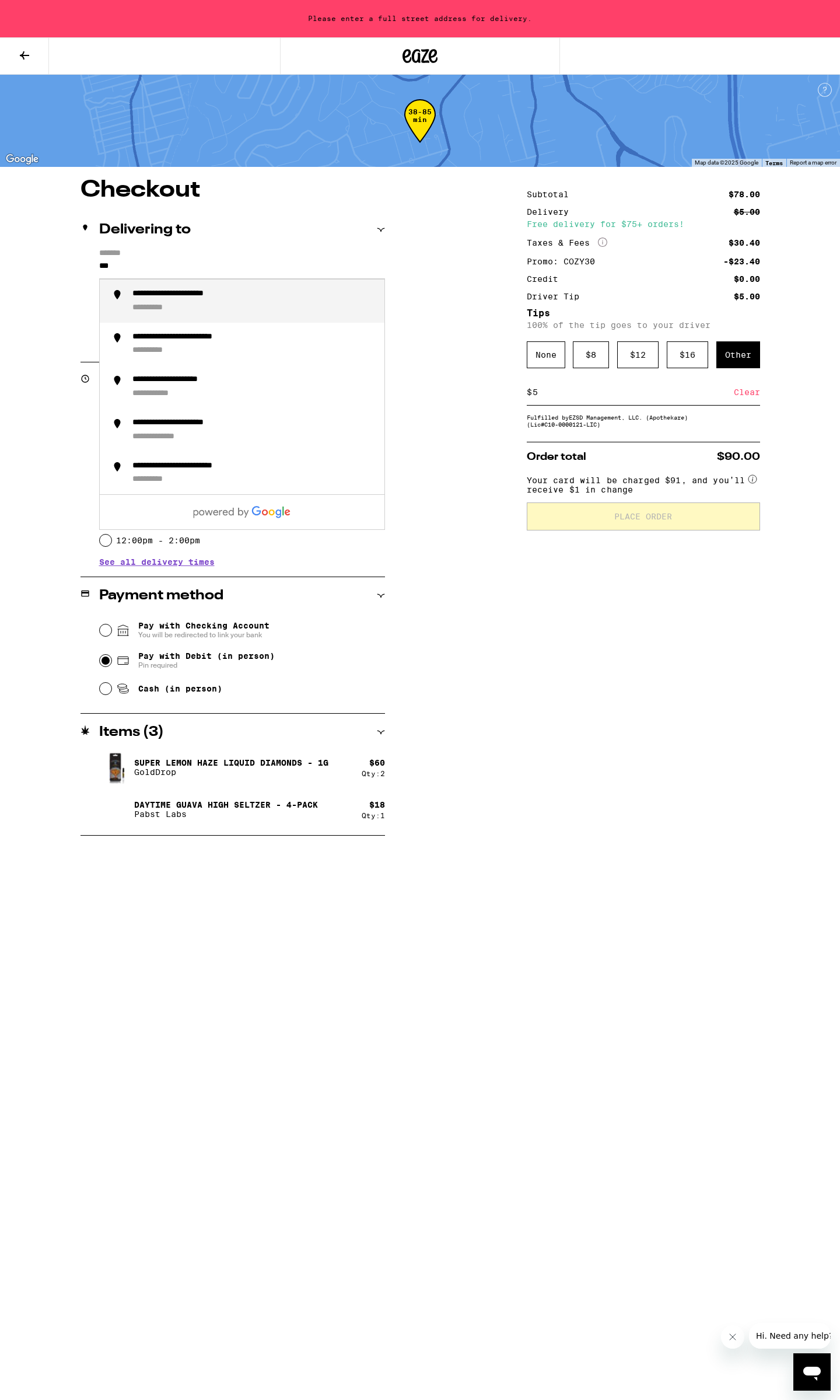
type input "***"
click at [18, 49] on icon at bounding box center [24, 55] width 14 height 14
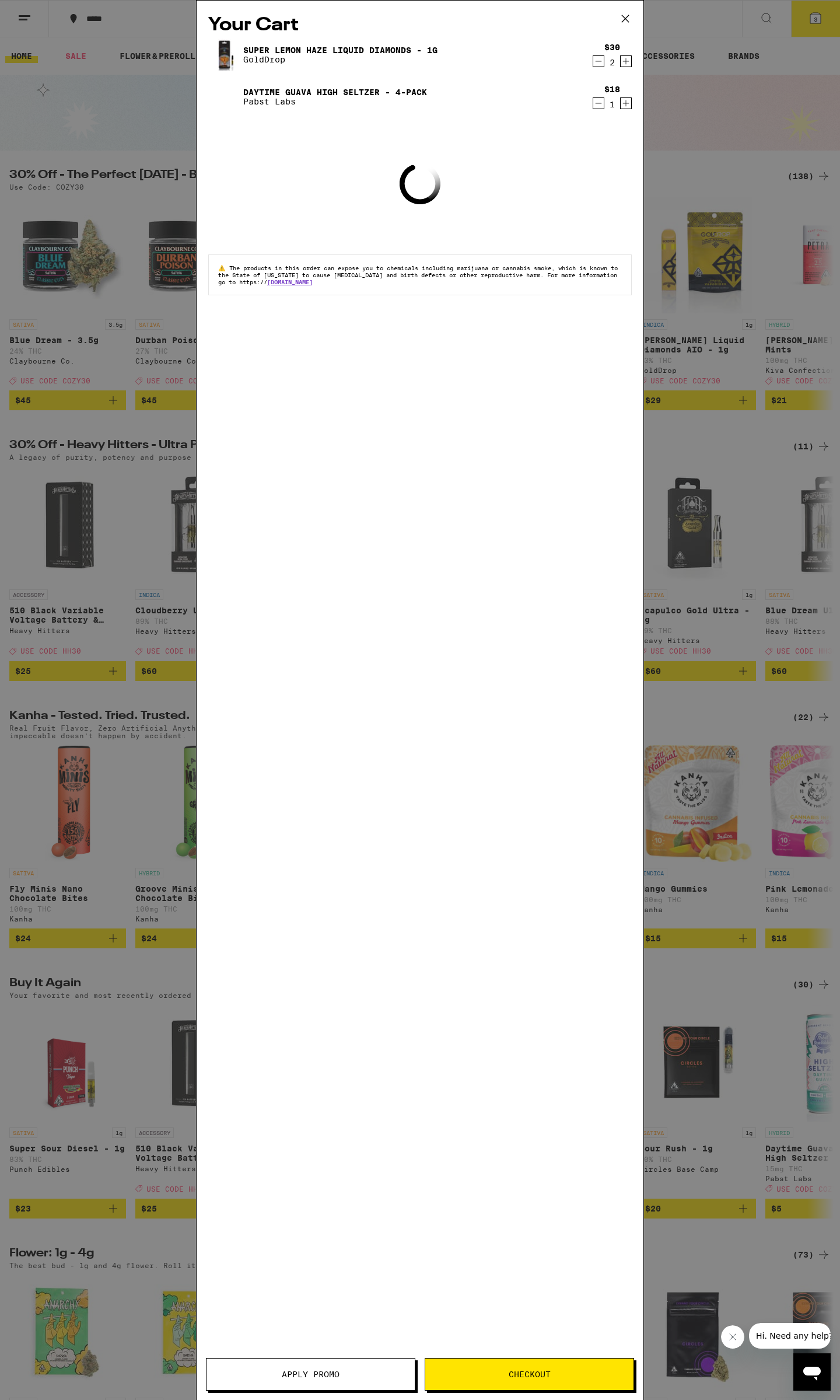
click at [728, 66] on div "Your Cart Super Lemon Haze Liquid Diamonds - 1g GoldDrop $30 2 Daytime Guava Hi…" at bounding box center [420, 700] width 840 height 1400
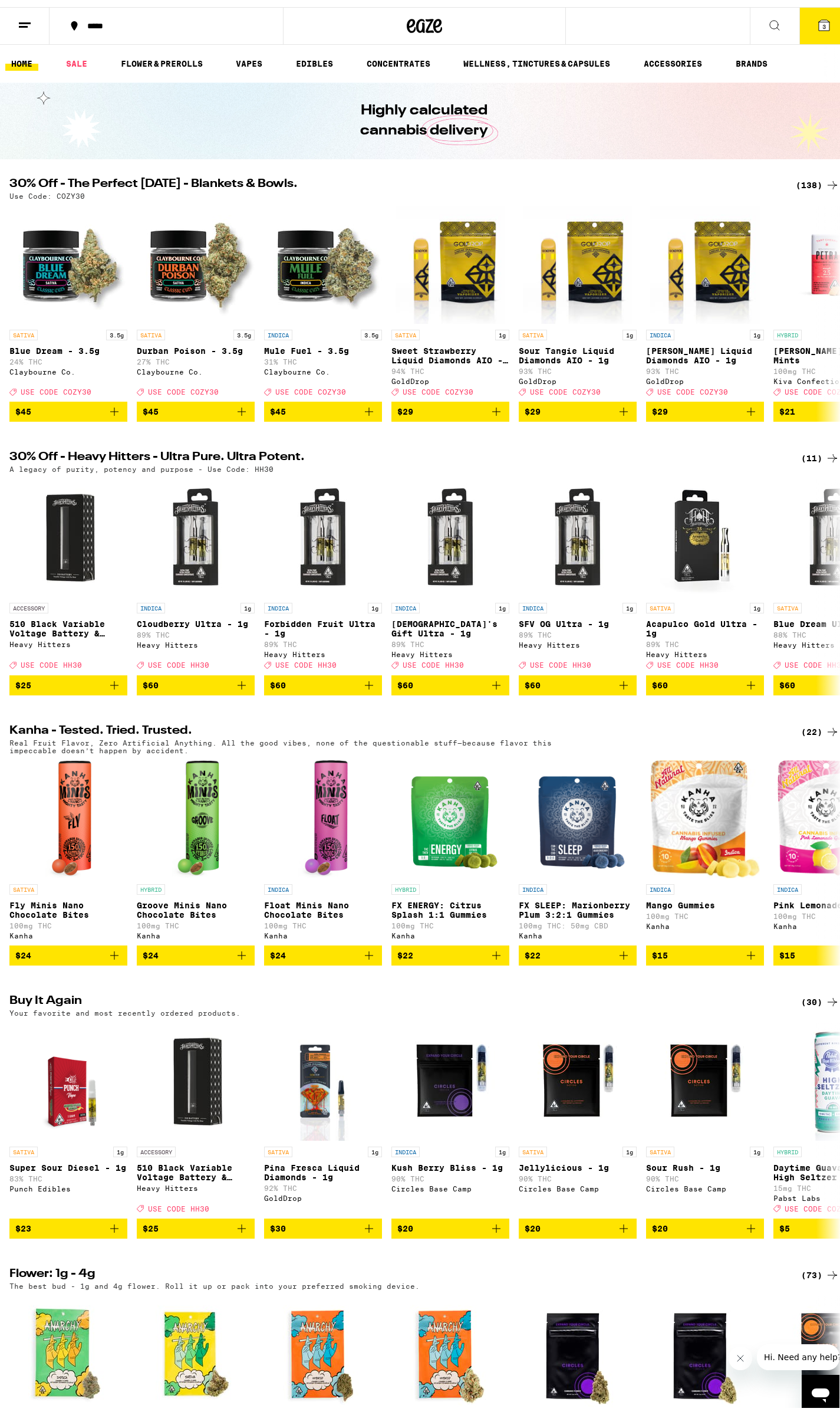
click at [27, 14] on icon at bounding box center [25, 18] width 14 height 14
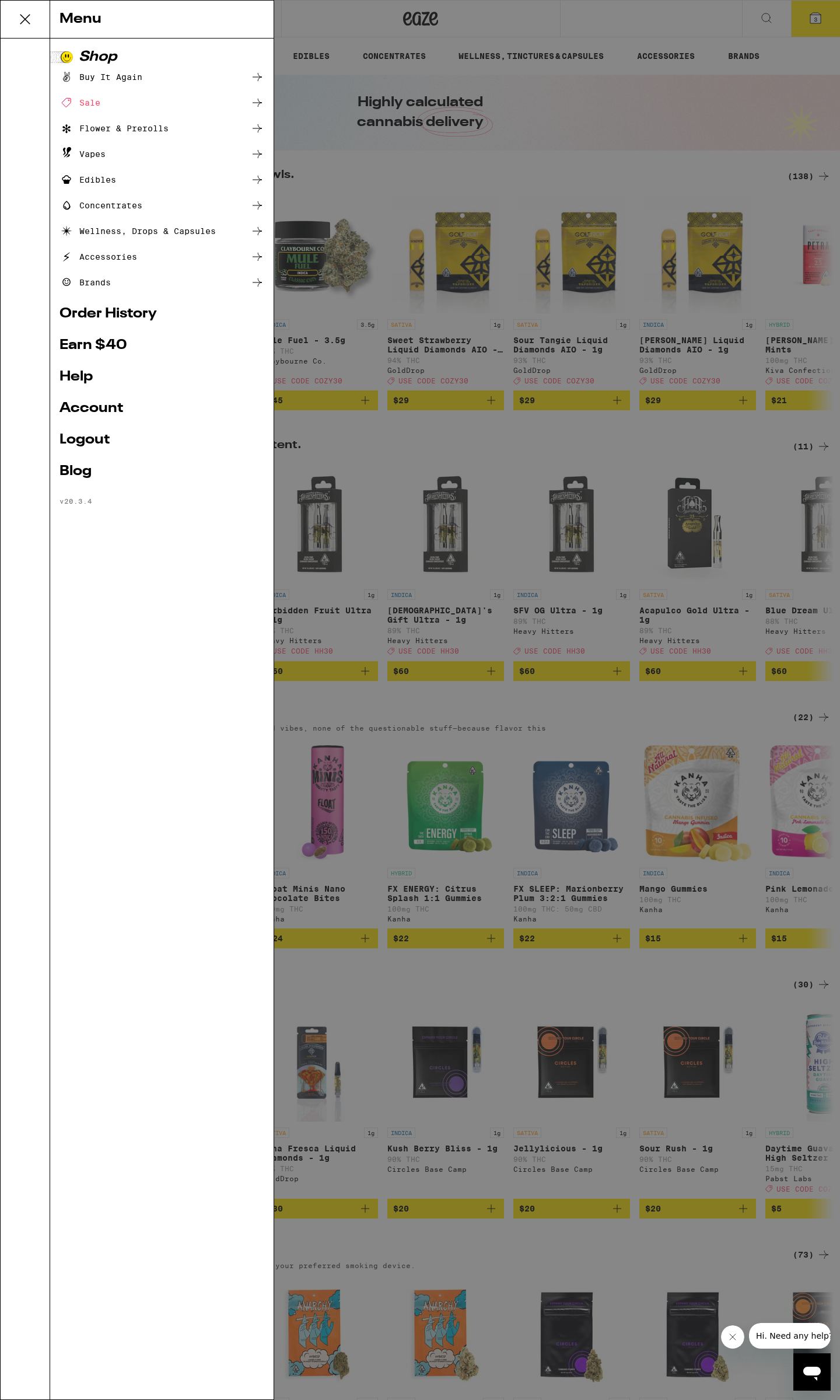
click at [99, 415] on link "Account" at bounding box center [162, 408] width 205 height 14
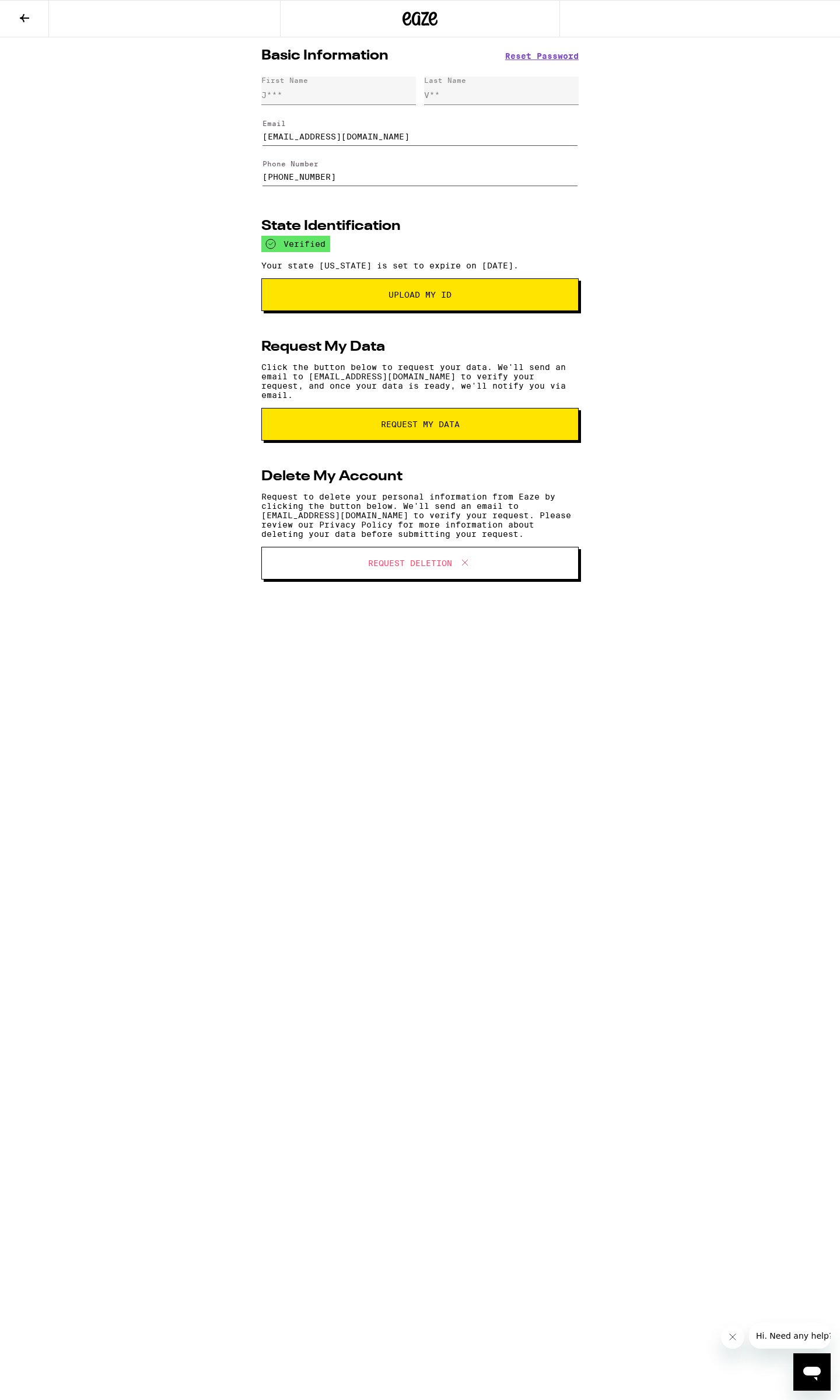
click at [20, 20] on icon at bounding box center [24, 18] width 14 height 14
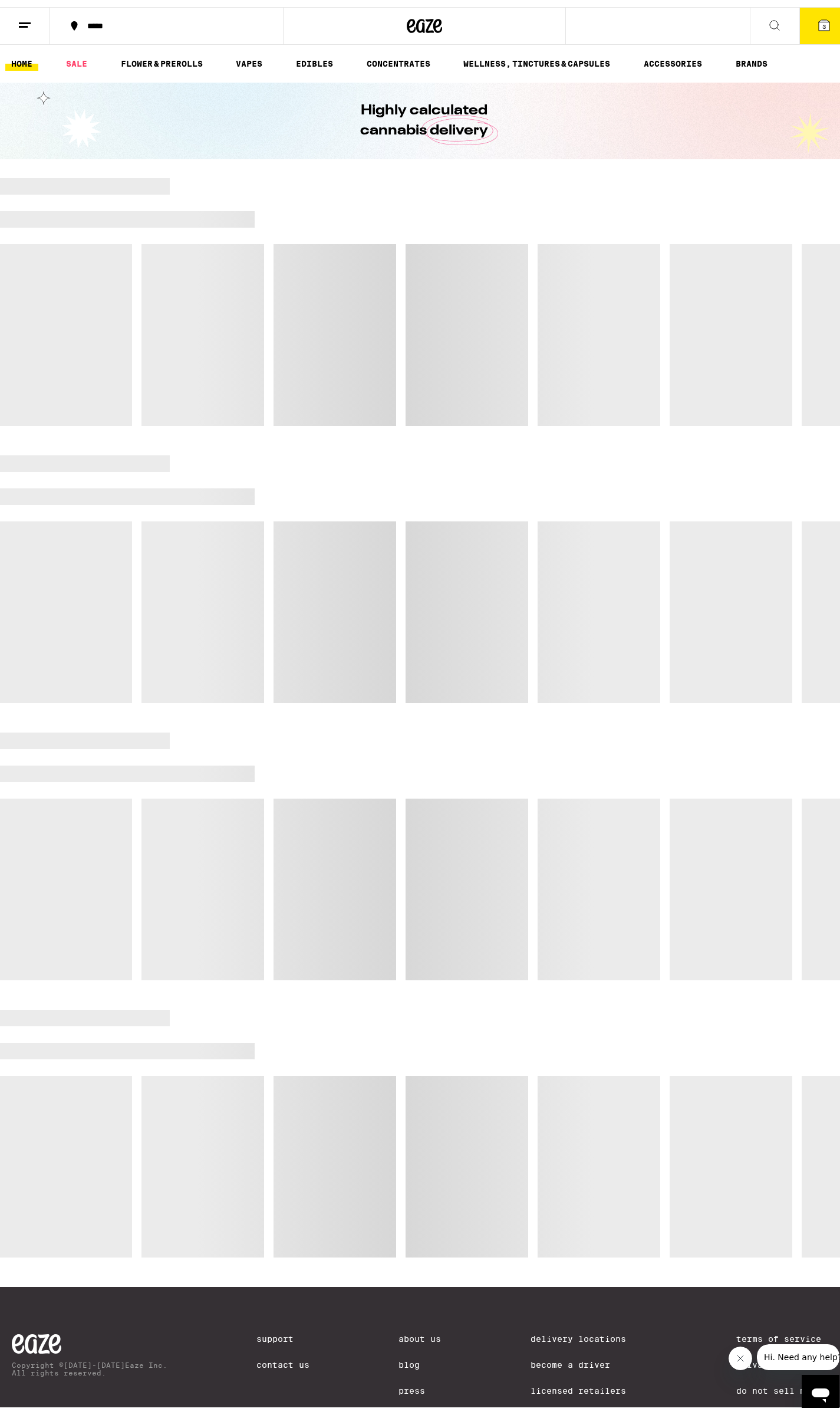
click at [819, 17] on icon at bounding box center [824, 18] width 10 height 10
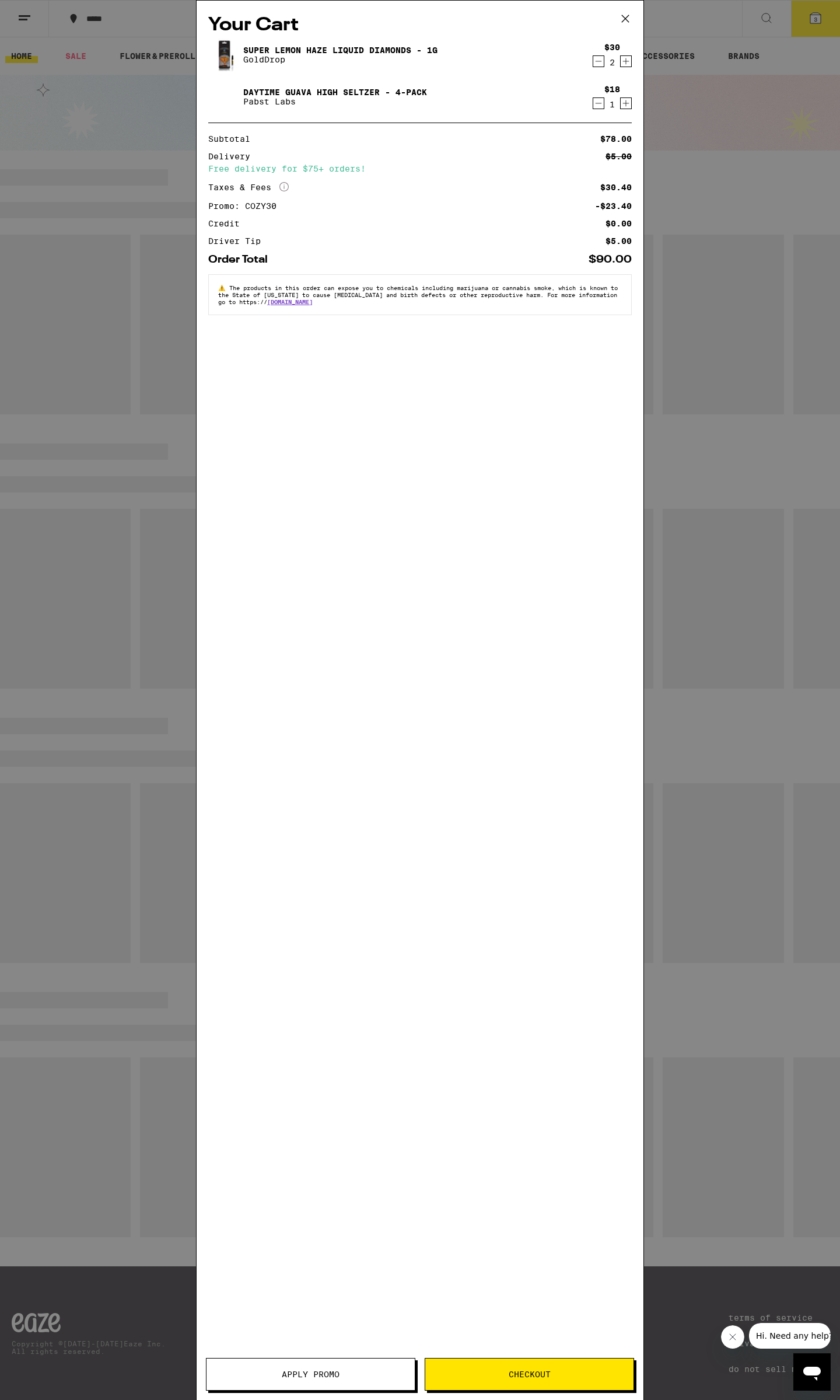
click at [571, 1365] on button "Checkout" at bounding box center [529, 1374] width 209 height 33
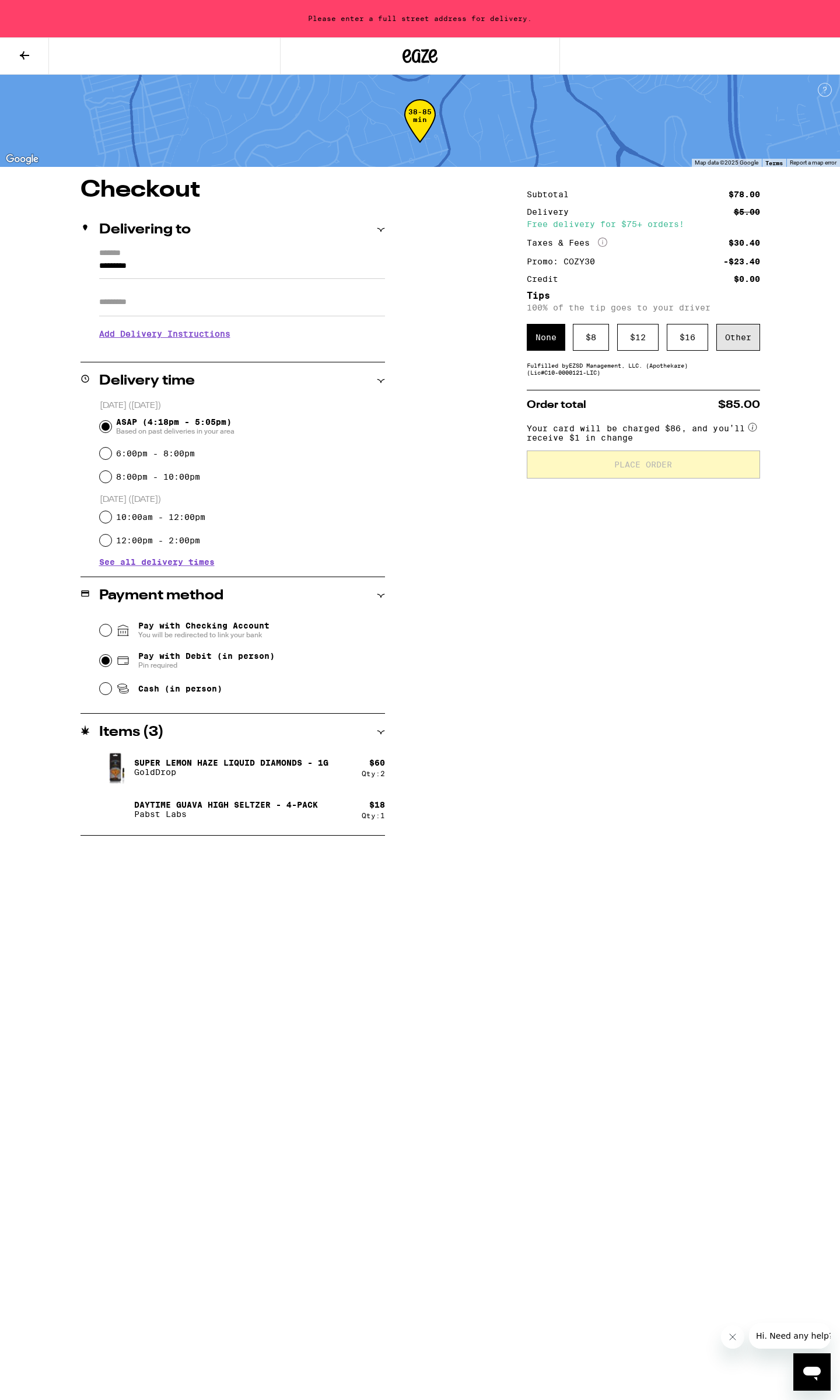
click at [738, 330] on div "Other" at bounding box center [738, 337] width 44 height 27
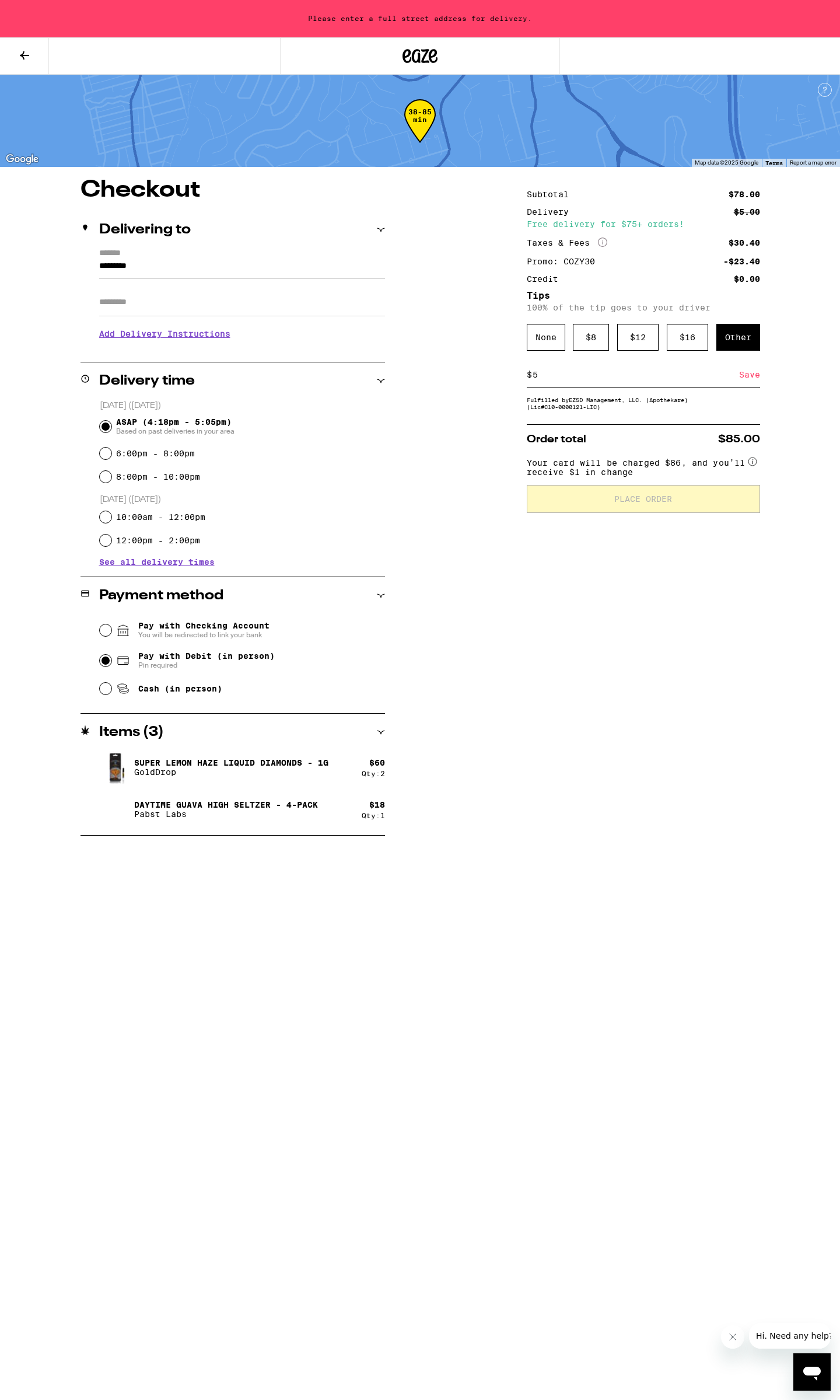
type input "5"
click at [751, 381] on div "Save" at bounding box center [749, 375] width 21 height 26
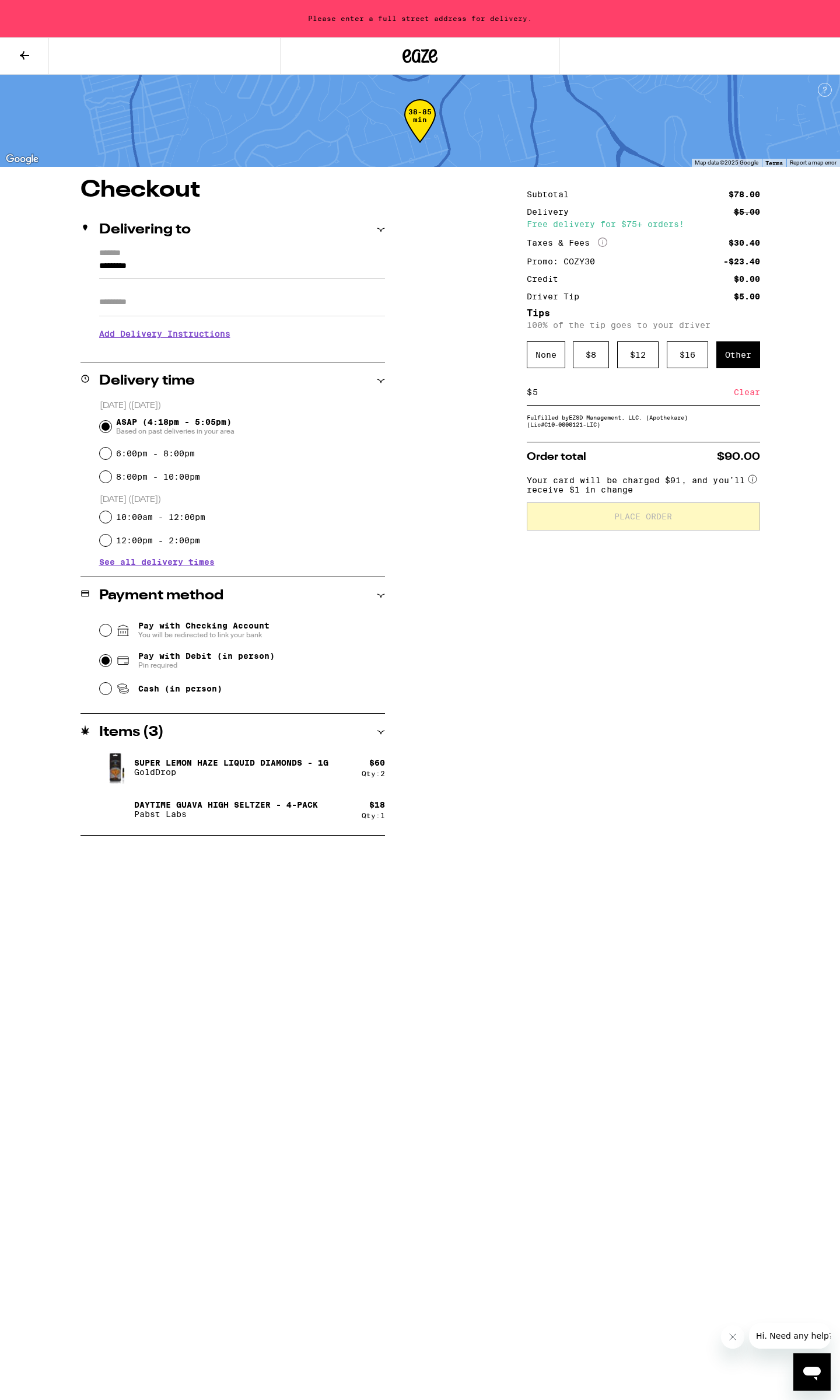
click at [183, 272] on input "*********" at bounding box center [242, 268] width 286 height 20
click at [182, 272] on input "*********" at bounding box center [242, 268] width 286 height 20
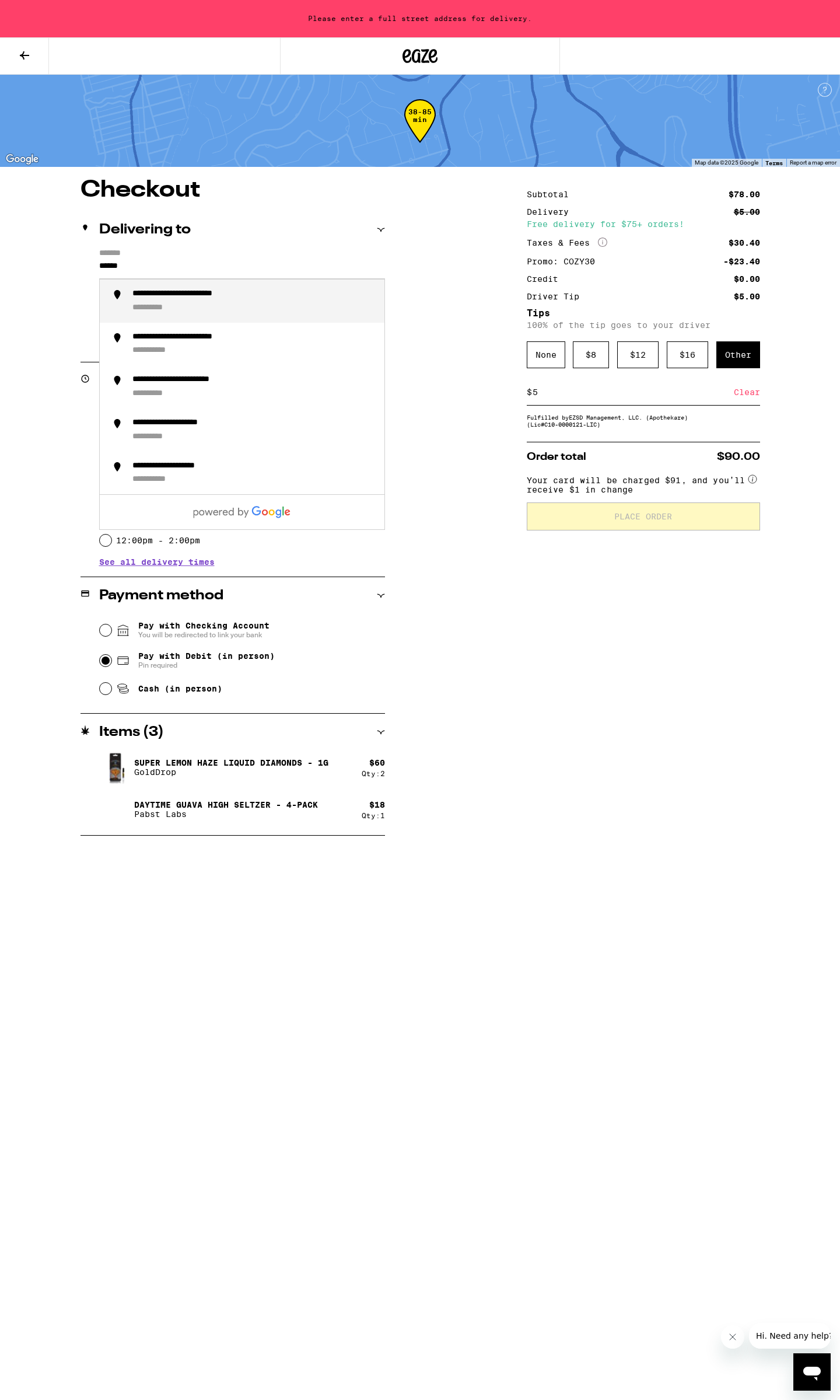
click at [197, 300] on div "**********" at bounding box center [203, 293] width 142 height 10
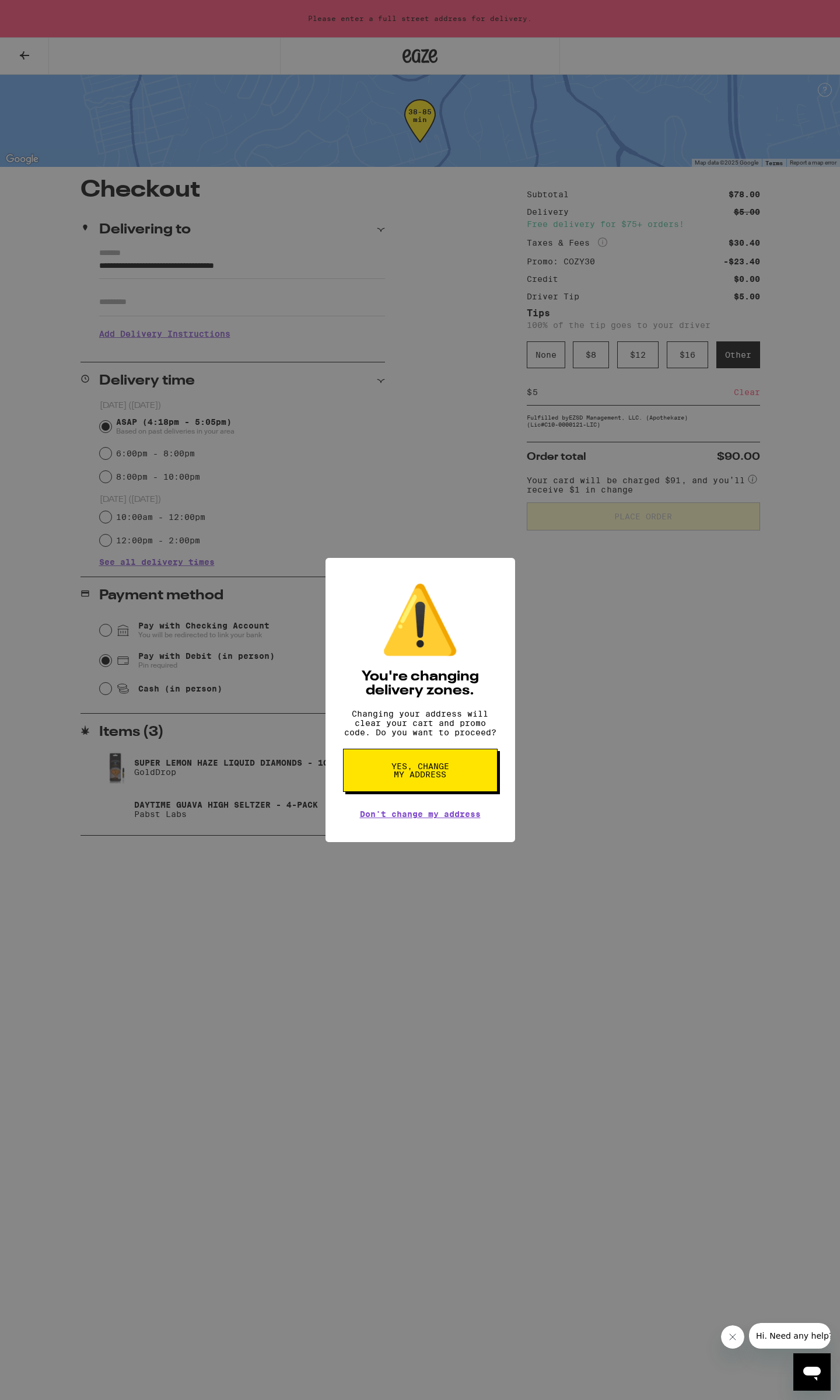
click at [171, 300] on div "⚠️ You're changing delivery zones. Changing your address will clear your cart a…" at bounding box center [420, 700] width 840 height 1400
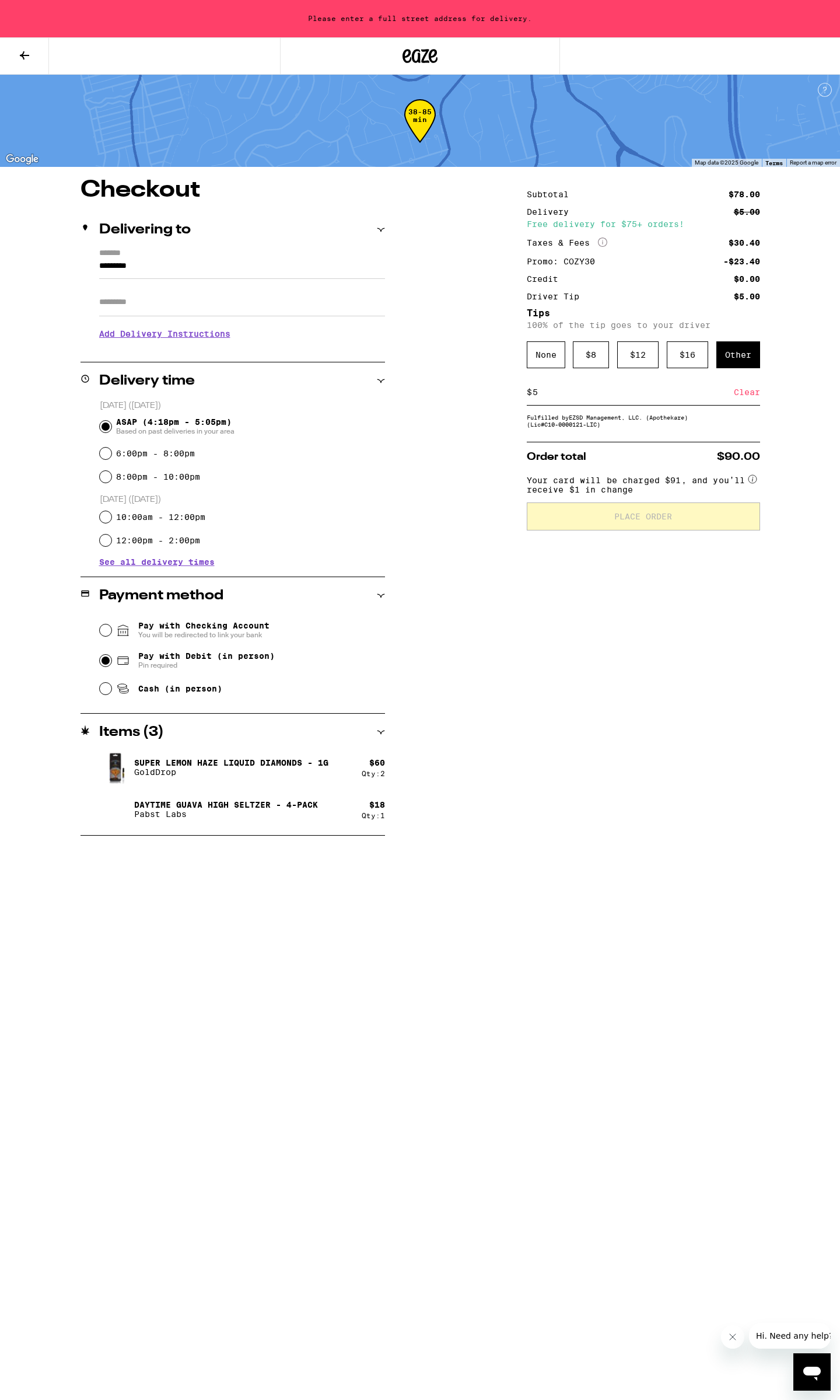
click at [182, 253] on label "*******" at bounding box center [242, 253] width 286 height 10
click at [182, 259] on input "*********" at bounding box center [242, 268] width 286 height 20
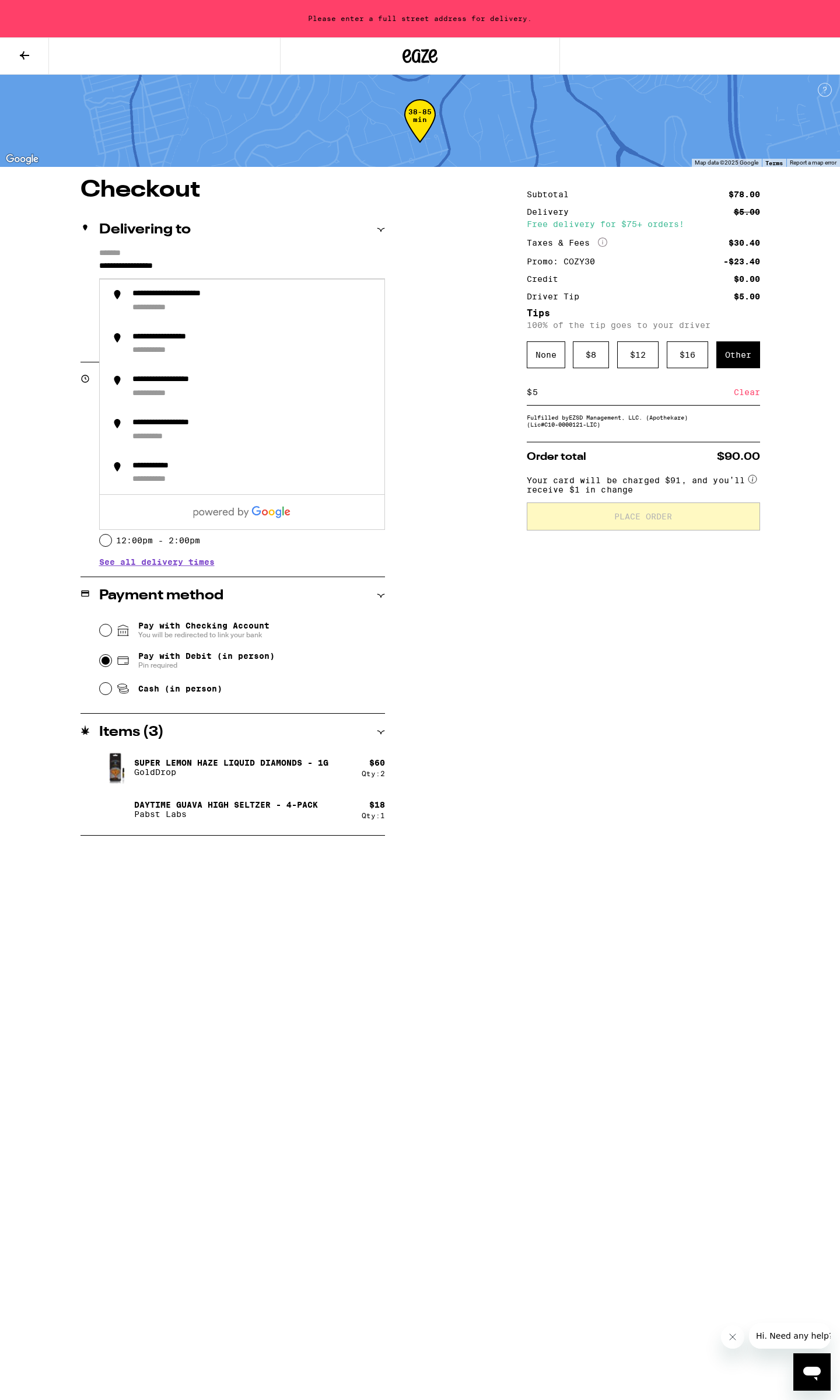
drag, startPoint x: 211, startPoint y: 267, endPoint x: 50, endPoint y: 250, distance: 161.9
click at [50, 250] on div "**********" at bounding box center [420, 507] width 840 height 657
click at [184, 295] on div "**********" at bounding box center [203, 293] width 142 height 10
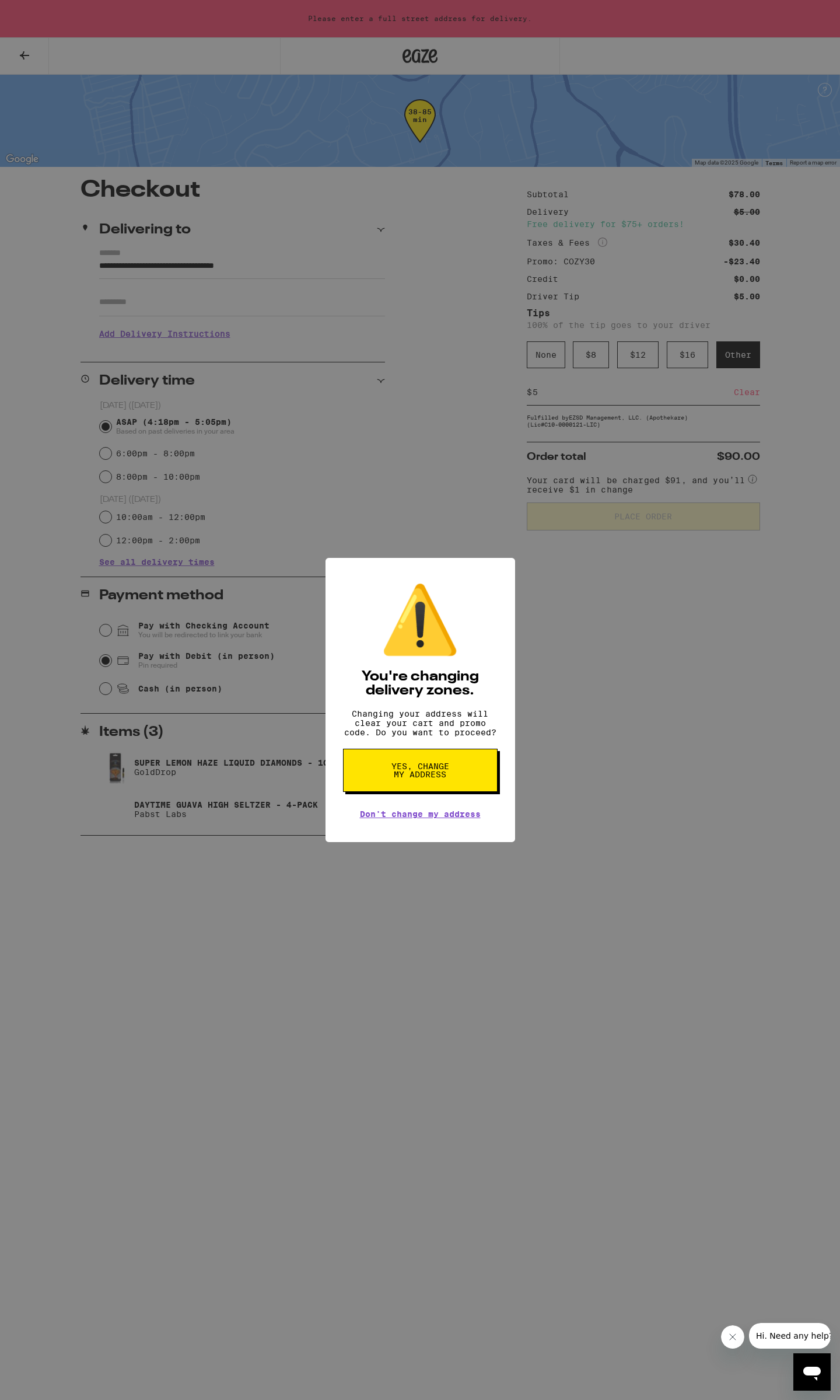
click at [434, 779] on span "Yes, change my address" at bounding box center [420, 770] width 60 height 16
type input "**********"
radio input "false"
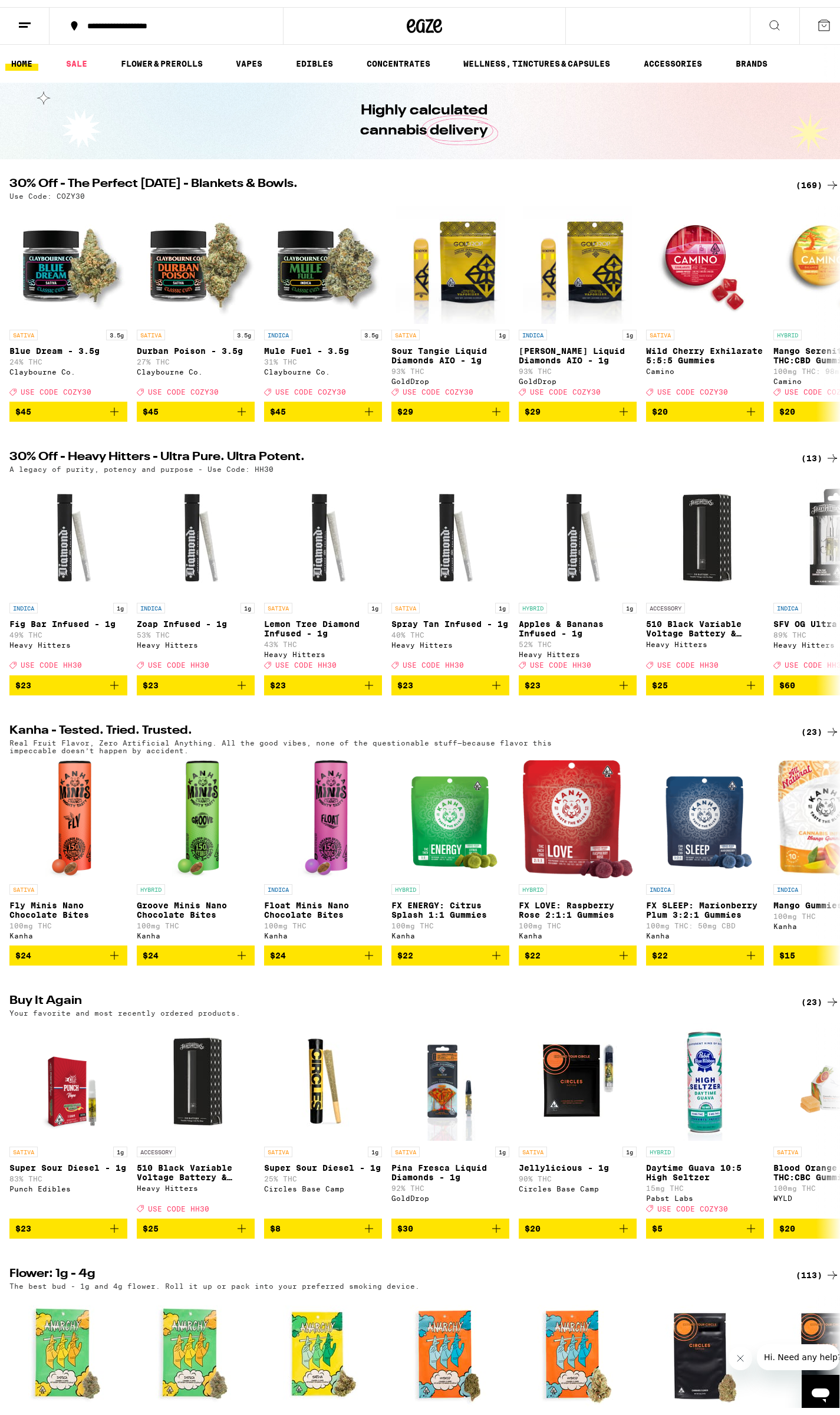
click at [799, 176] on div "(169)" at bounding box center [817, 178] width 44 height 14
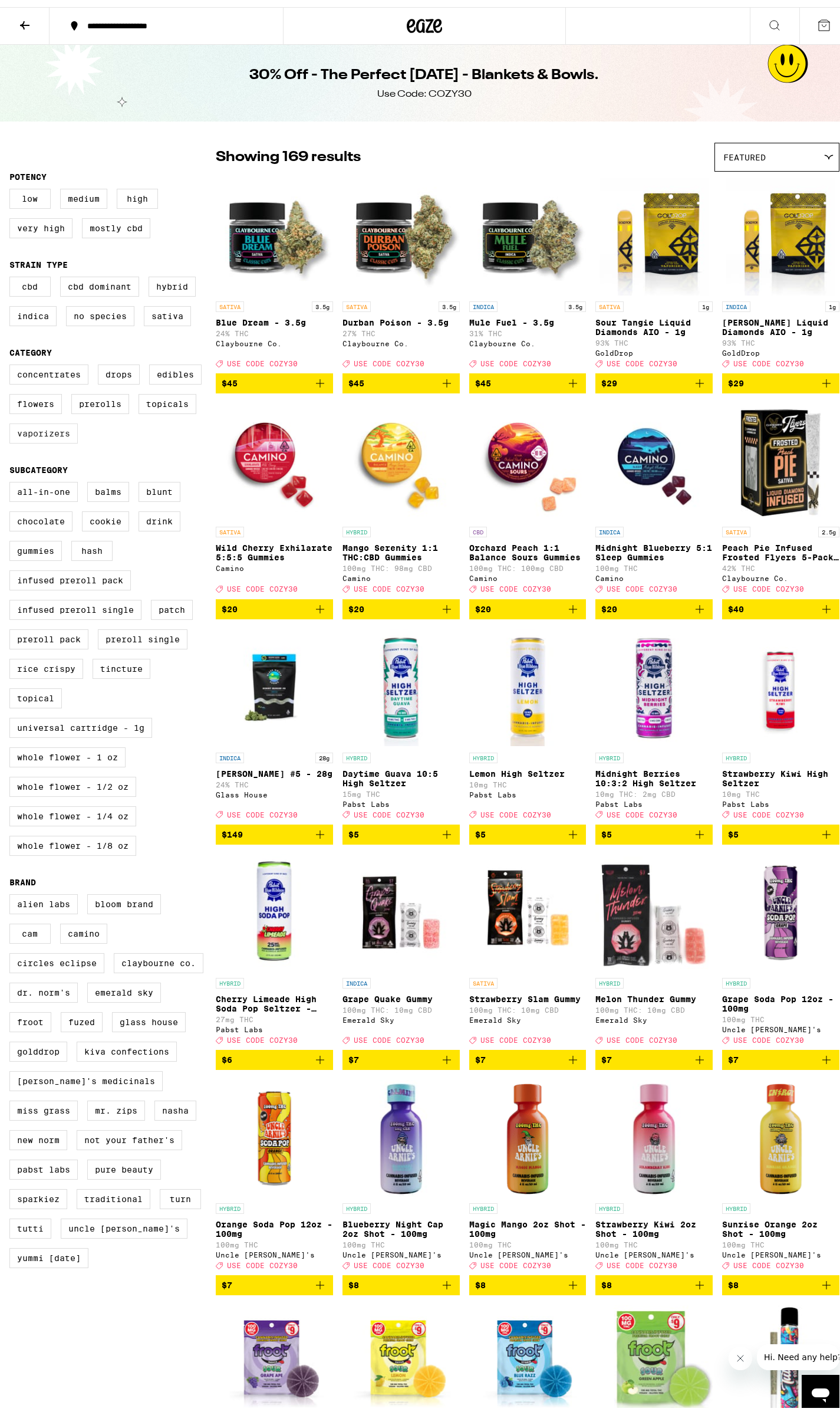
click at [56, 435] on label "Vaporizers" at bounding box center [44, 426] width 68 height 20
click at [12, 360] on input "Vaporizers" at bounding box center [12, 359] width 1 height 1
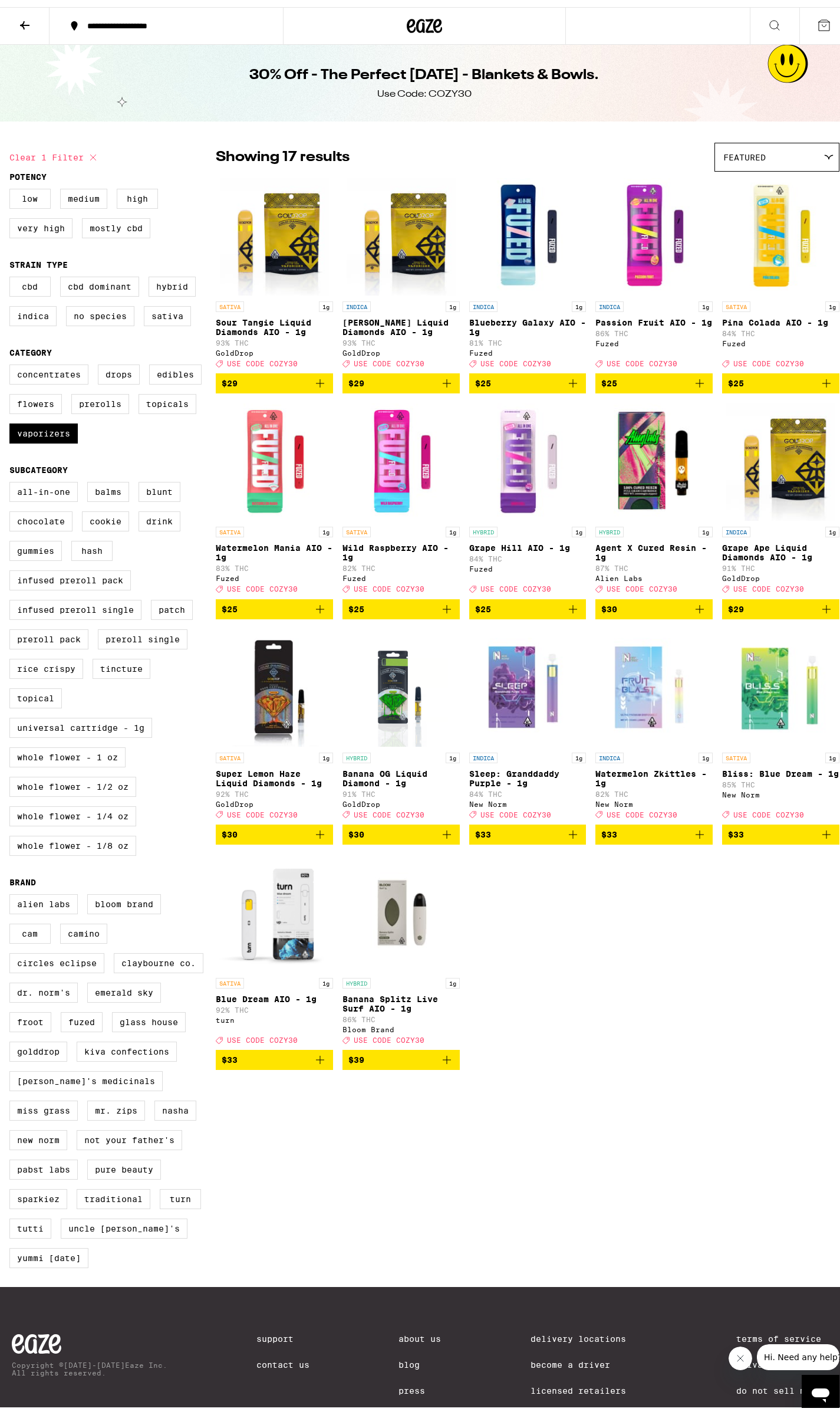
click at [696, 609] on icon "Add to bag" at bounding box center [700, 602] width 14 height 14
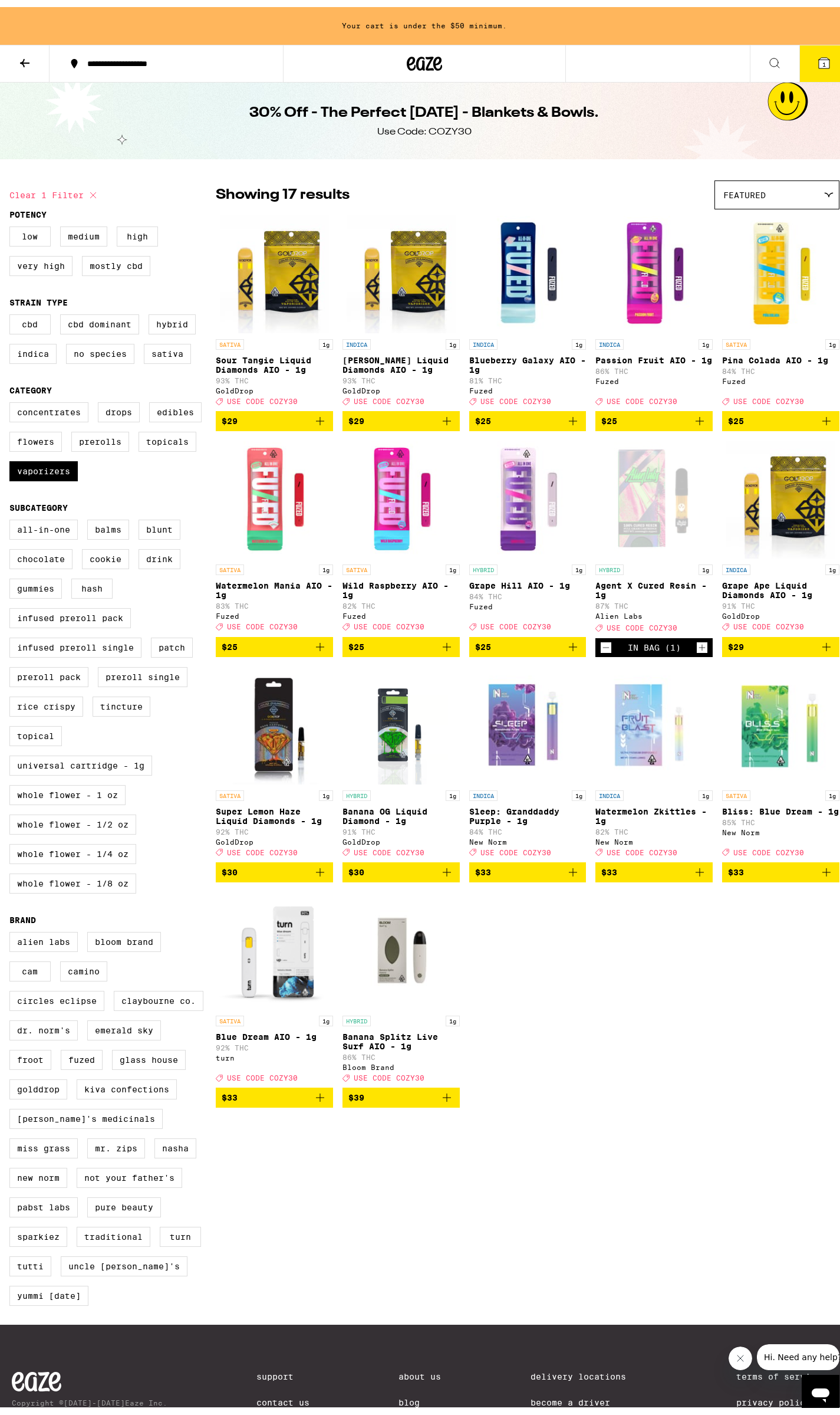
click at [697, 647] on icon "Increment" at bounding box center [702, 640] width 10 height 14
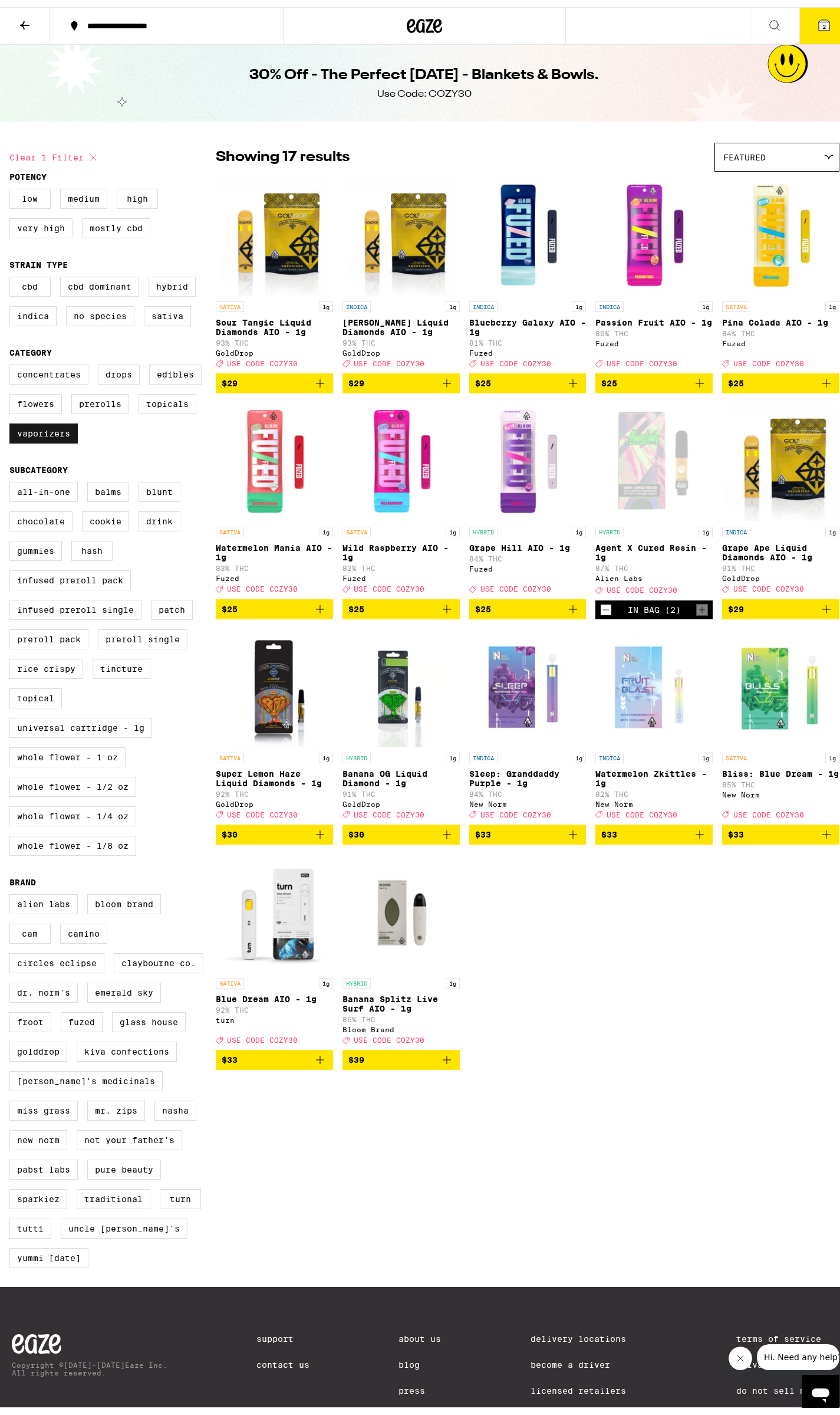
click at [58, 431] on label "Vaporizers" at bounding box center [44, 426] width 68 height 20
click at [12, 360] on input "Vaporizers" at bounding box center [12, 359] width 1 height 1
checkbox input "false"
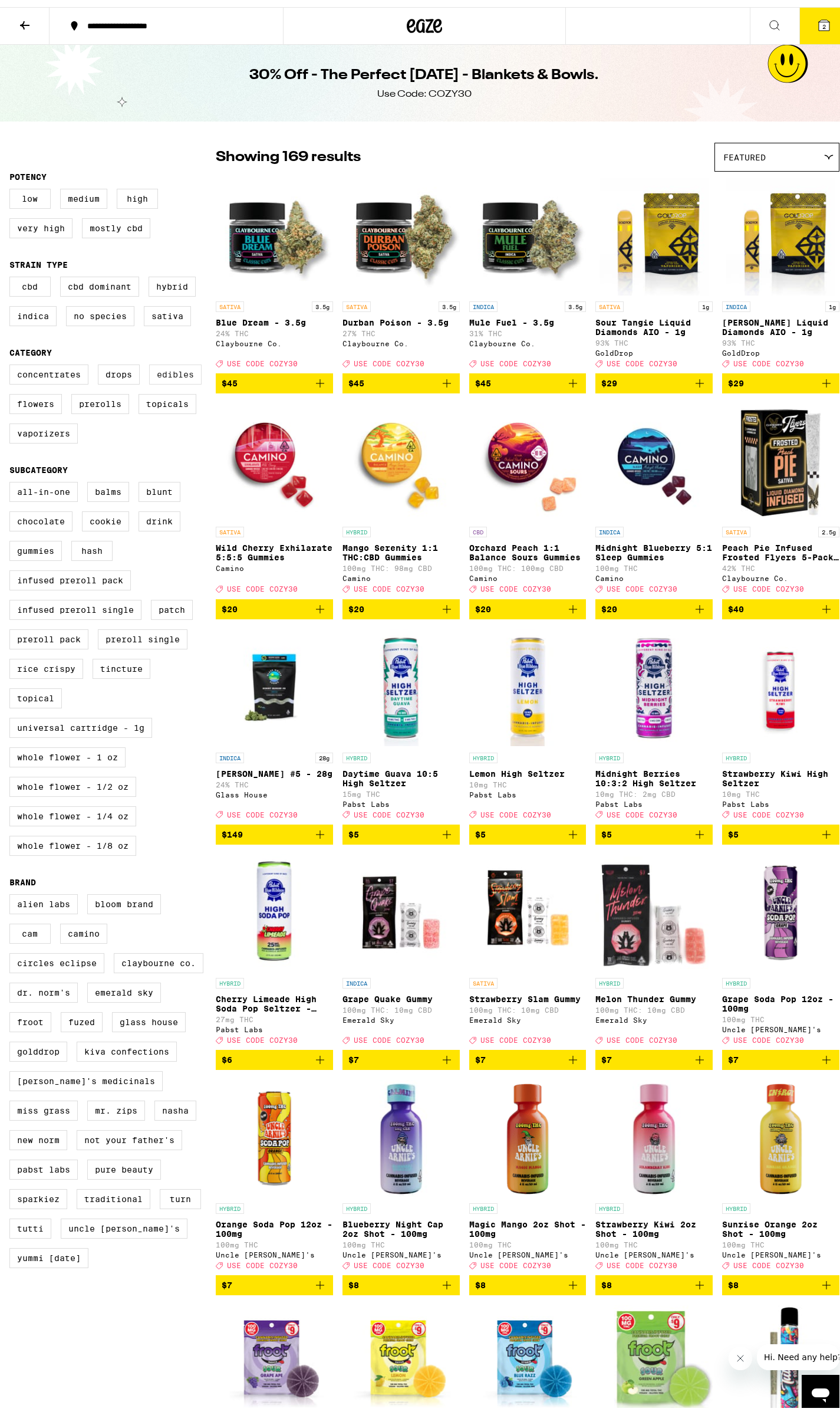
click at [176, 377] on label "Edibles" at bounding box center [175, 367] width 53 height 20
click at [12, 360] on input "Edibles" at bounding box center [12, 359] width 1 height 1
checkbox input "true"
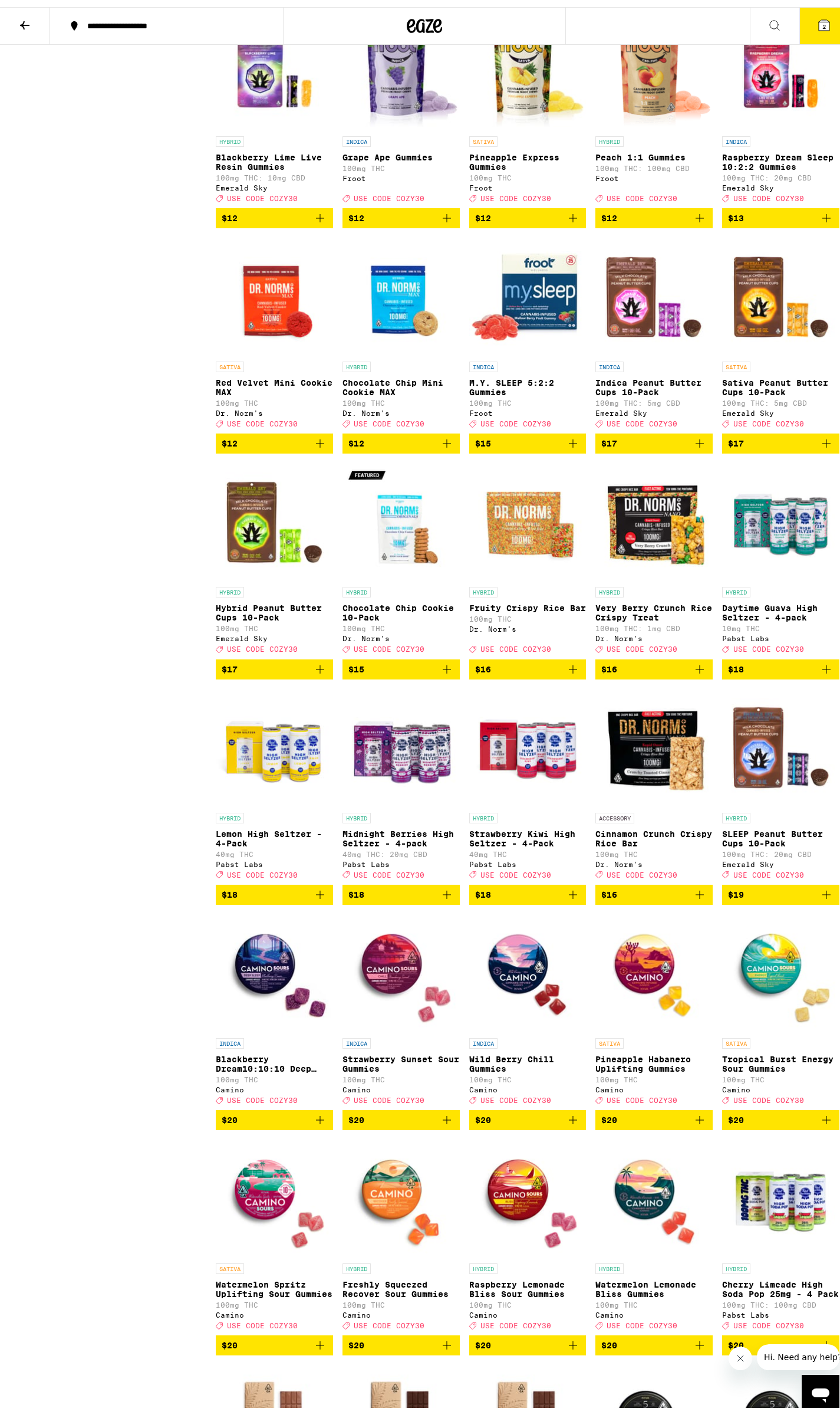
scroll to position [2073, 0]
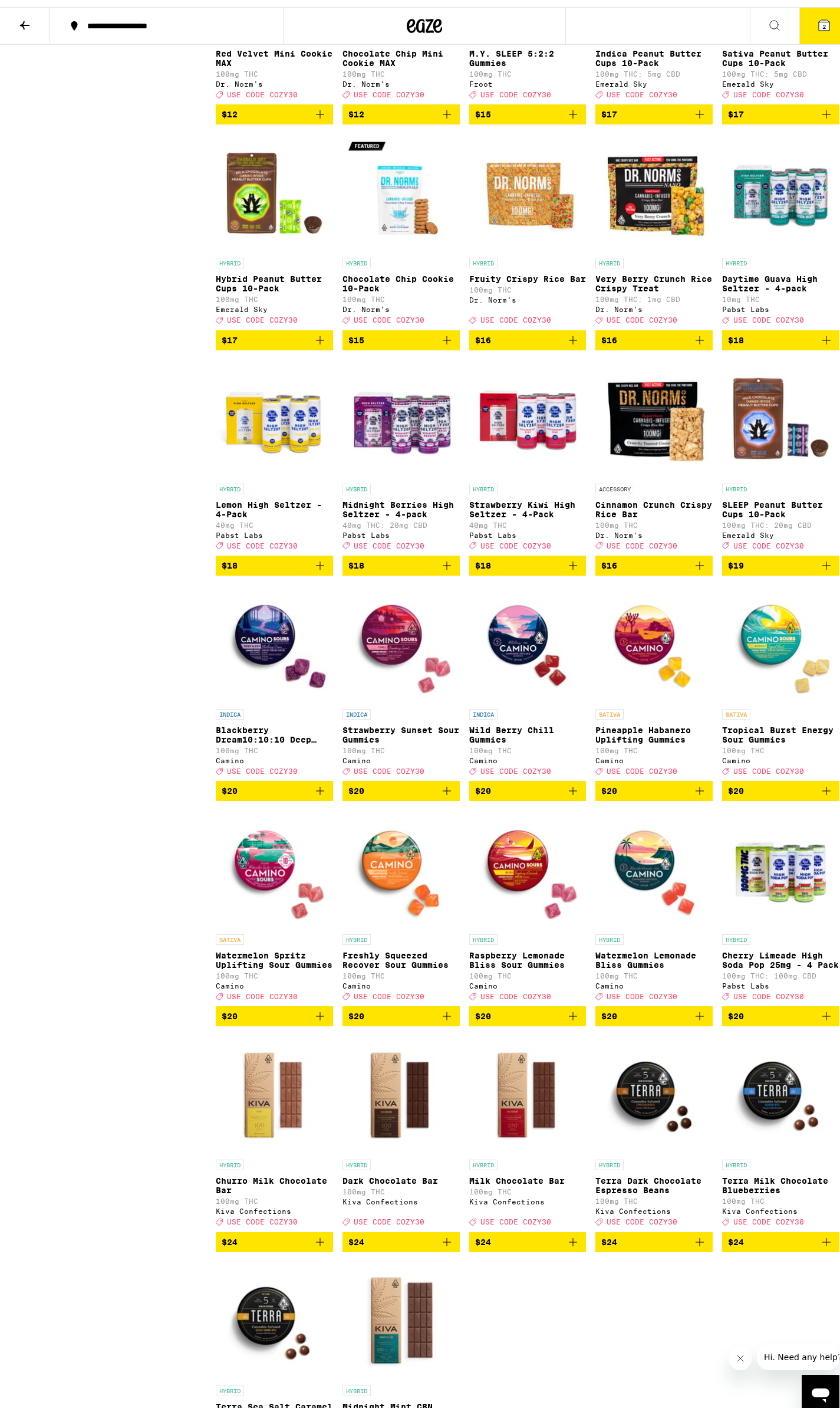
click at [819, 340] on icon "Add to bag" at bounding box center [826, 333] width 14 height 14
click at [824, 5] on button "3" at bounding box center [824, 18] width 49 height 36
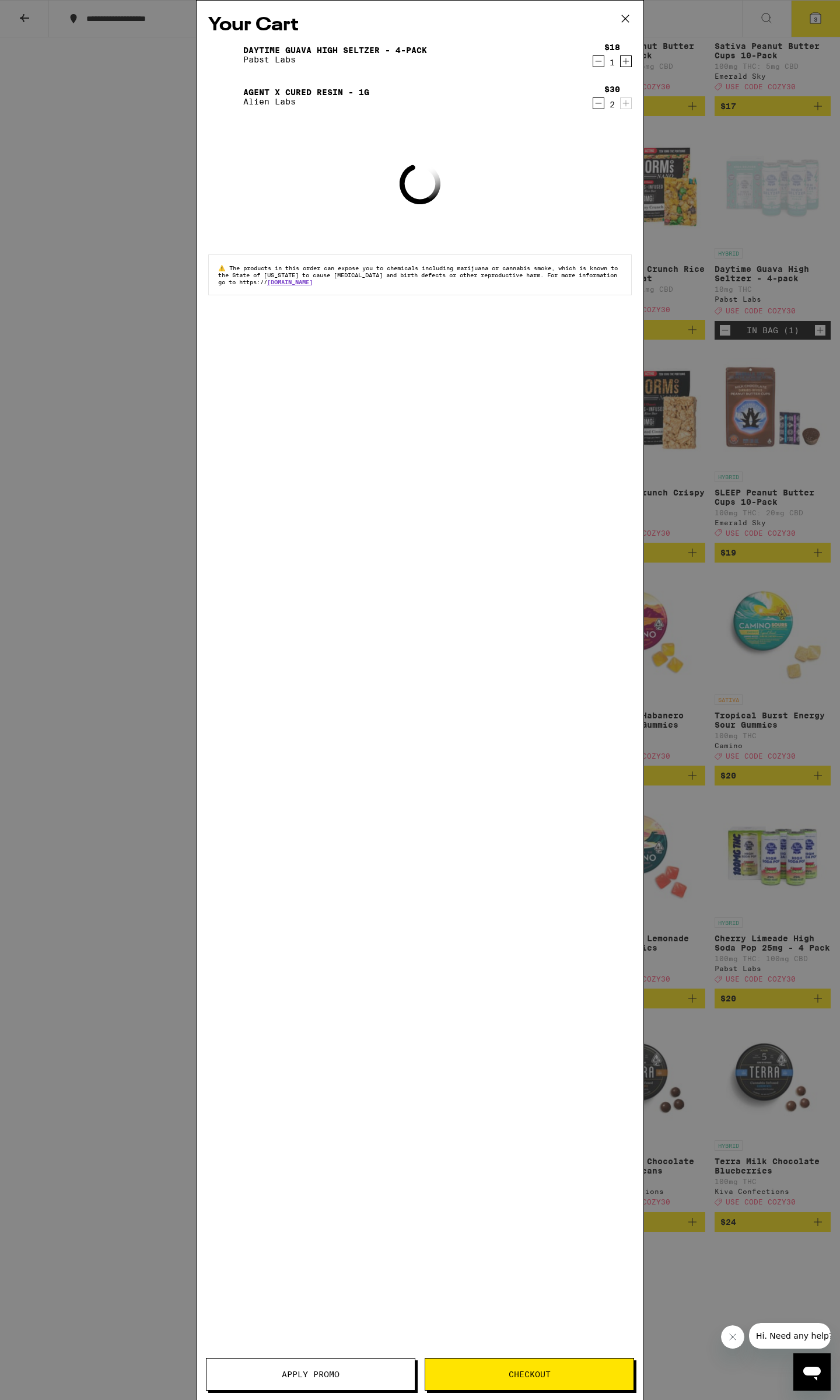
click at [348, 1372] on span "Apply Promo" at bounding box center [310, 1374] width 208 height 8
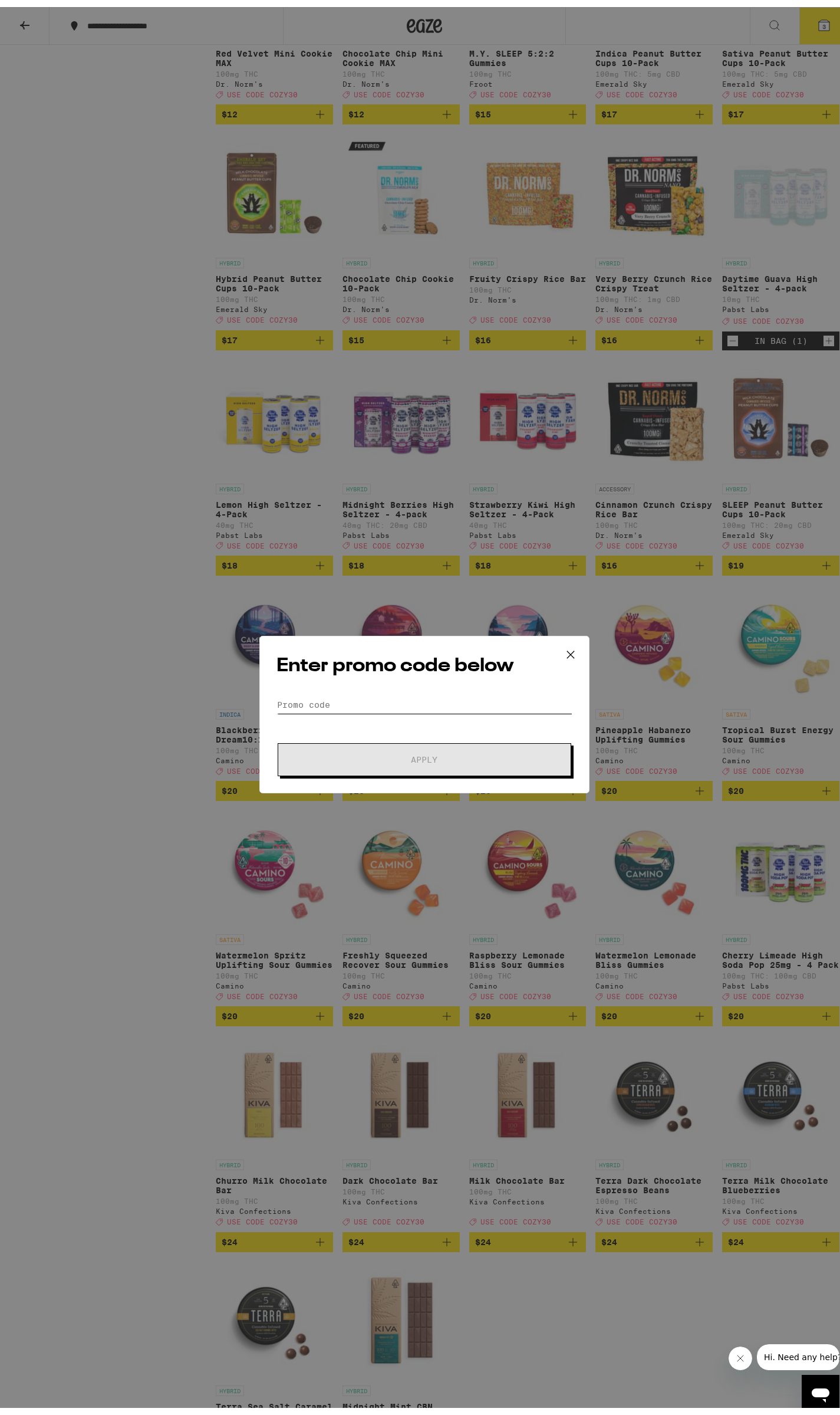
click at [352, 701] on input "Promo Code" at bounding box center [424, 698] width 296 height 18
type input "cozy30"
click at [453, 753] on span "Apply" at bounding box center [424, 753] width 212 height 8
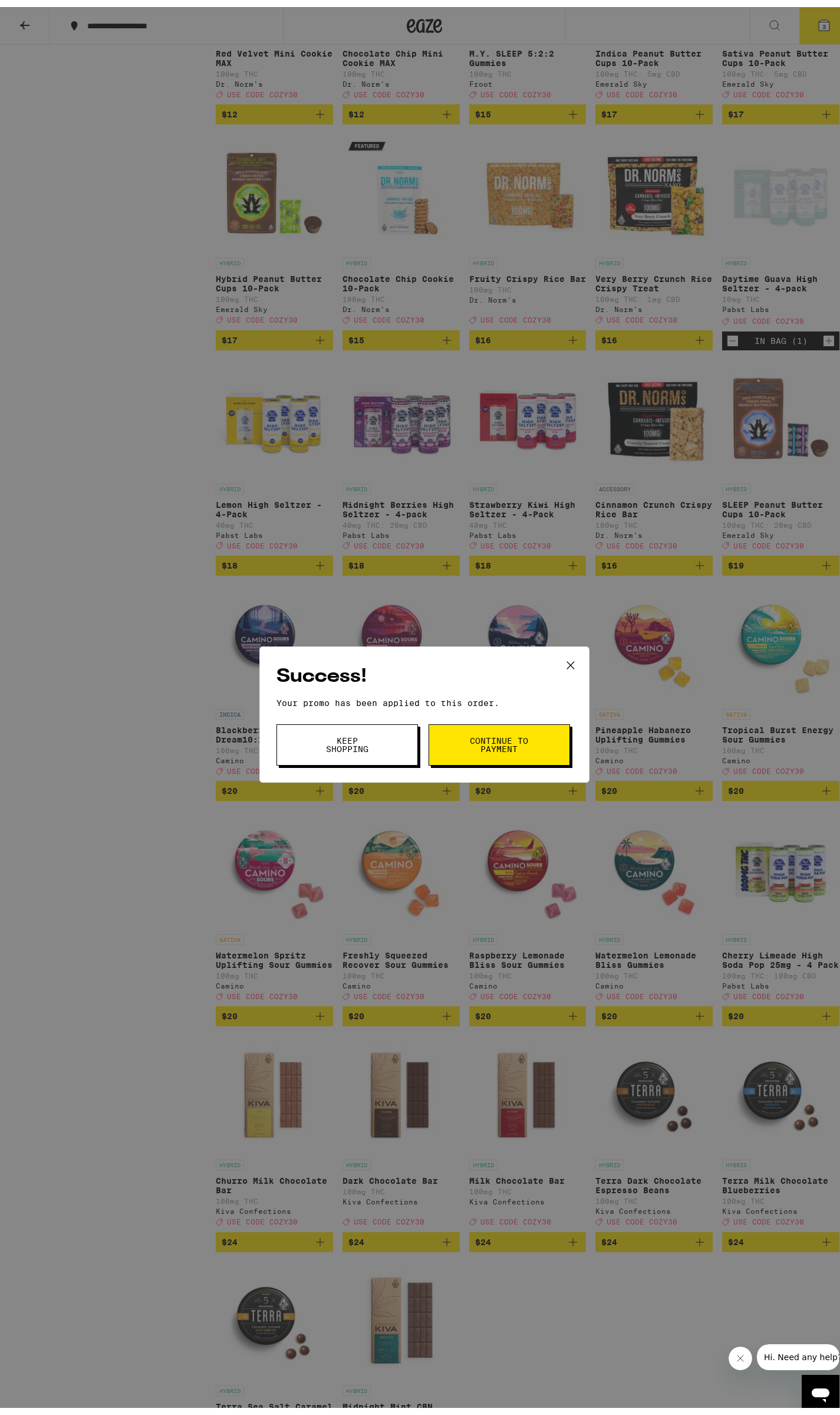
click at [521, 742] on span "Continue to payment" at bounding box center [499, 738] width 60 height 16
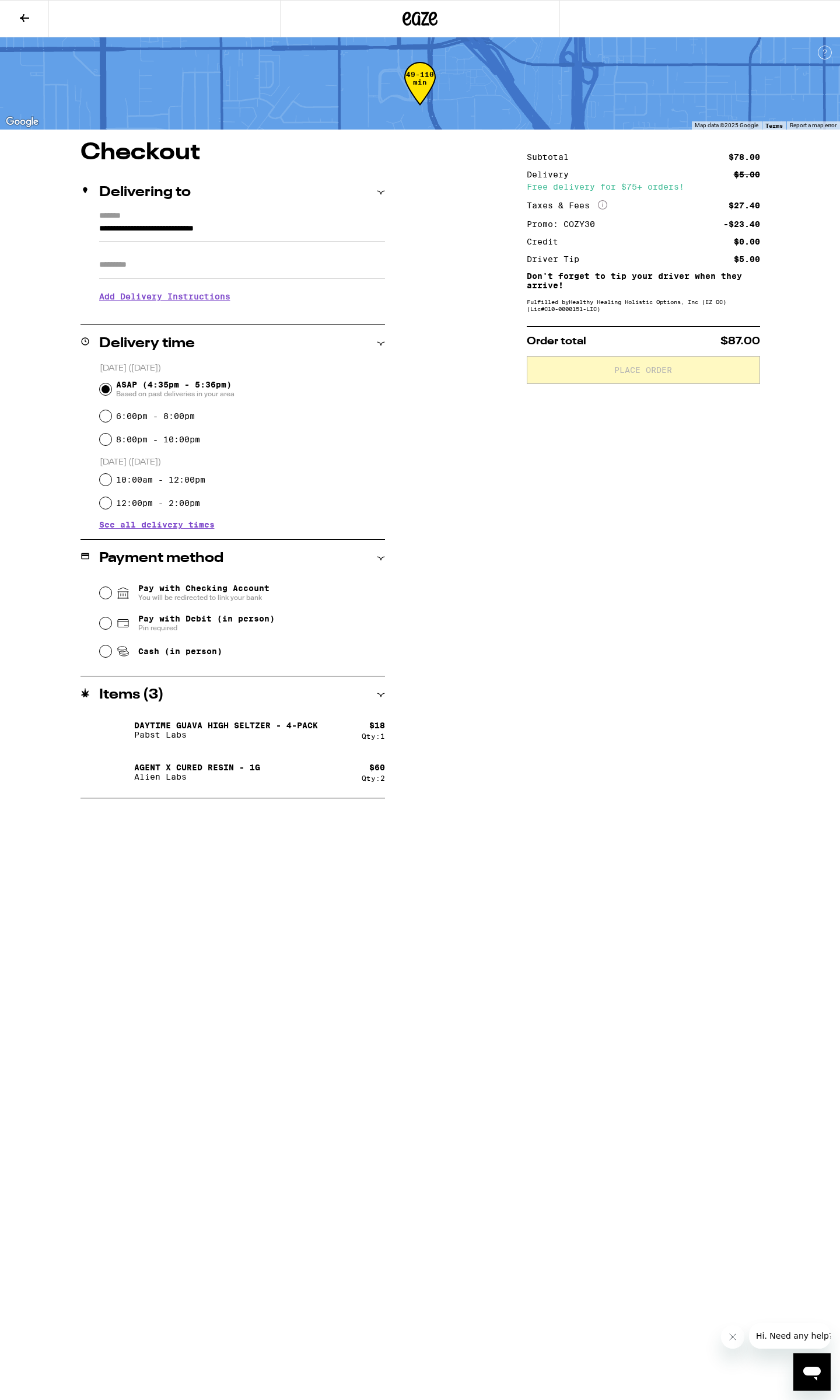
click at [213, 615] on span "Pay with Debit (in person)" at bounding box center [206, 619] width 136 height 9
click at [111, 617] on input "Pay with Debit (in person) Pin required" at bounding box center [105, 623] width 12 height 12
radio input "true"
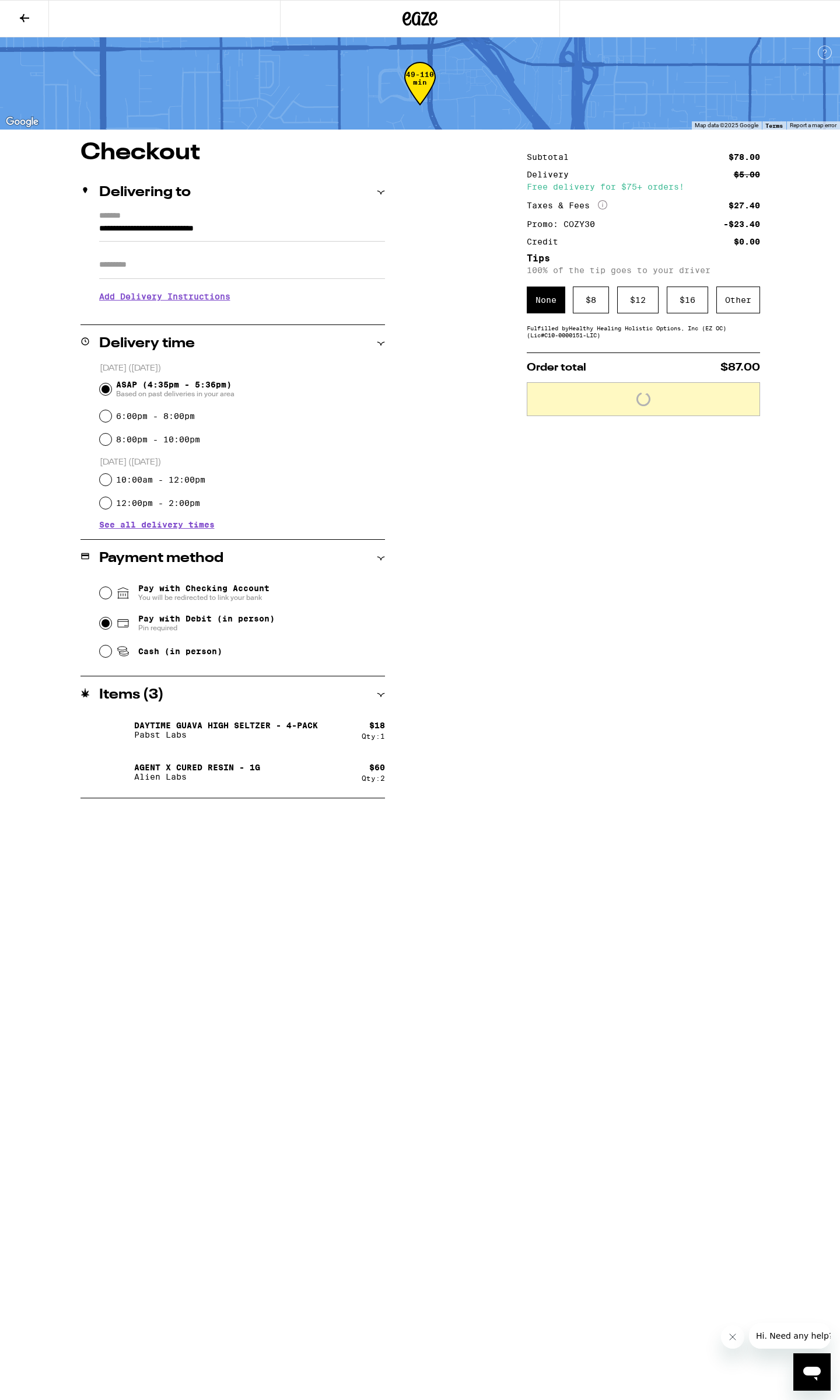
click at [150, 258] on input "Apt/Suite" at bounding box center [242, 264] width 286 height 28
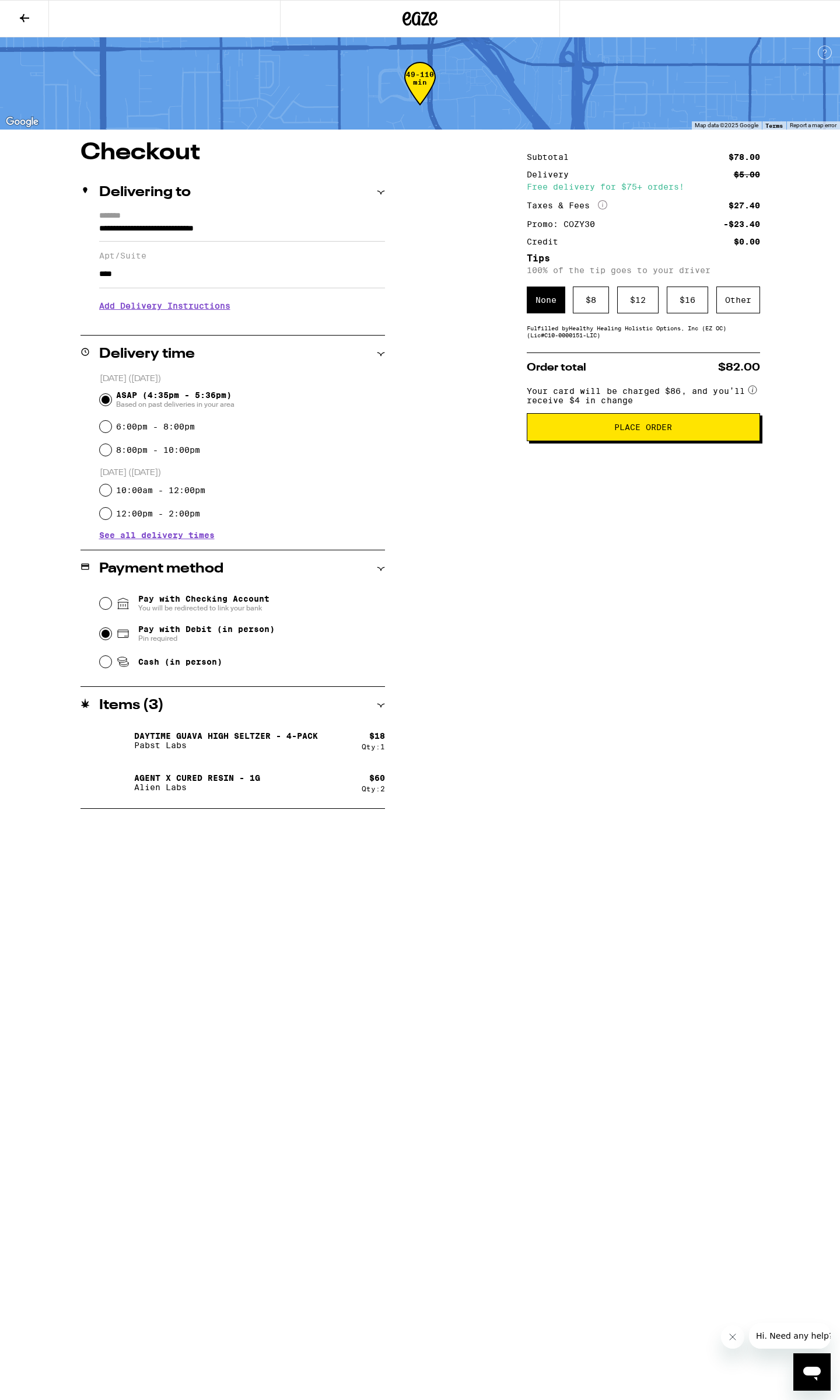
type input "****"
click at [475, 580] on div "**********" at bounding box center [420, 474] width 840 height 667
click at [177, 299] on h3 "Add Delivery Instructions" at bounding box center [242, 306] width 286 height 27
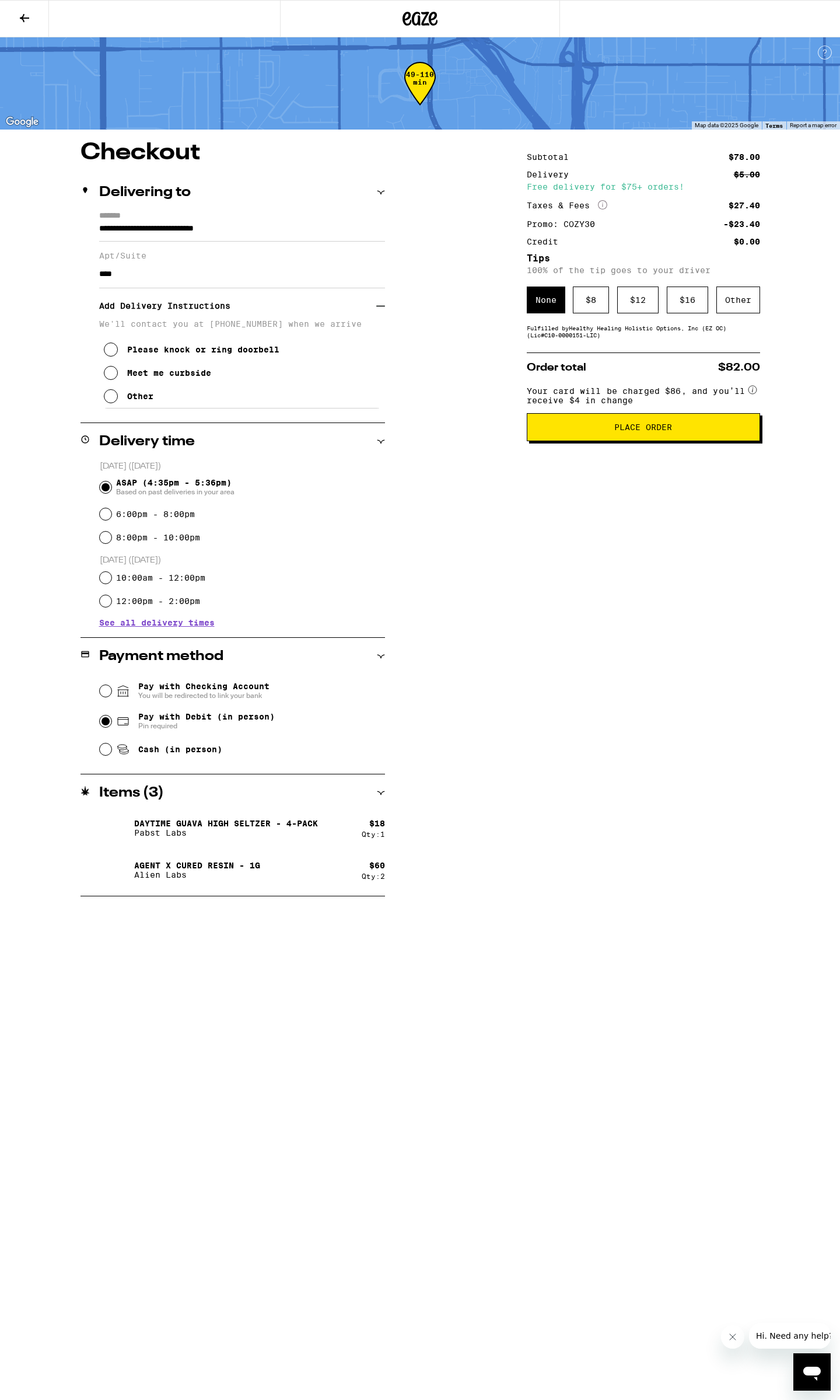
click at [125, 351] on button "Please knock or ring doorbell" at bounding box center [191, 350] width 175 height 23
click at [377, 306] on icon at bounding box center [380, 306] width 9 height 1
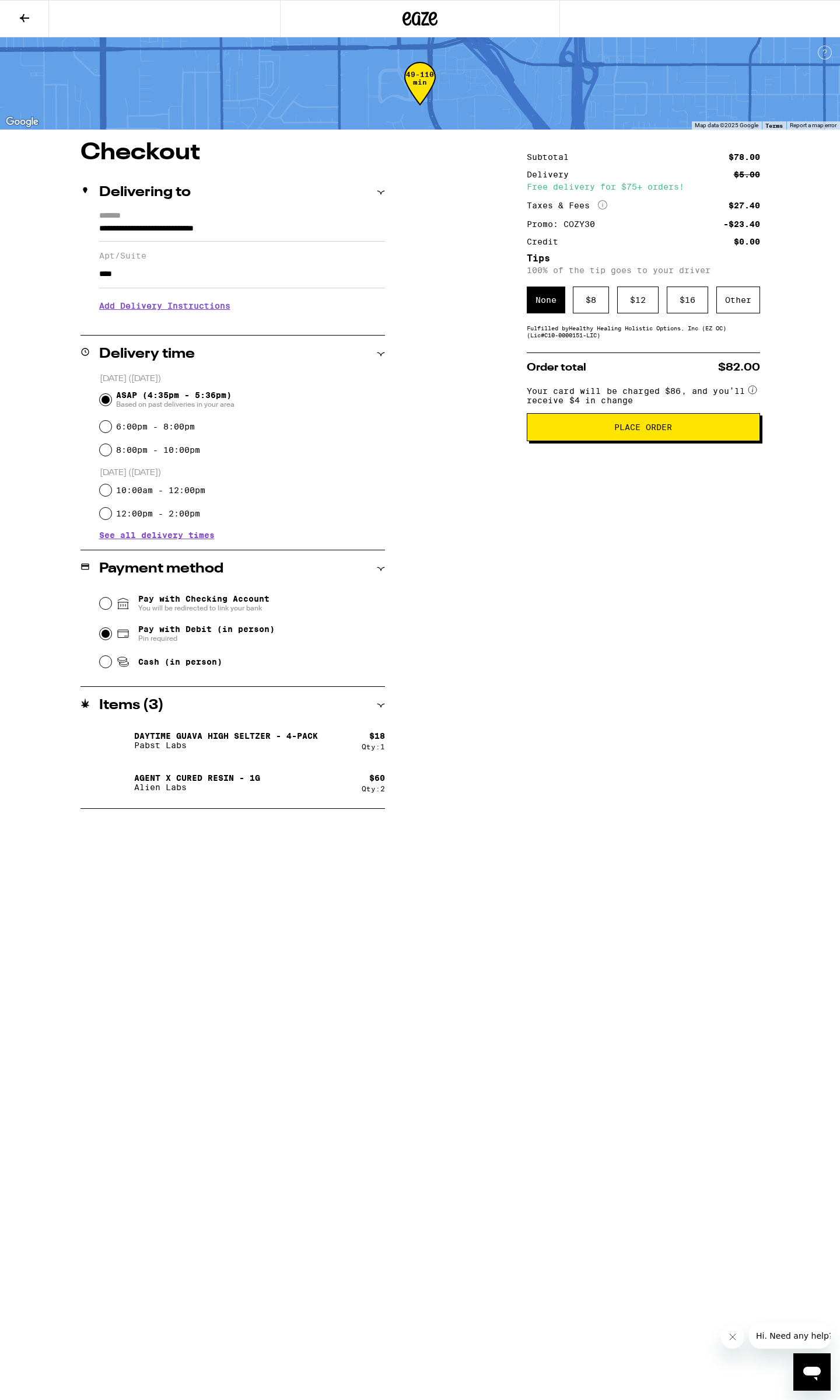
click at [182, 300] on h3 "Add Delivery Instructions" at bounding box center [242, 306] width 286 height 27
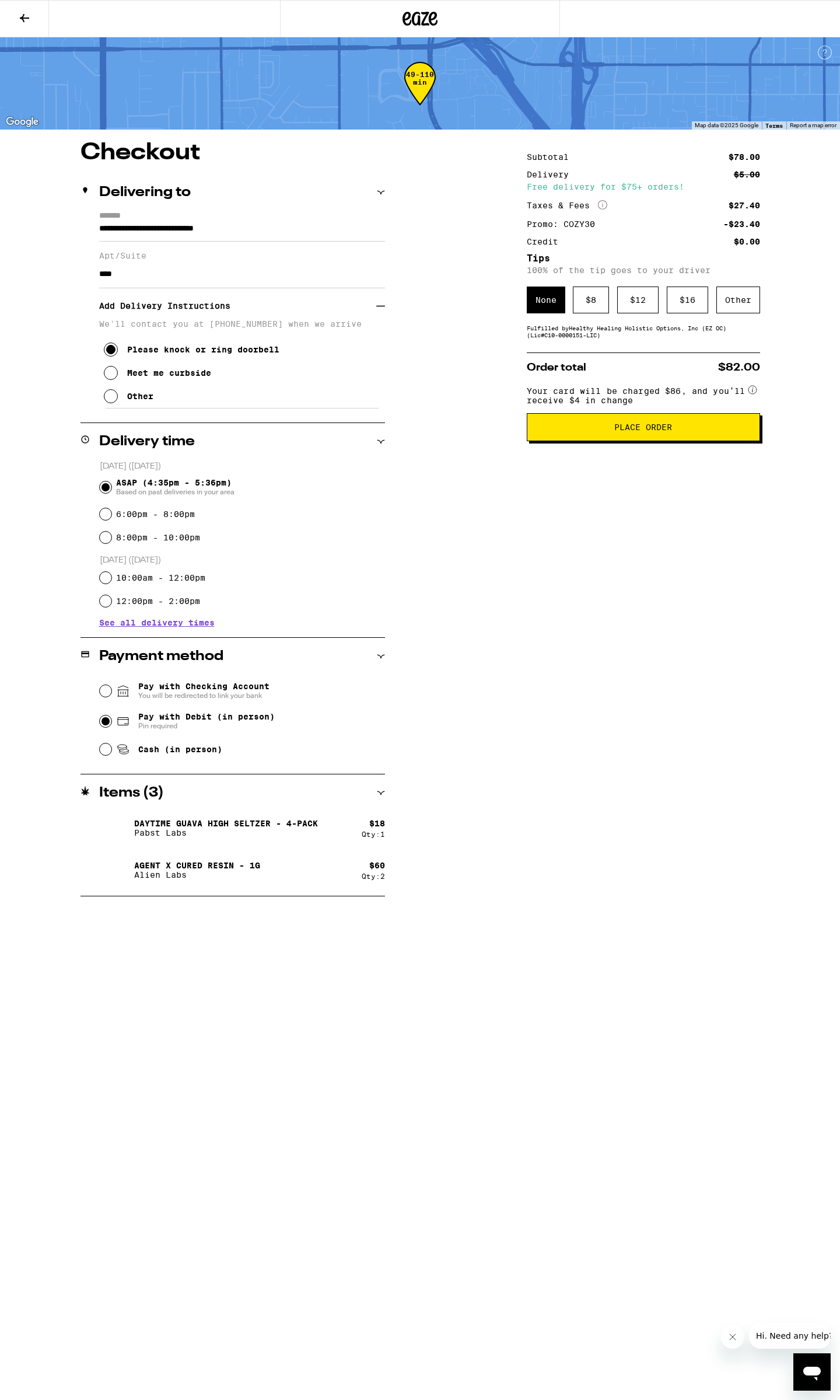
click at [183, 279] on input "****" at bounding box center [242, 274] width 286 height 28
click at [588, 700] on div "Subtotal $78.00 Delivery $5.00 Free delivery for $75+ orders! Taxes & Fees More…" at bounding box center [644, 518] width 233 height 755
click at [738, 297] on div "Other" at bounding box center [738, 300] width 44 height 27
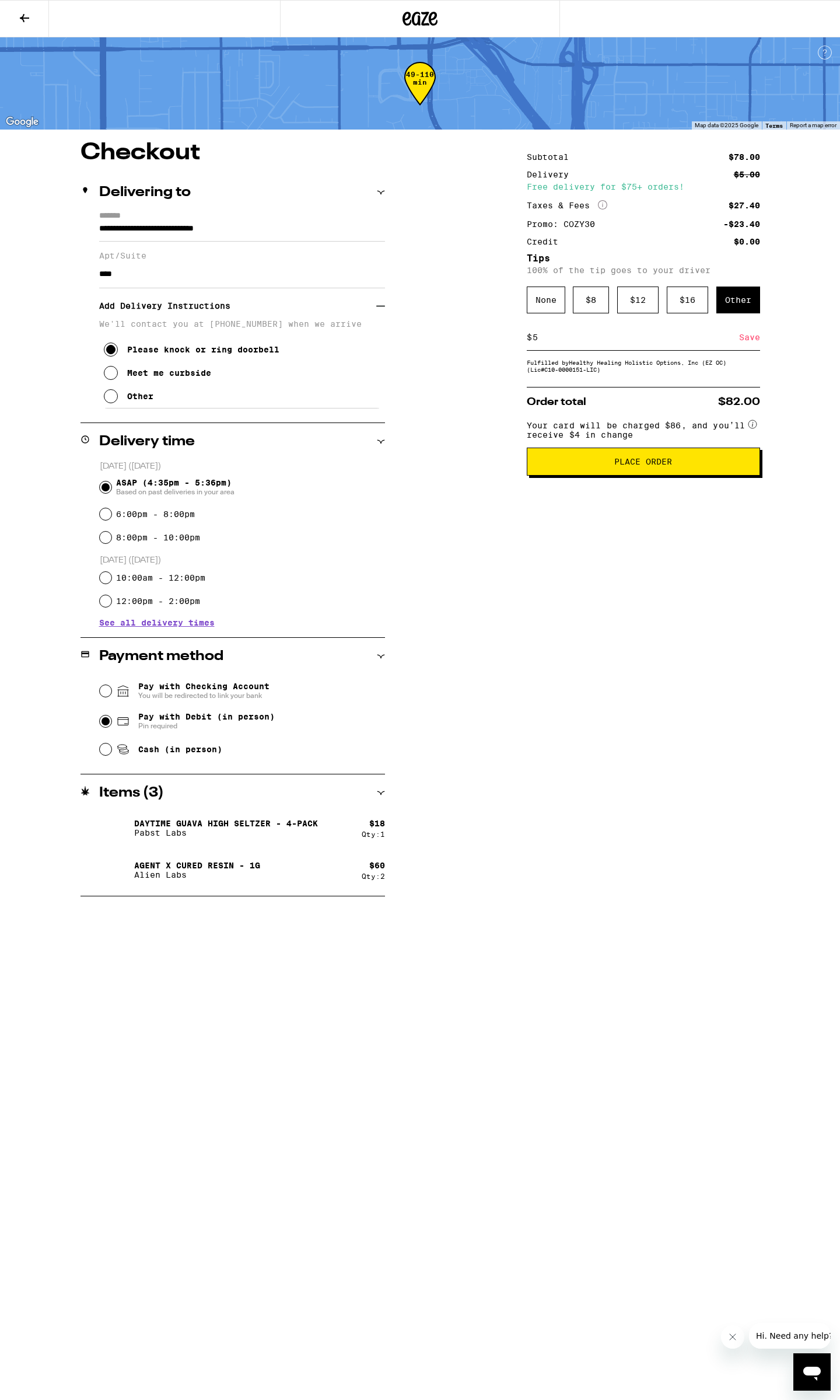
type input "5"
click at [759, 338] on div "Save" at bounding box center [749, 337] width 21 height 26
